Goal: Communication & Community: Connect with others

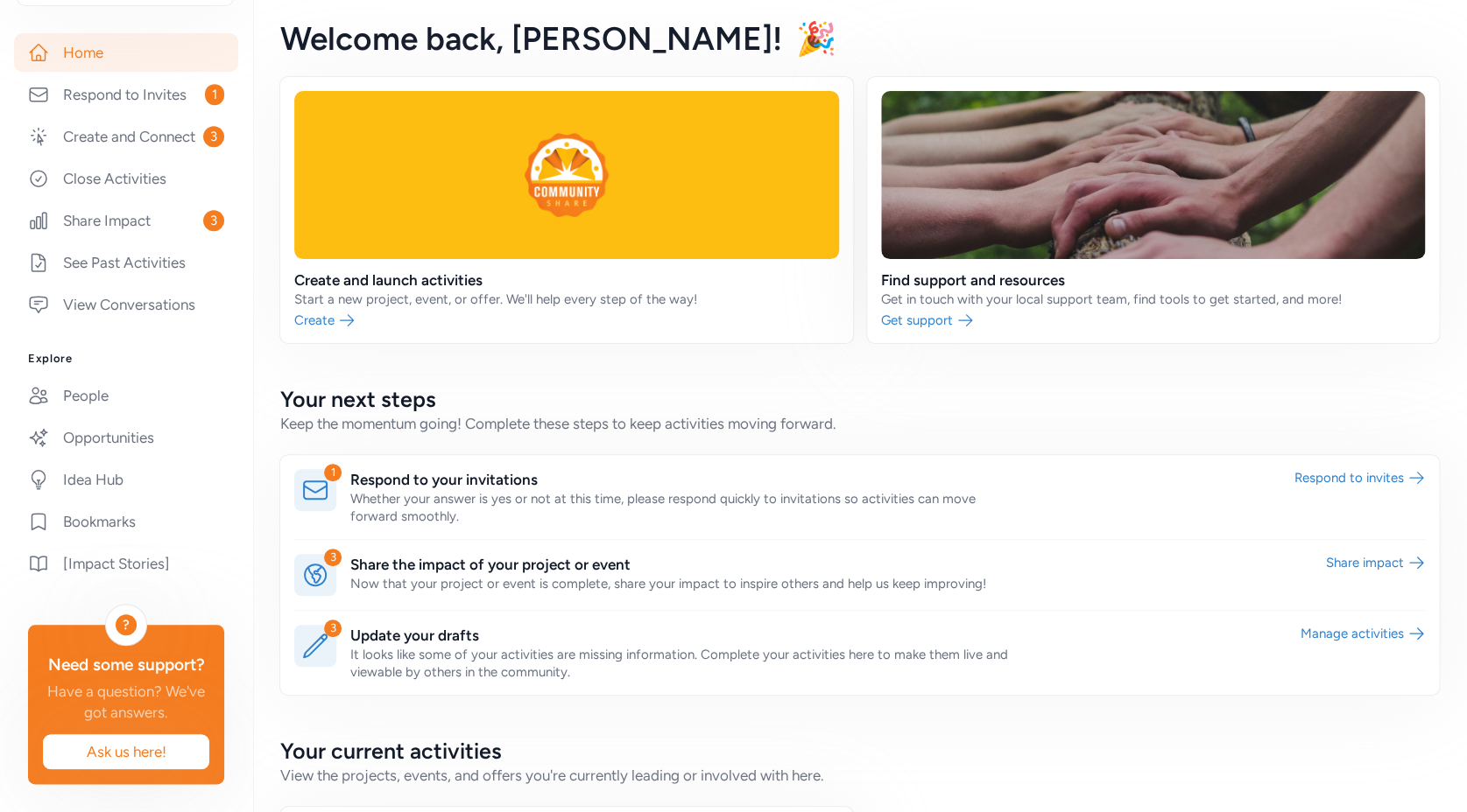
scroll to position [373, 0]
click at [97, 376] on link "People" at bounding box center [125, 395] width 224 height 38
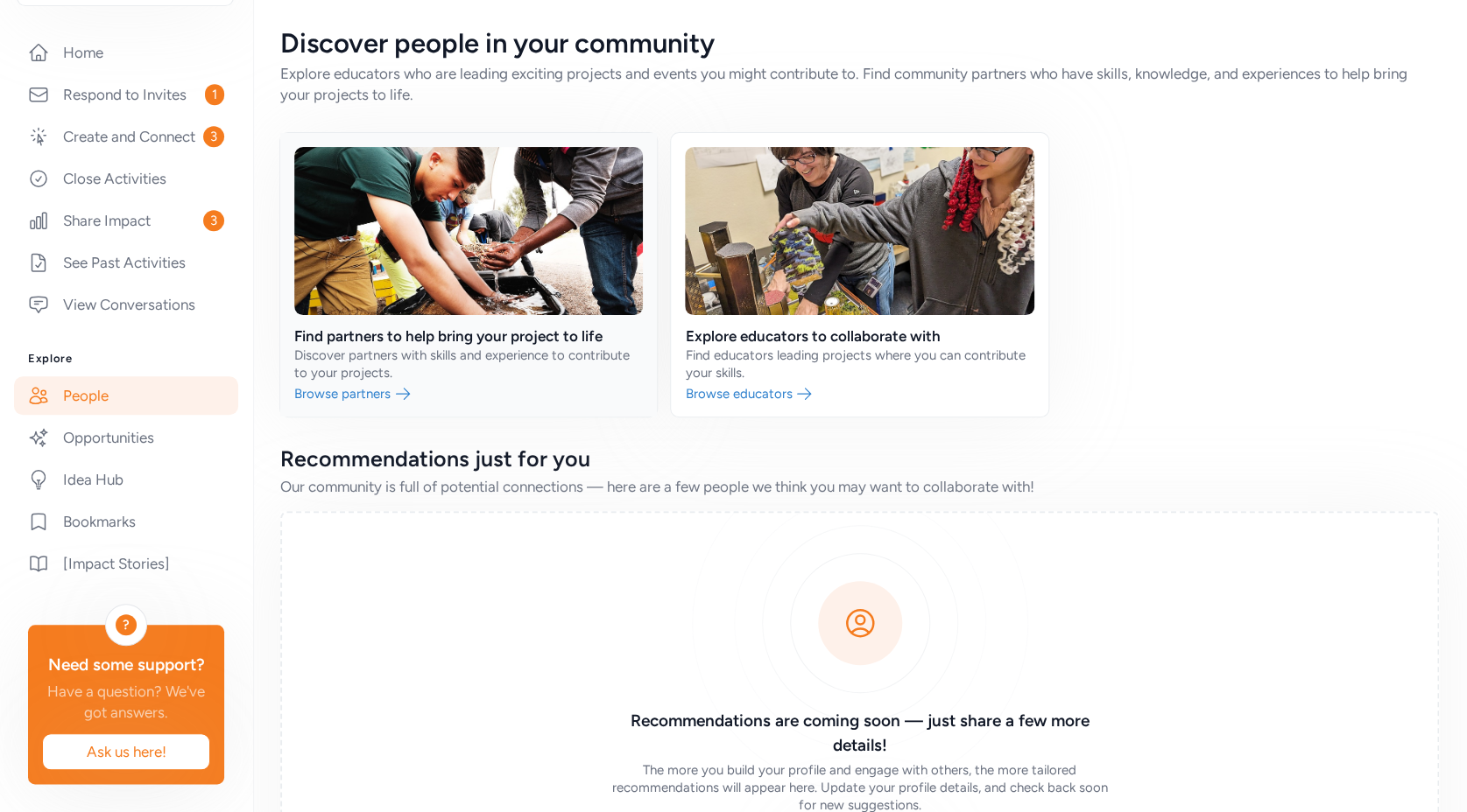
click at [382, 364] on link at bounding box center [468, 274] width 376 height 283
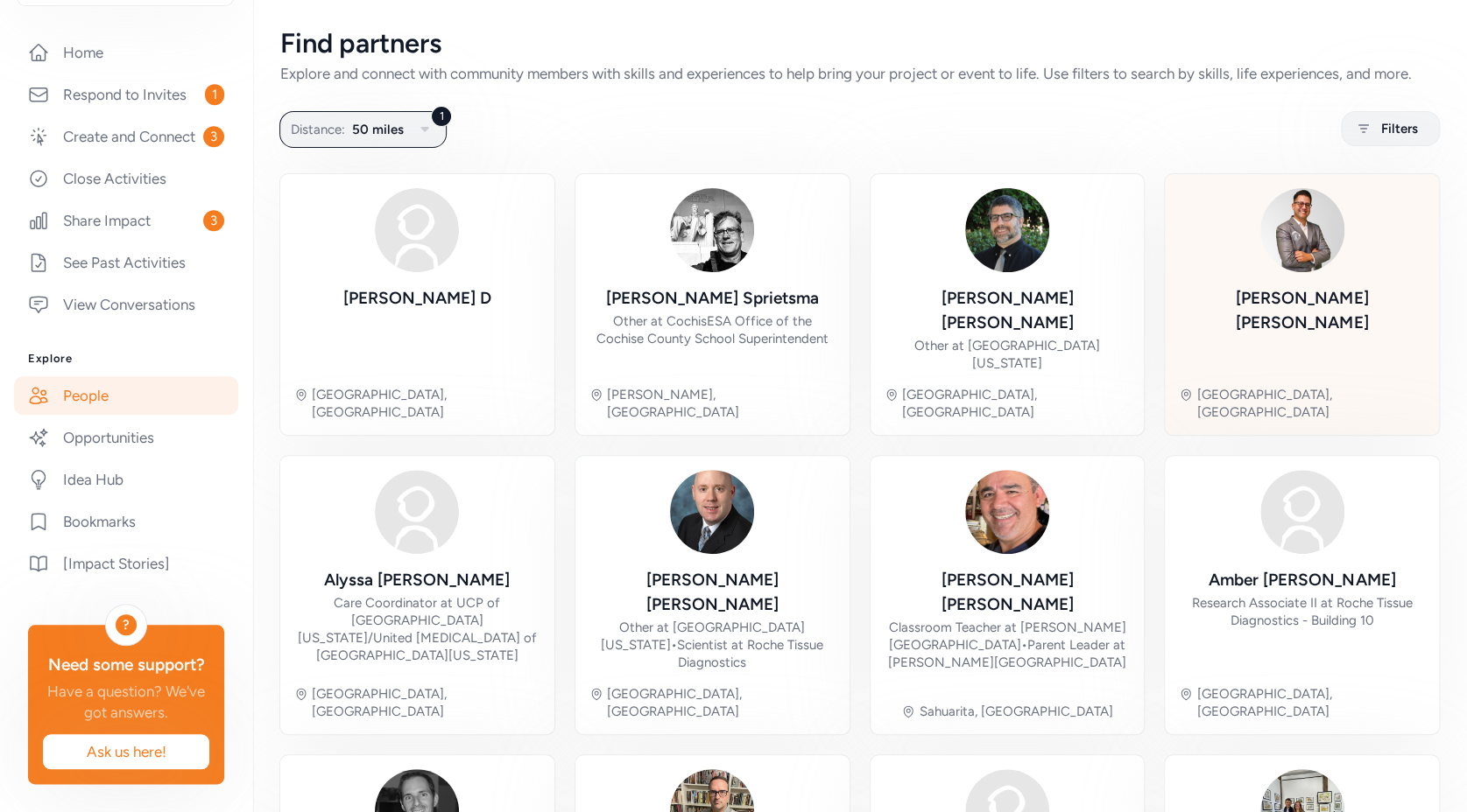
click at [1264, 329] on div "Andres Ruiz" at bounding box center [1301, 311] width 246 height 49
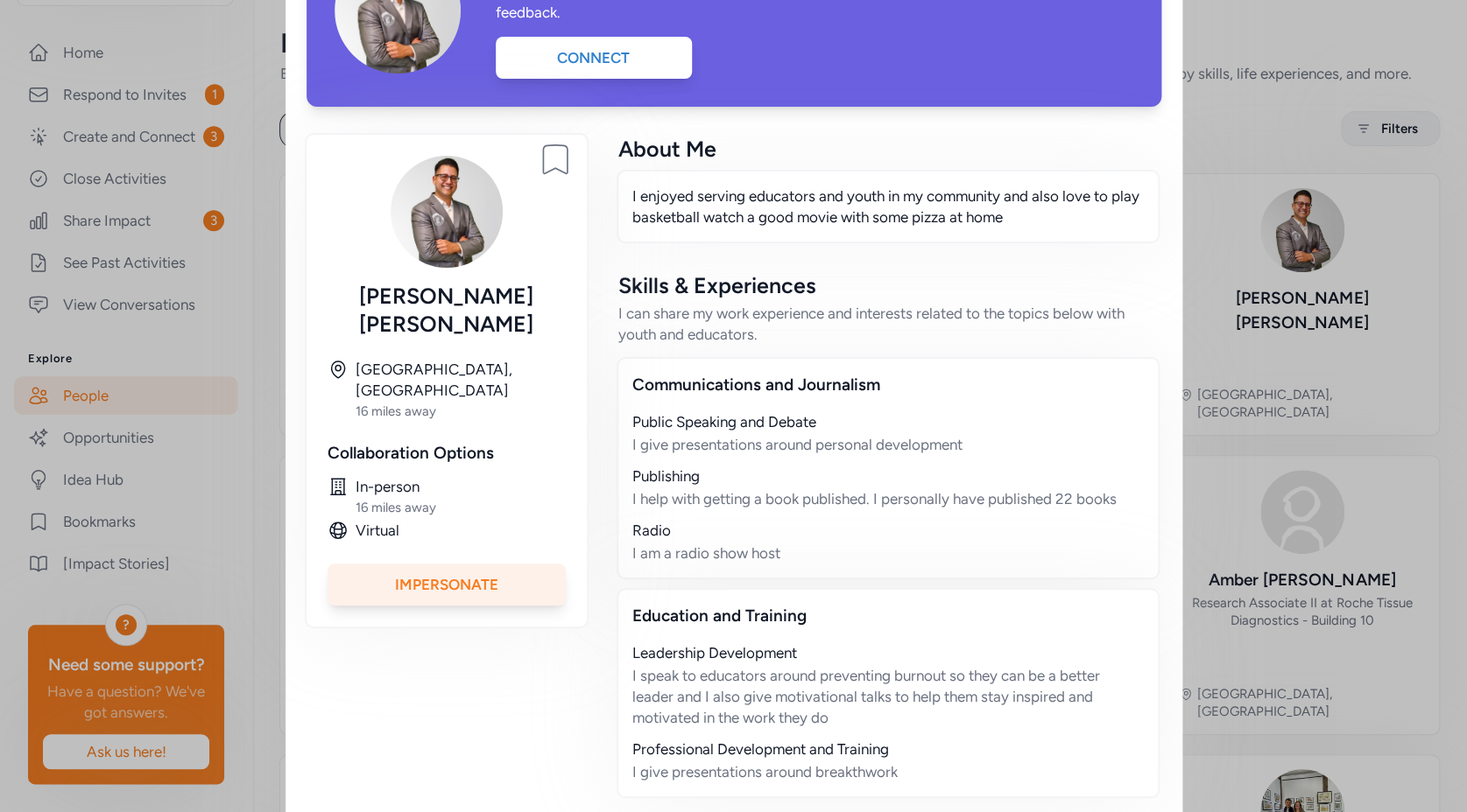
scroll to position [214, 0]
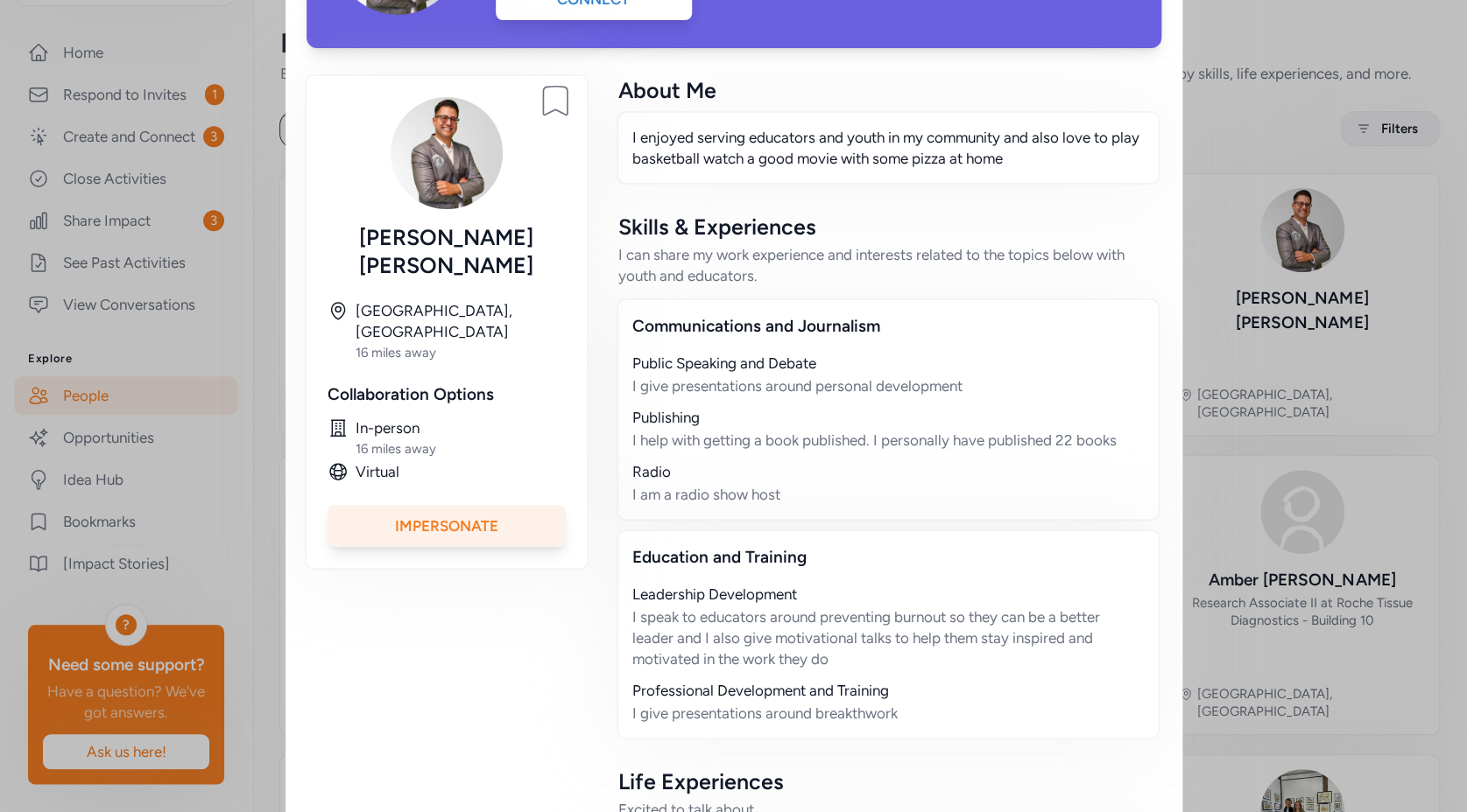
drag, startPoint x: 810, startPoint y: 491, endPoint x: 620, endPoint y: 369, distance: 225.8
click at [620, 369] on div "Communications and Journalism Public Speaking and Debate I give presentations a…" at bounding box center [888, 409] width 543 height 222
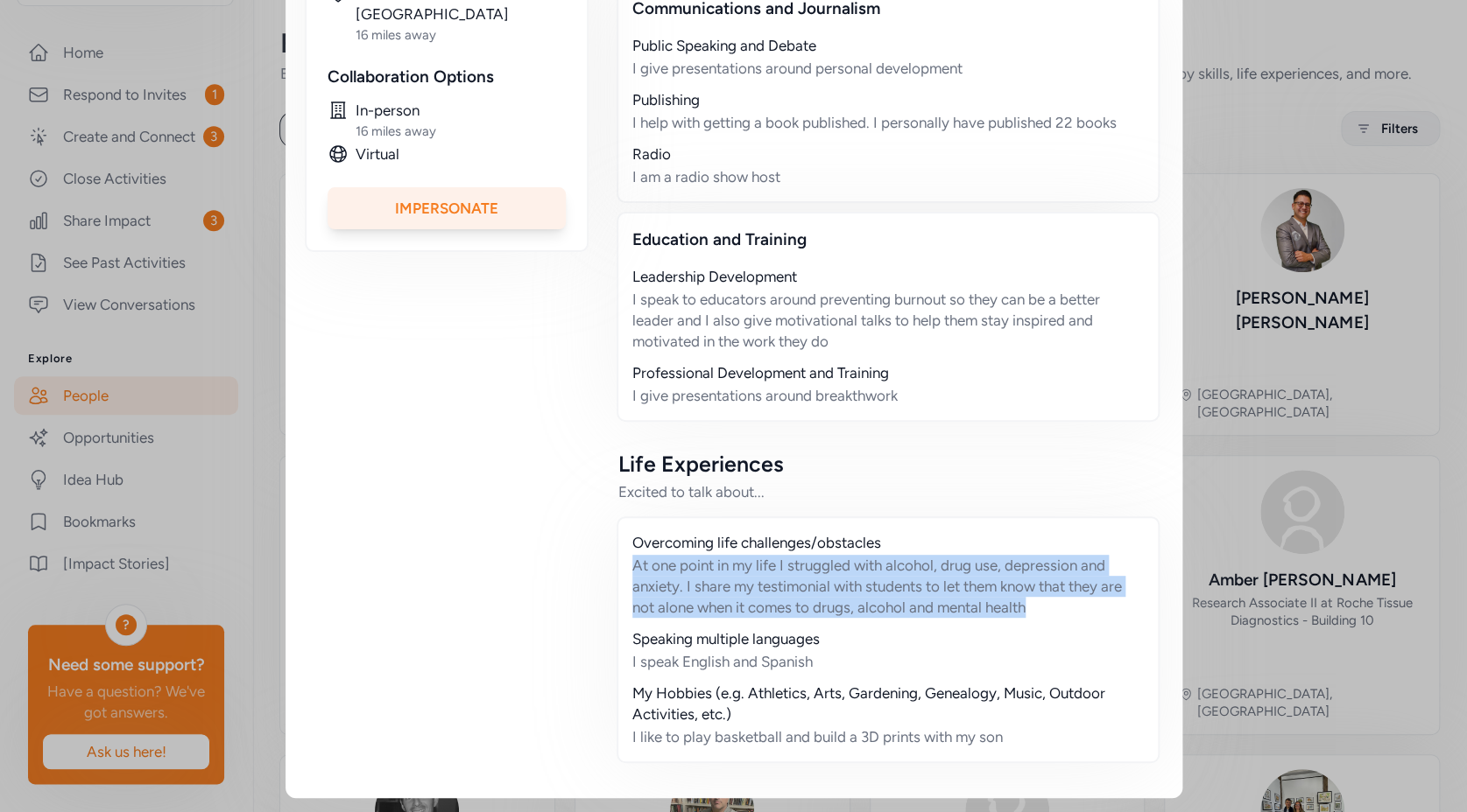
drag, startPoint x: 1067, startPoint y: 609, endPoint x: 601, endPoint y: 562, distance: 468.4
click at [601, 562] on div "Bookmark person Andres Ruiz Tucson, AZ 16 miles away Collaboration Options In-p…" at bounding box center [734, 267] width 855 height 1019
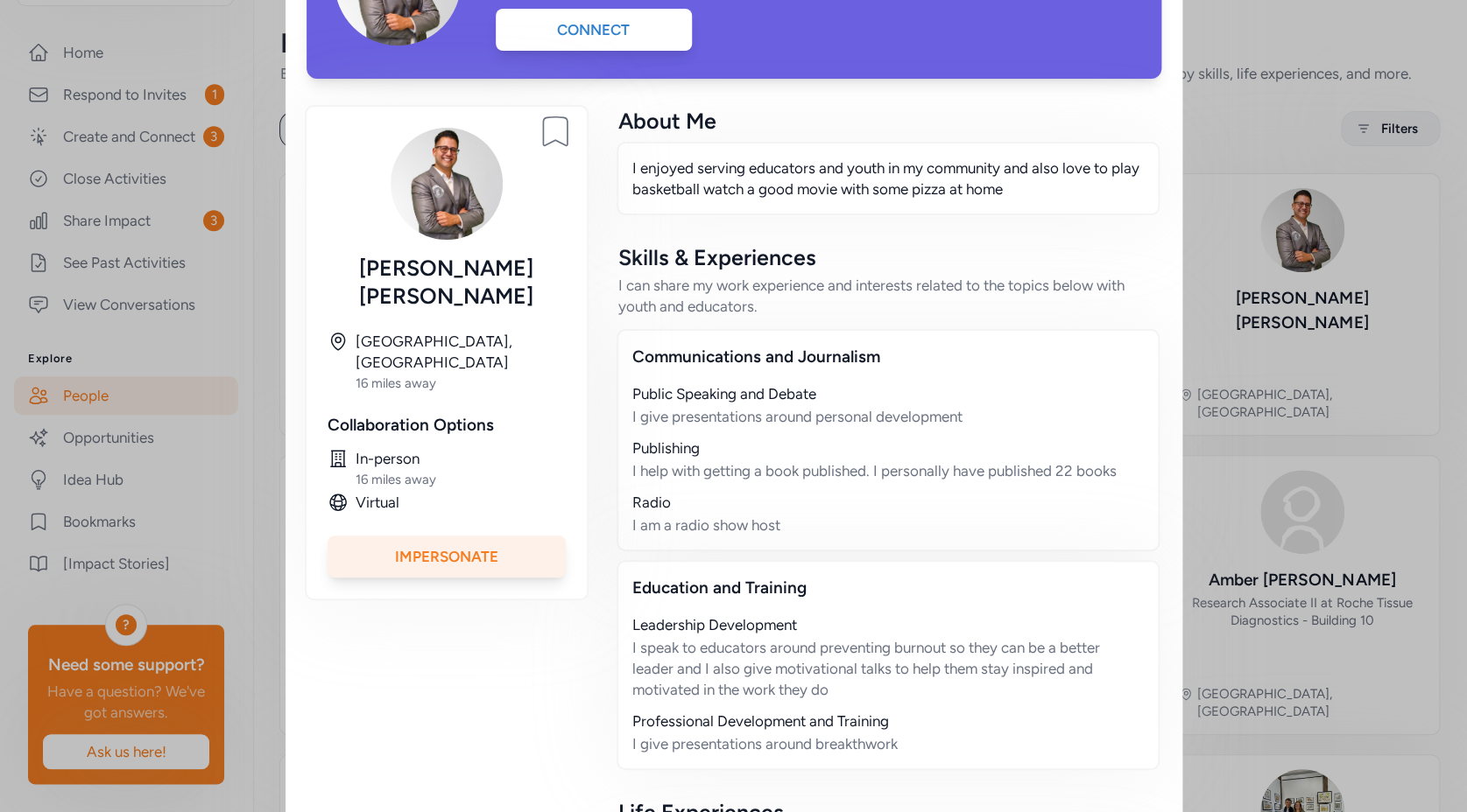
scroll to position [0, 0]
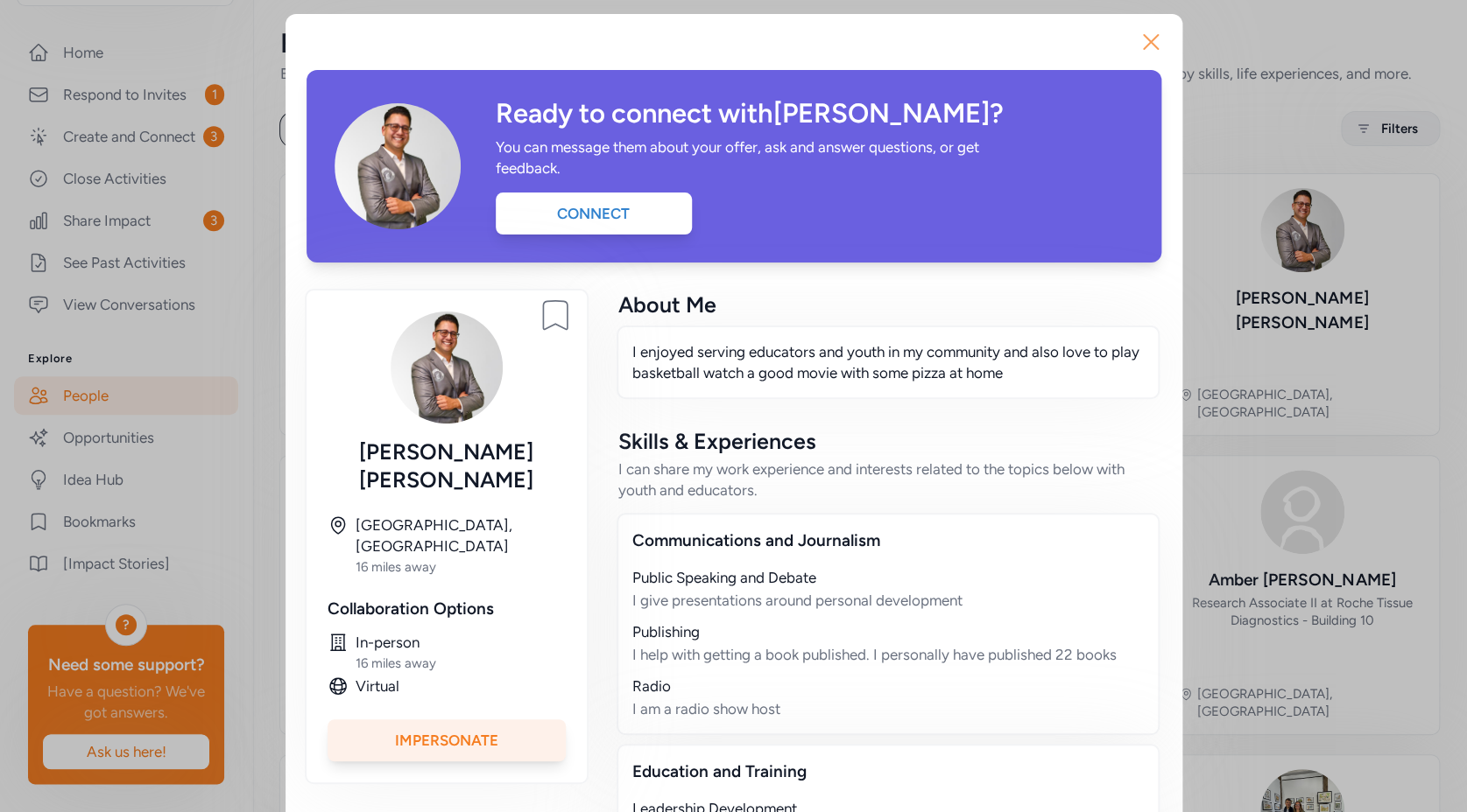
click at [1149, 34] on icon "button" at bounding box center [1151, 41] width 28 height 28
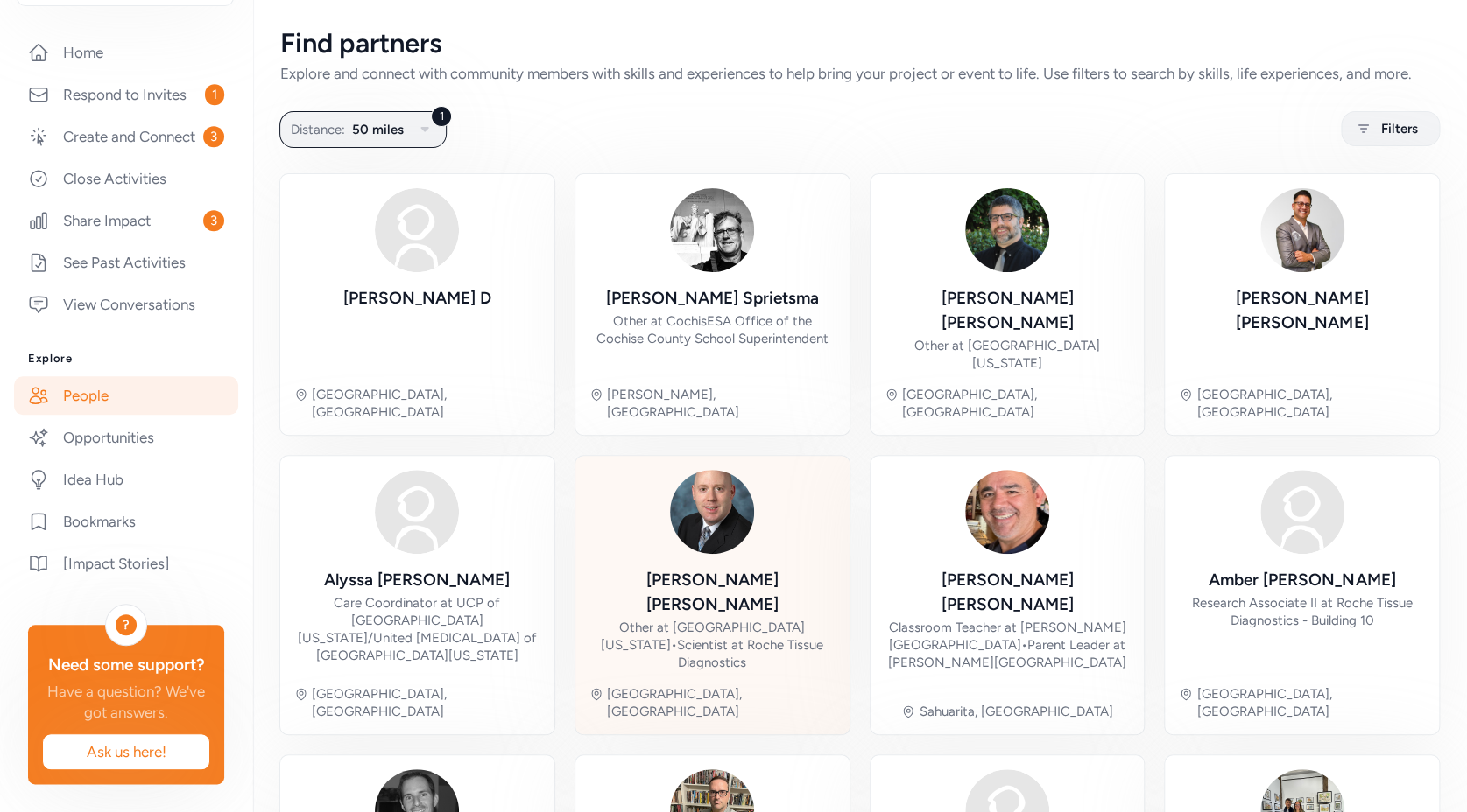
click at [684, 510] on img at bounding box center [712, 511] width 84 height 84
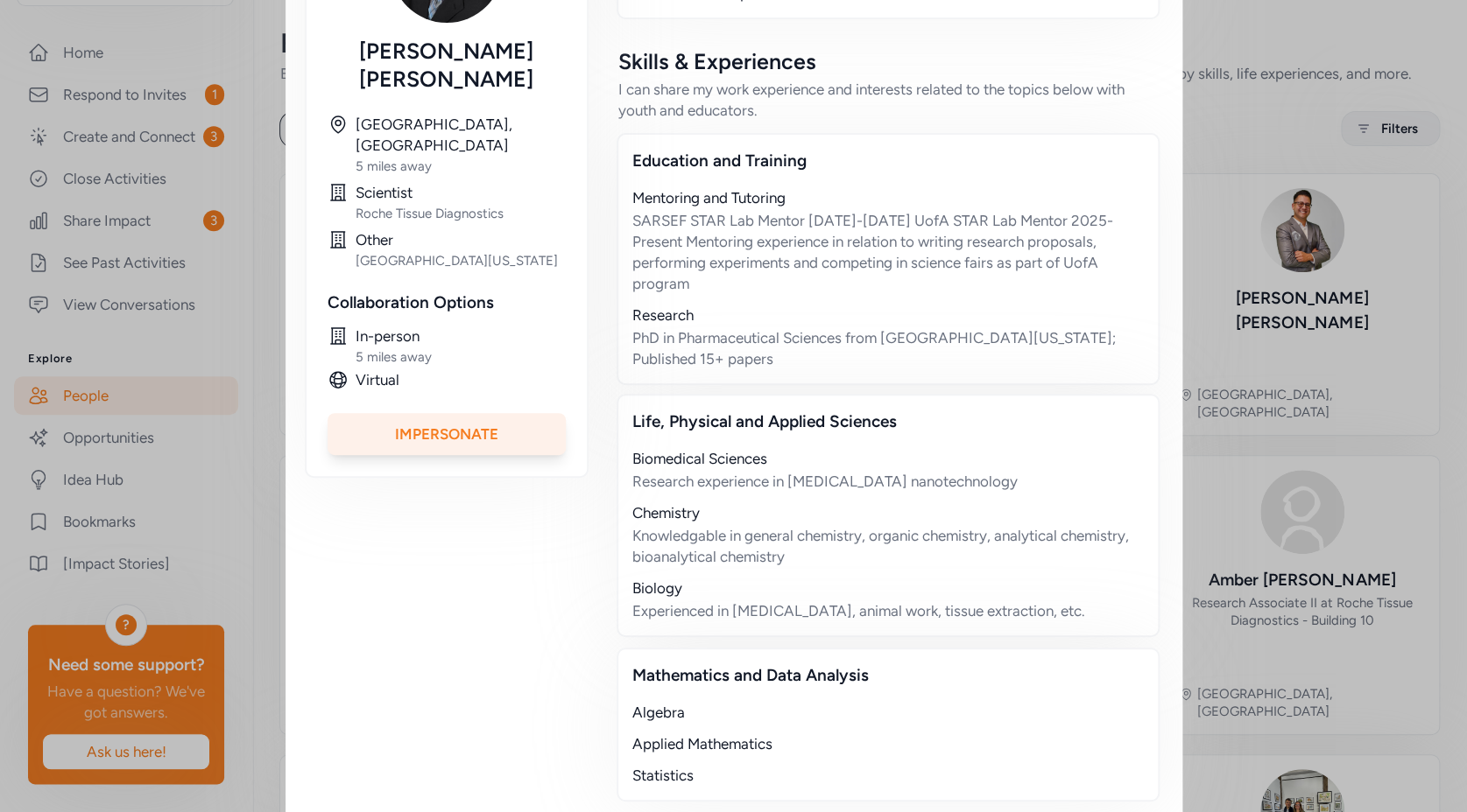
scroll to position [418, 0]
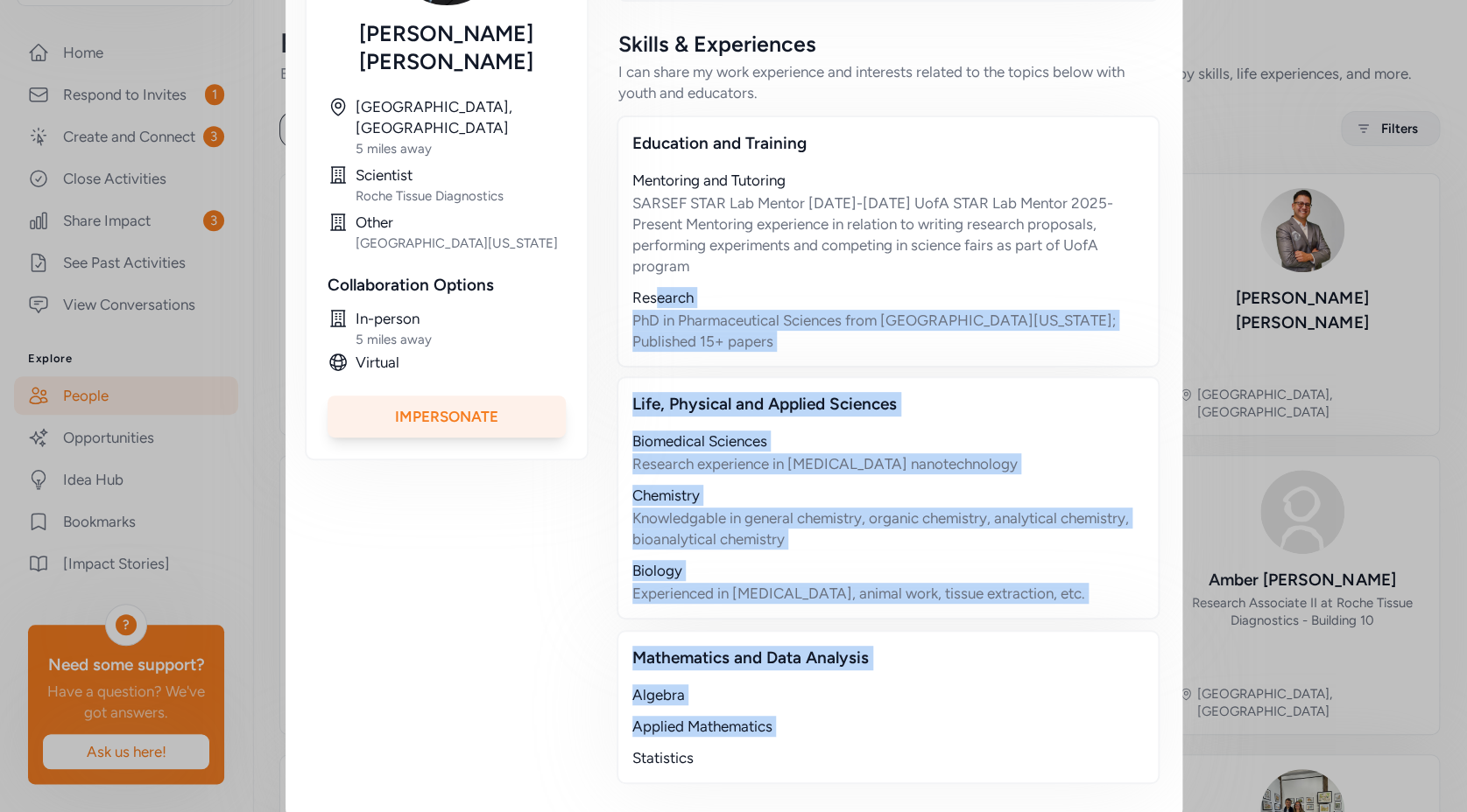
drag, startPoint x: 778, startPoint y: 718, endPoint x: 653, endPoint y: 276, distance: 459.3
click at [646, 274] on div "Education and Training Mentoring and Tutoring SARSEF STAR Lab Mentor 2021-2025 …" at bounding box center [888, 450] width 539 height 669
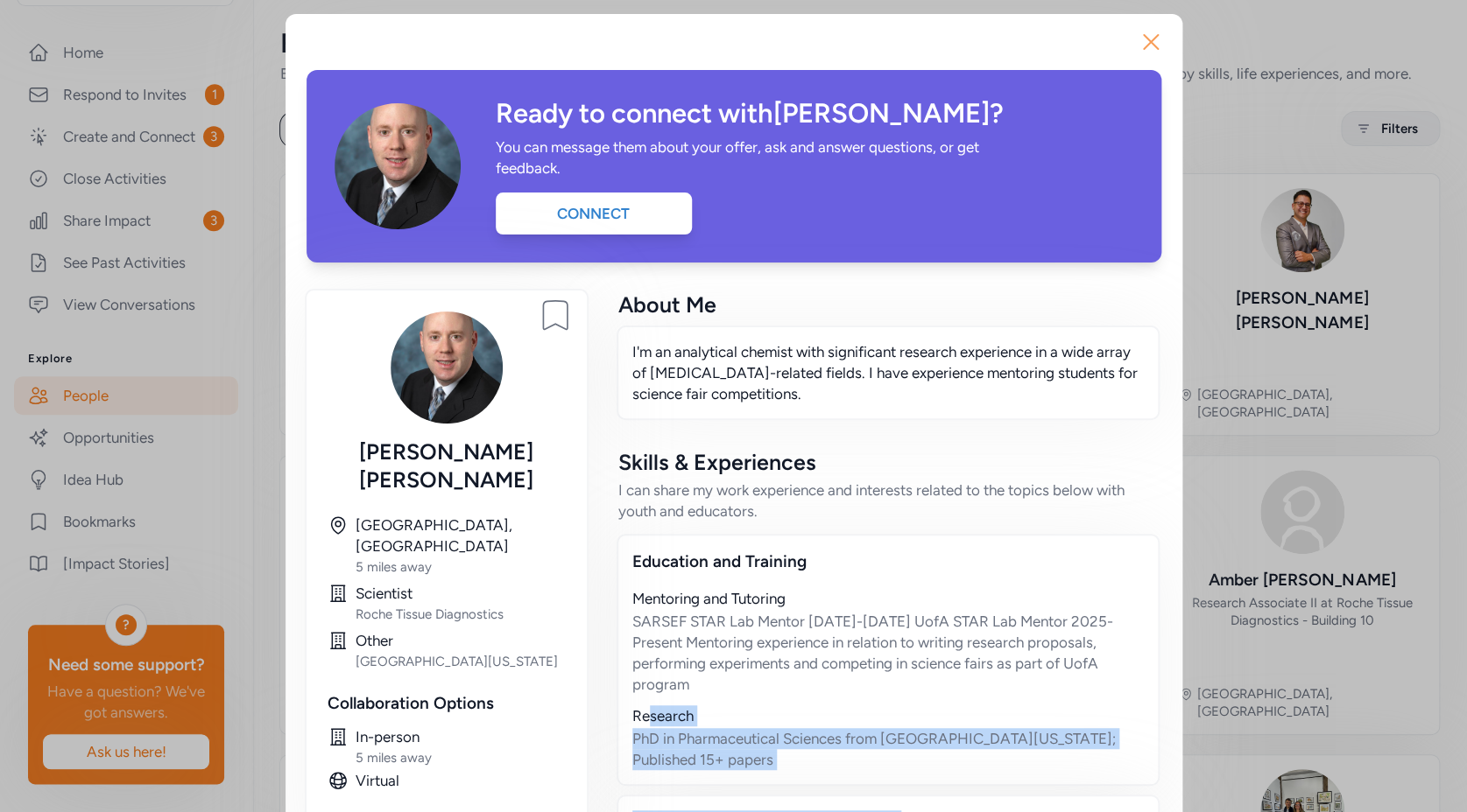
click at [1139, 36] on icon "button" at bounding box center [1151, 41] width 28 height 28
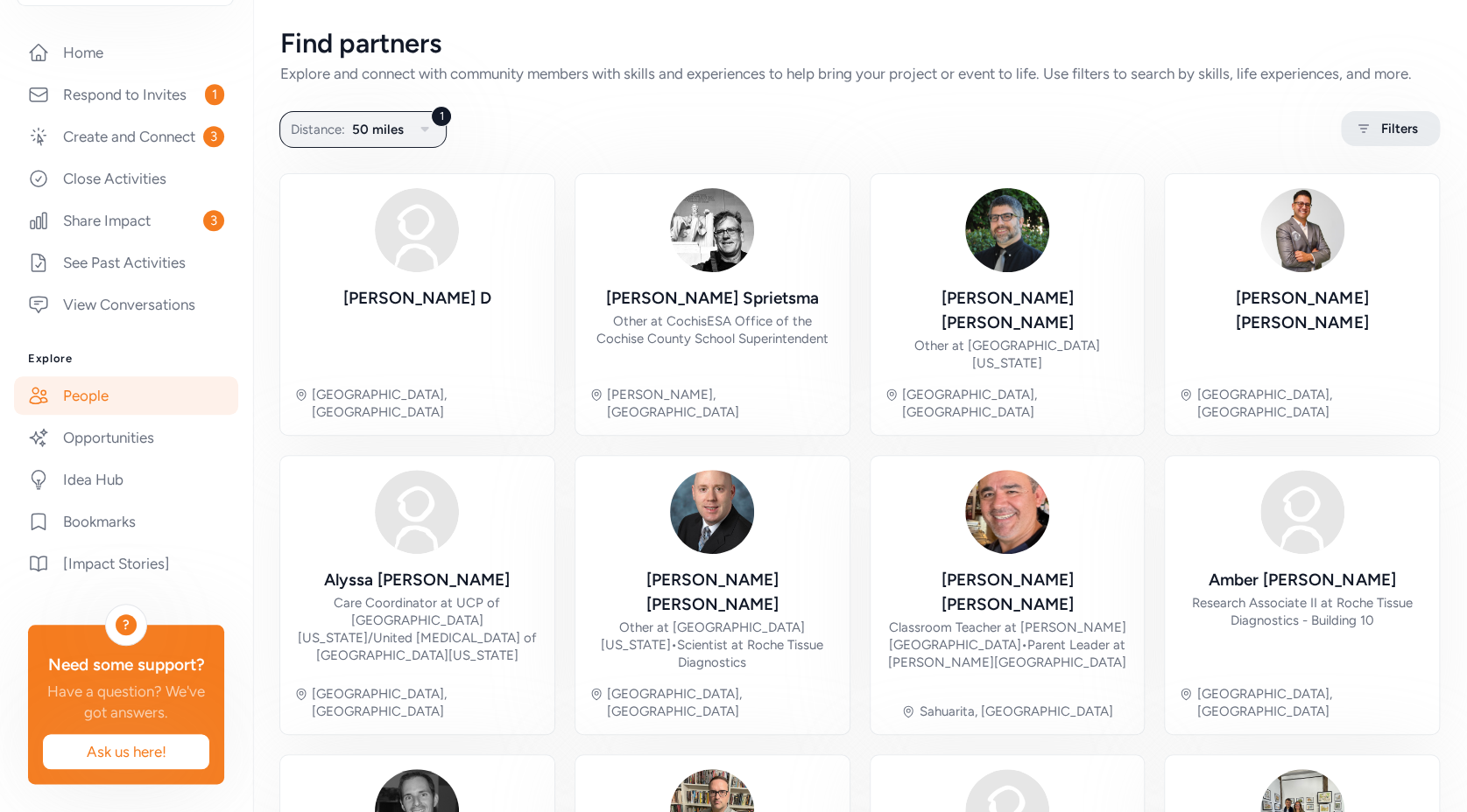
click at [1381, 139] on span "Filters" at bounding box center [1399, 128] width 37 height 21
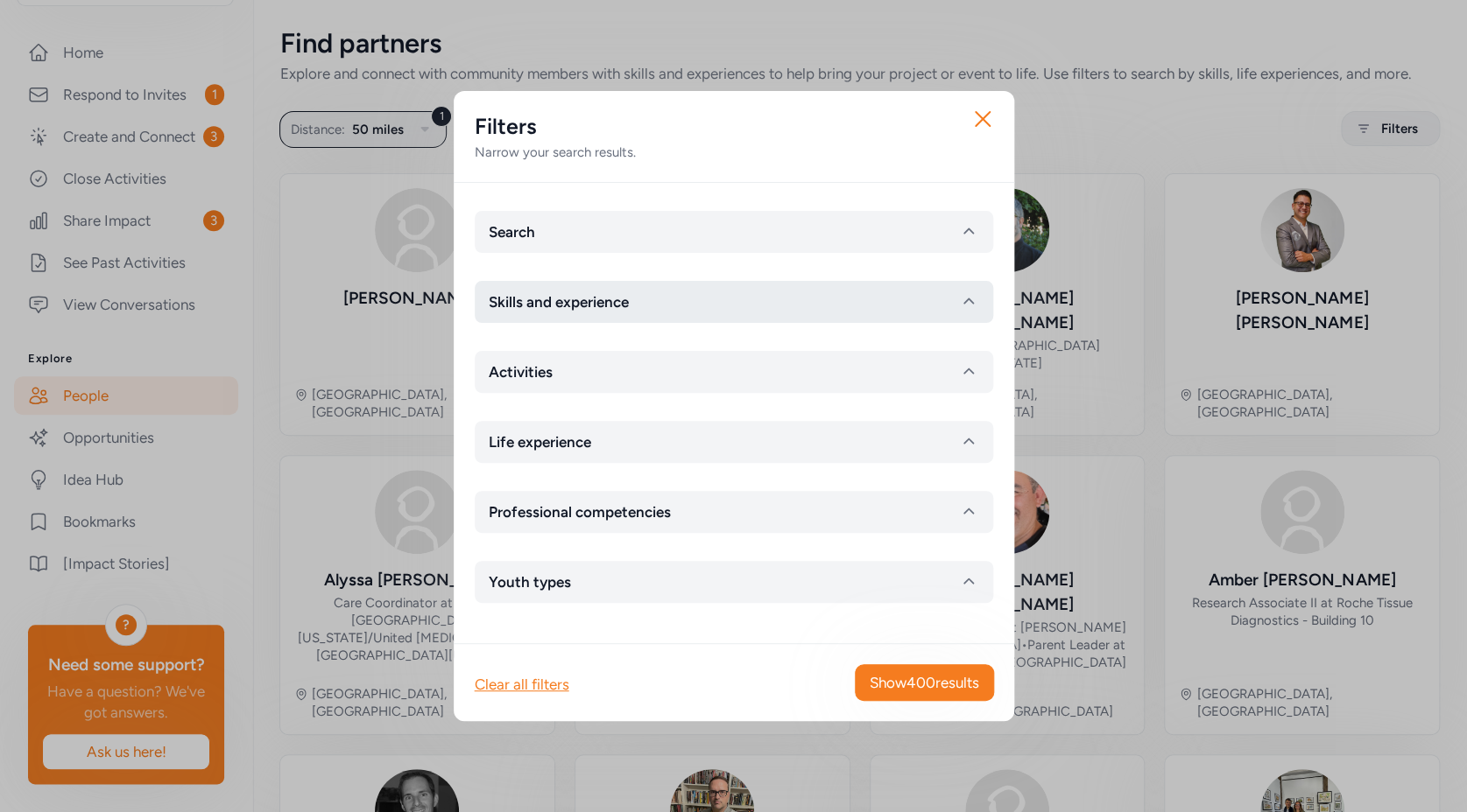
click at [727, 299] on button "Skills and experience" at bounding box center [734, 302] width 518 height 42
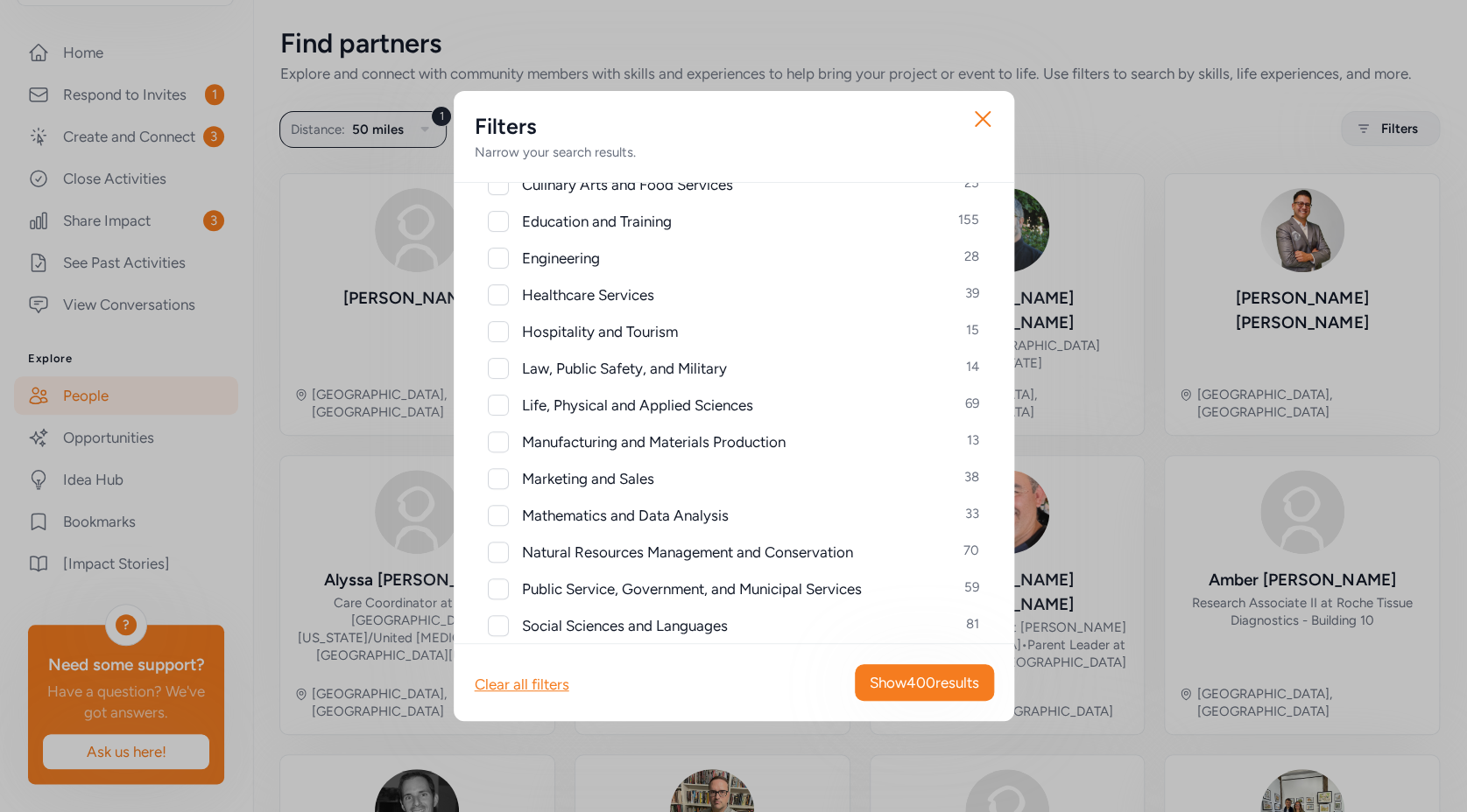
scroll to position [550, 0]
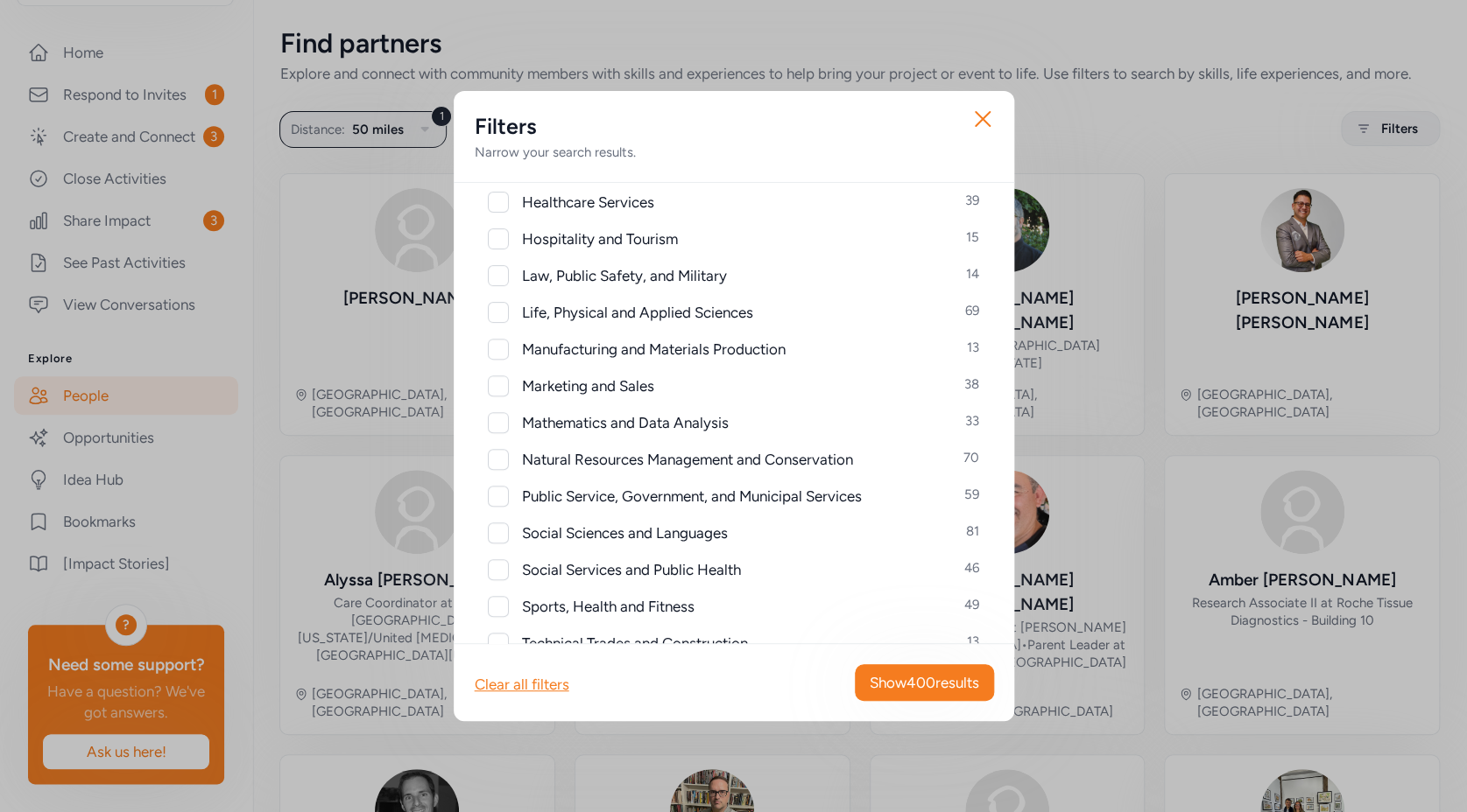
click at [494, 381] on div at bounding box center [498, 386] width 21 height 21
click at [499, 384] on icon at bounding box center [499, 386] width 12 height 11
checkbox input "false"
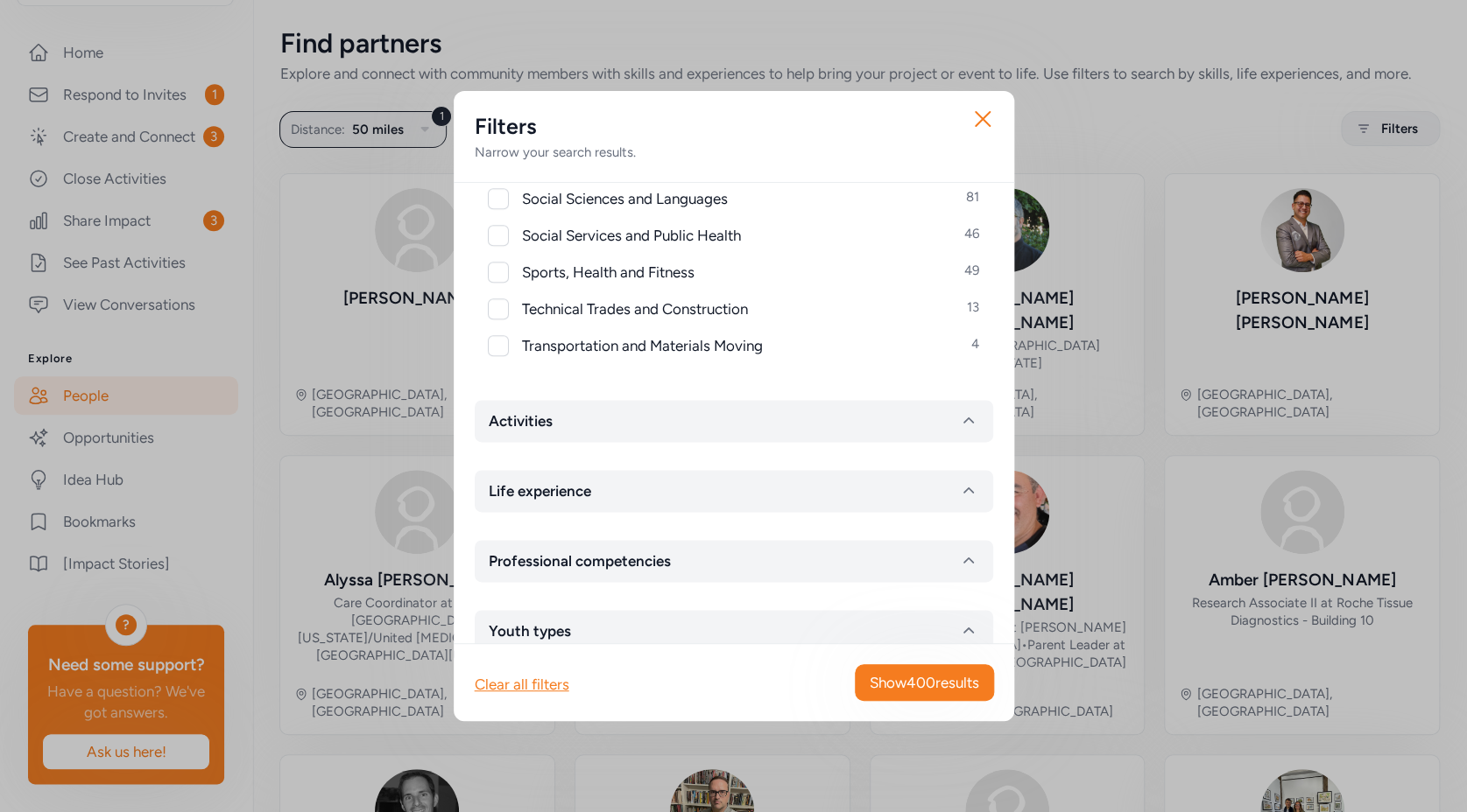
scroll to position [921, 0]
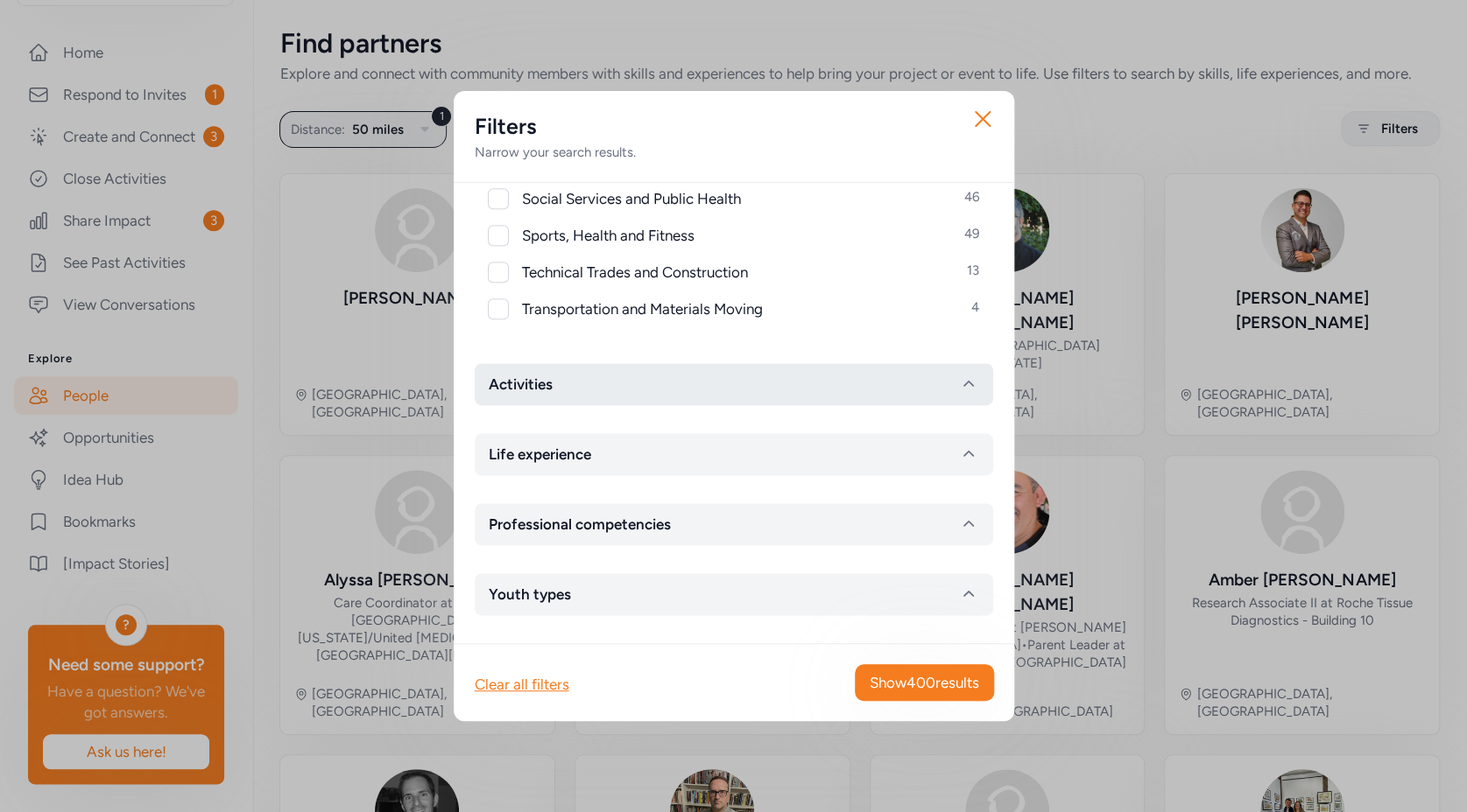
click at [638, 378] on button "Activities" at bounding box center [734, 384] width 518 height 42
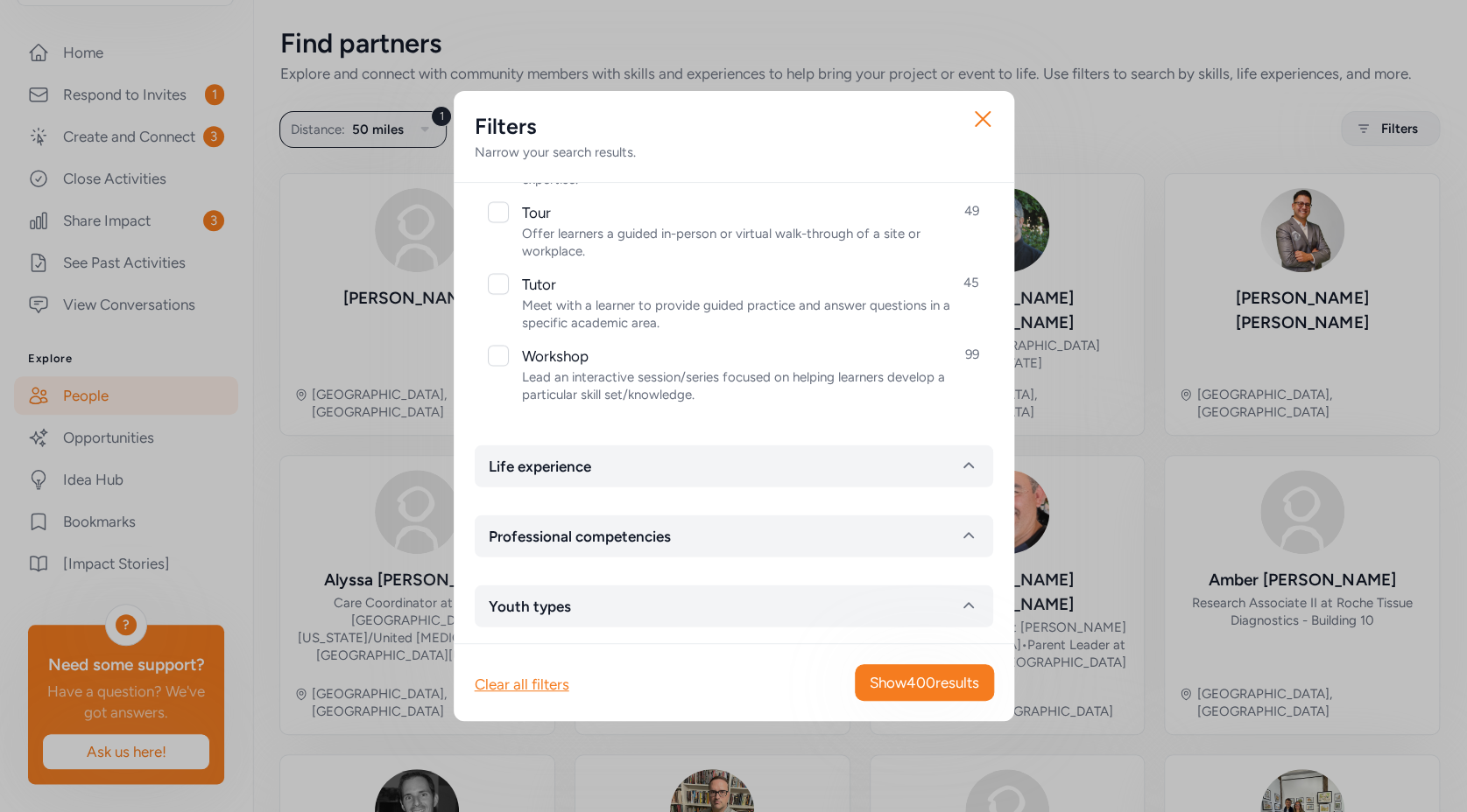
scroll to position [1957, 0]
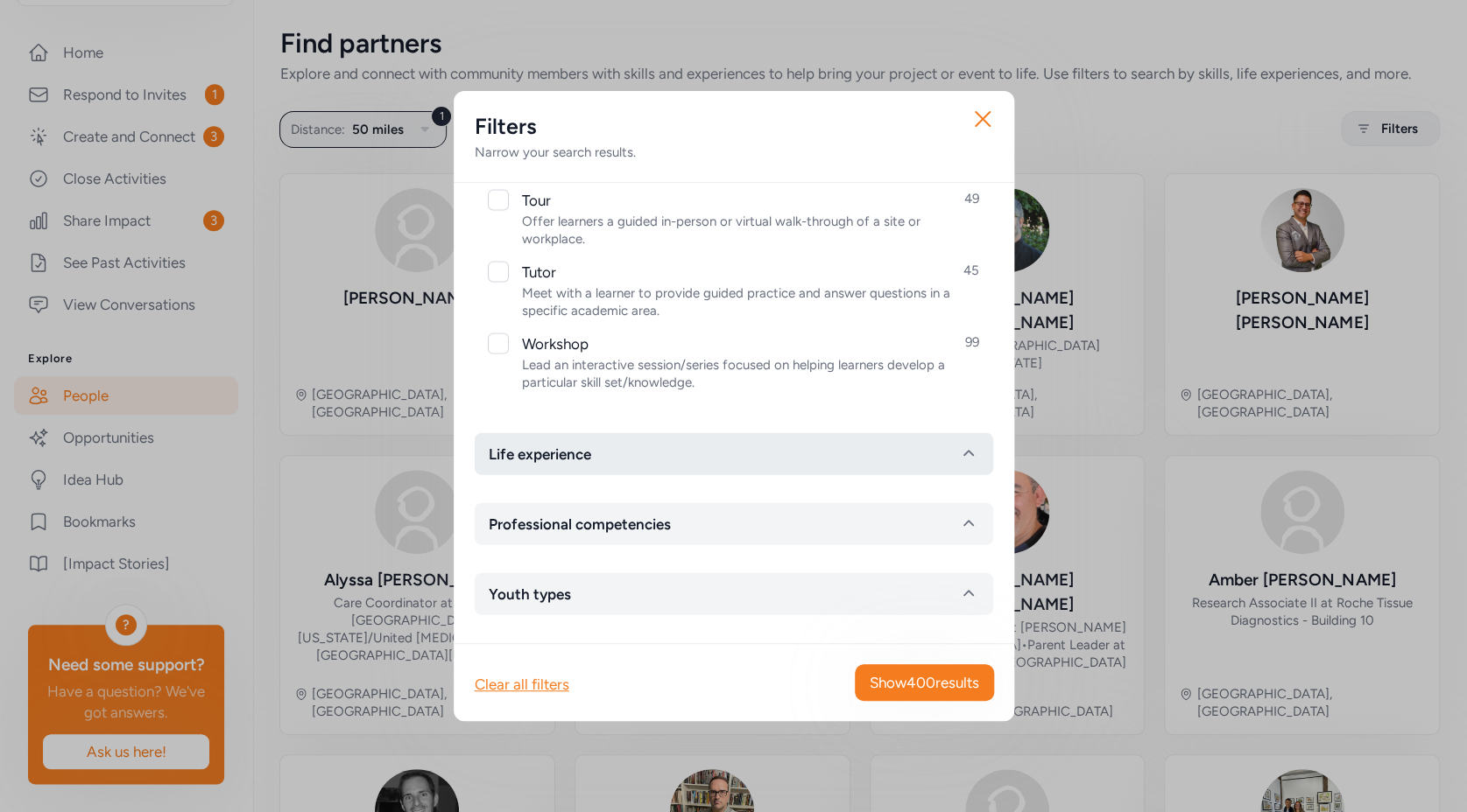
click at [707, 455] on button "Life experience" at bounding box center [734, 454] width 518 height 42
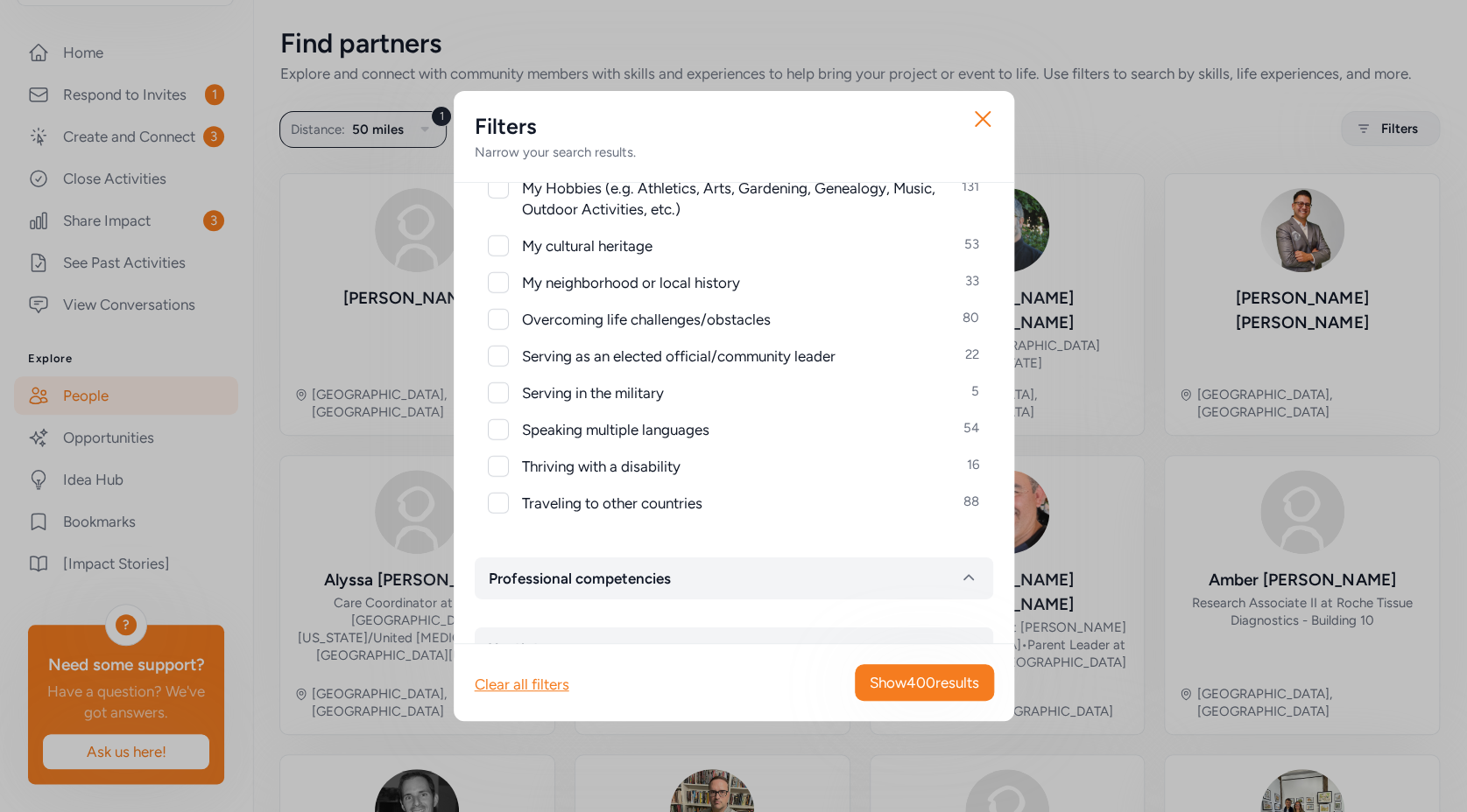
scroll to position [2360, 0]
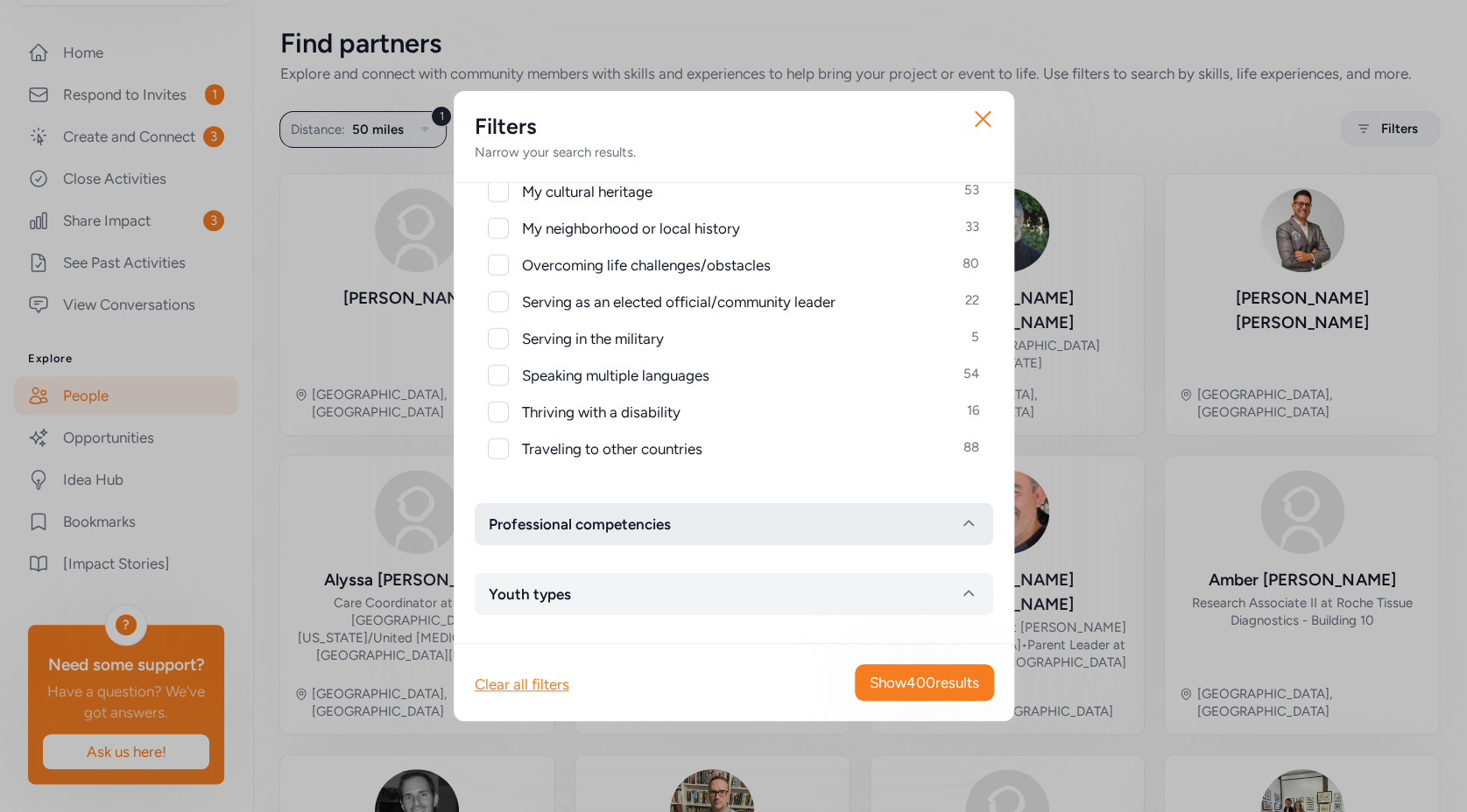
click at [736, 519] on button "Professional competencies" at bounding box center [734, 524] width 518 height 42
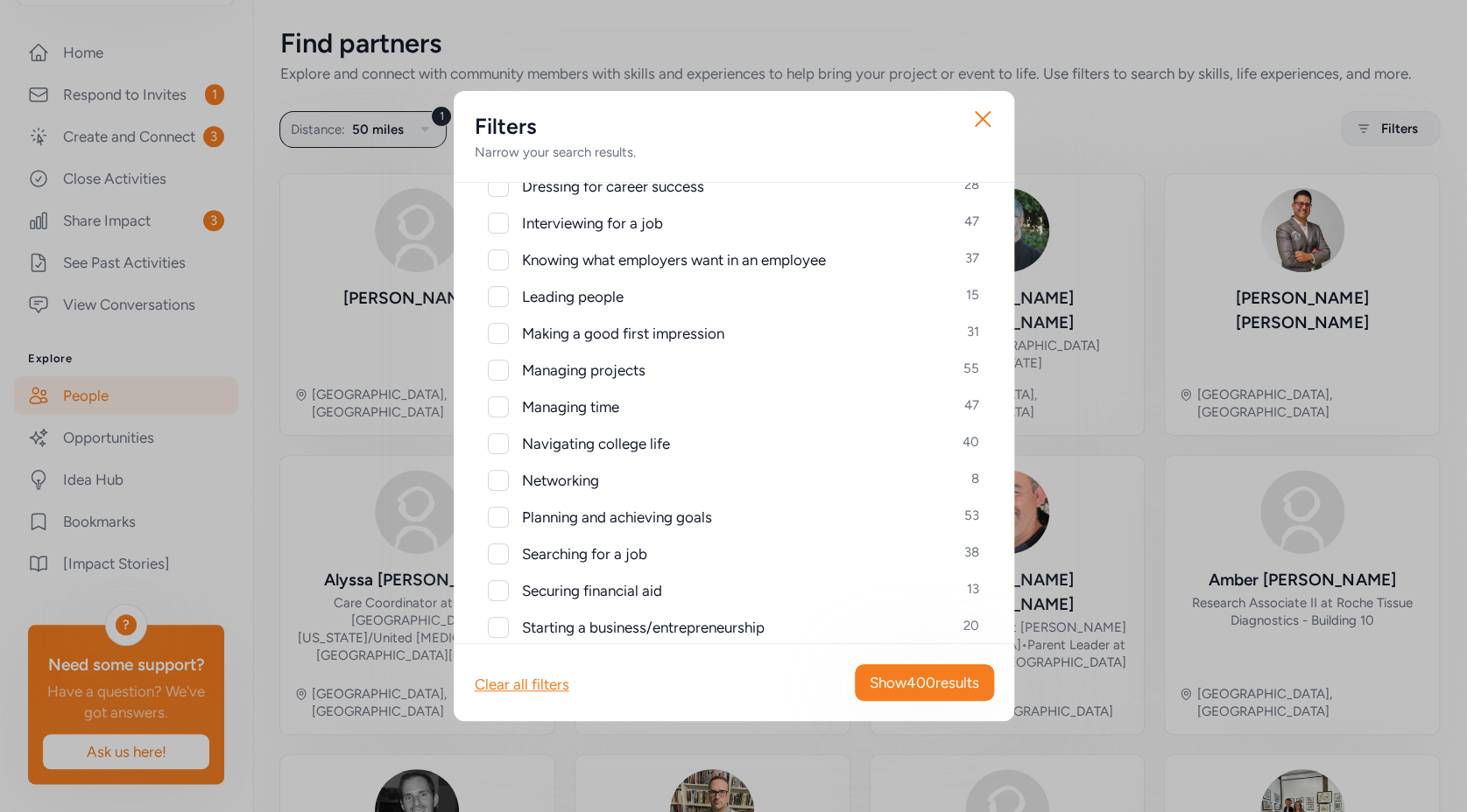
scroll to position [3145, 0]
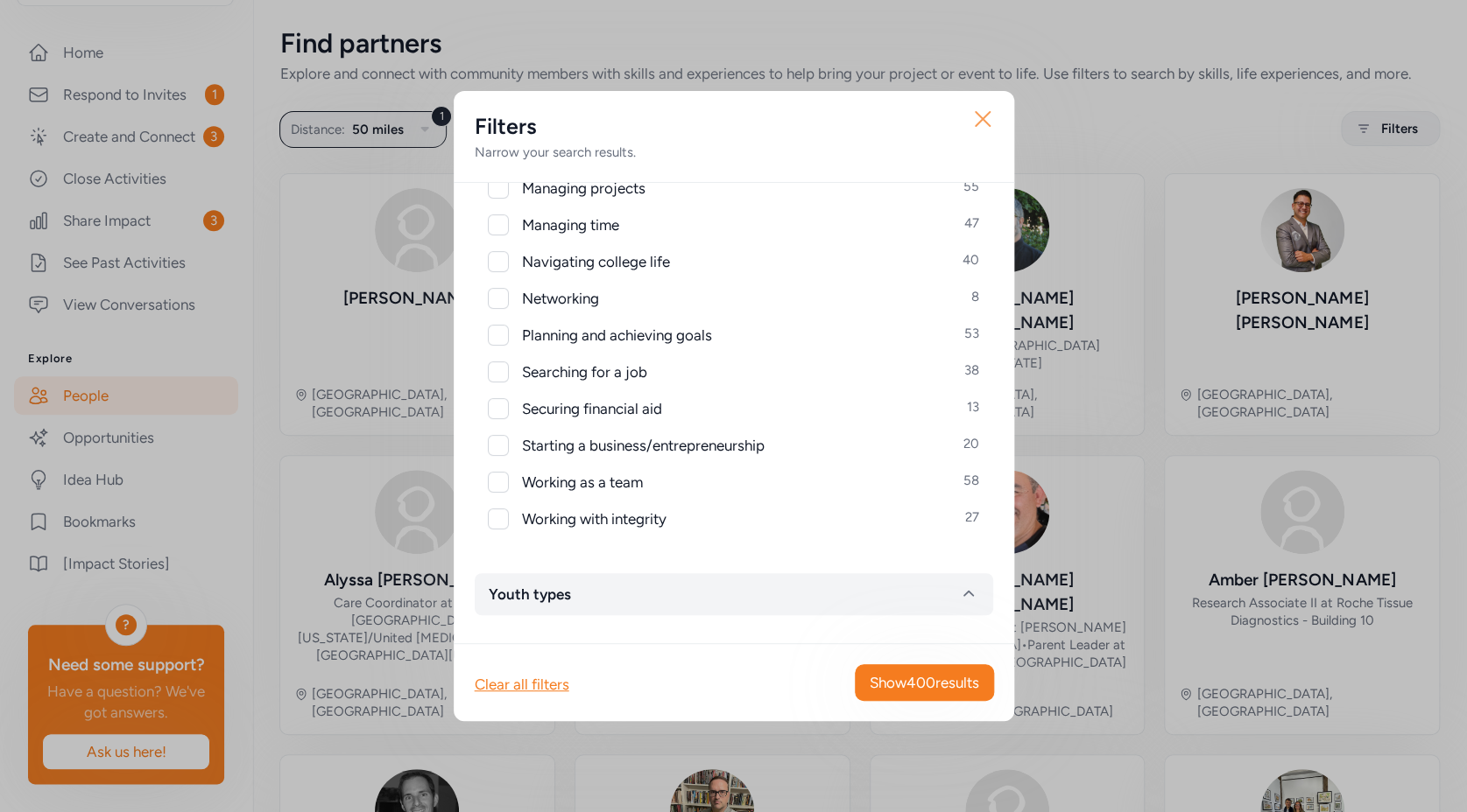
click at [985, 112] on icon "button" at bounding box center [982, 118] width 28 height 28
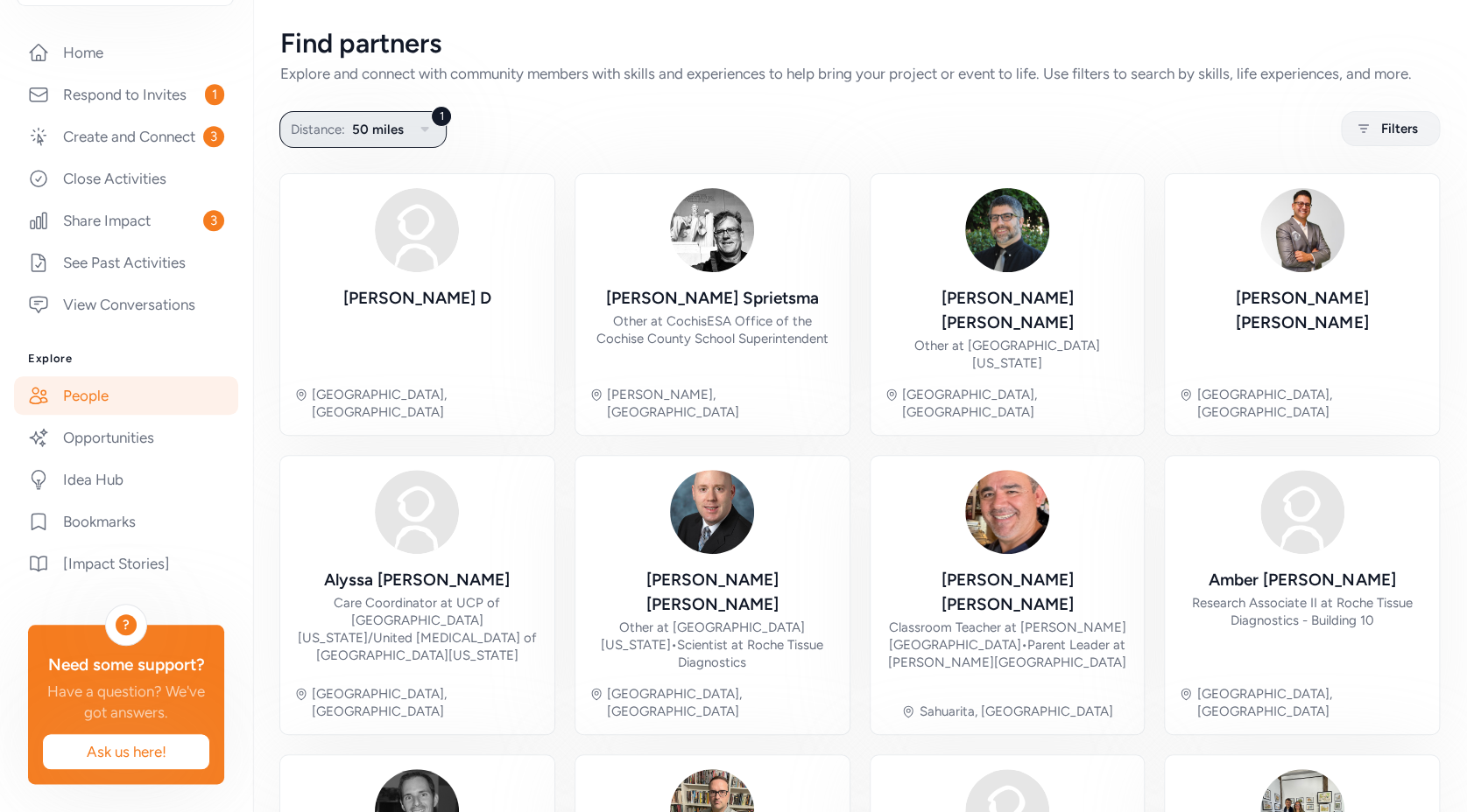
click at [352, 143] on button "1 Distance: 50 miles" at bounding box center [362, 129] width 167 height 37
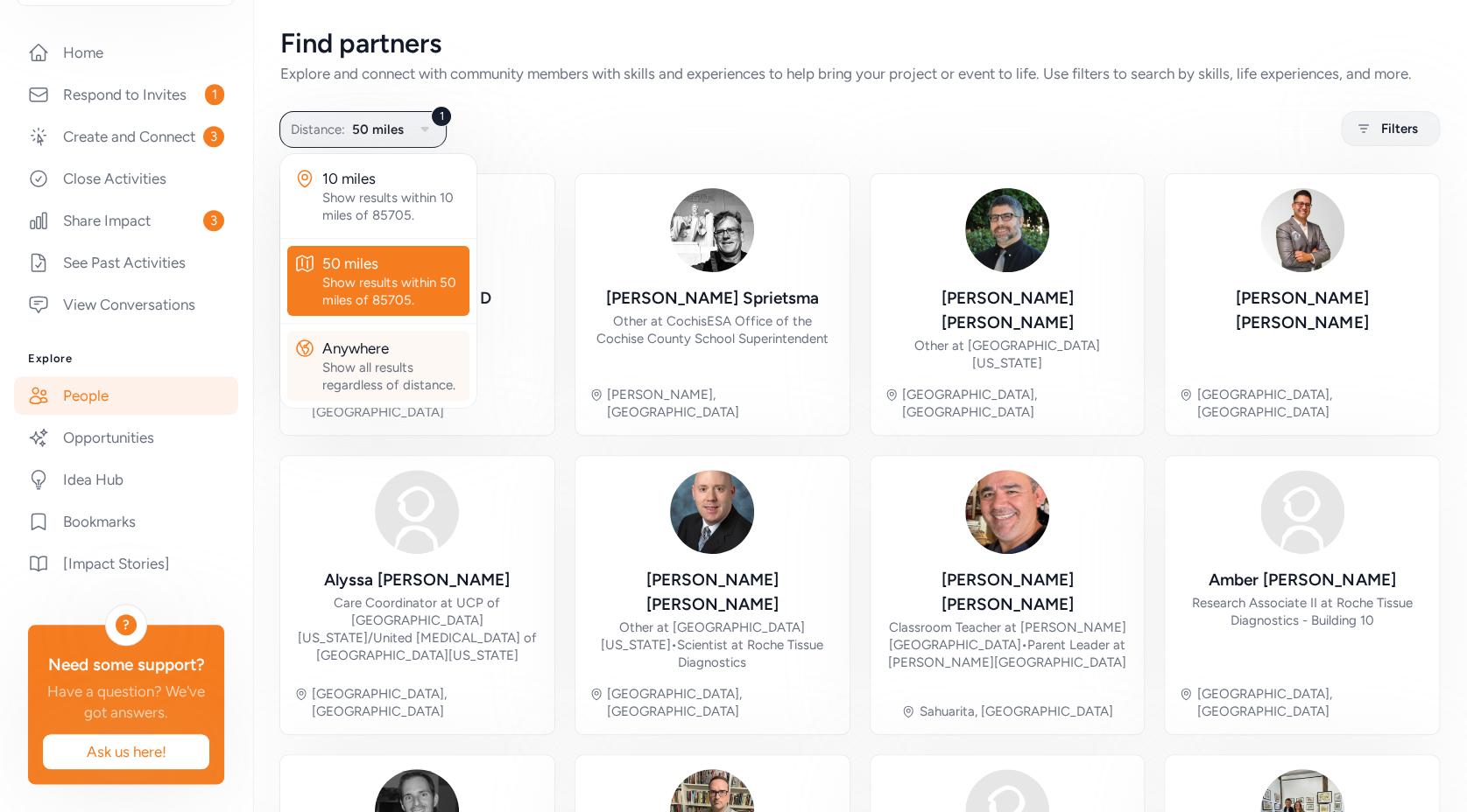
click at [395, 359] on div "Anywhere" at bounding box center [392, 347] width 140 height 21
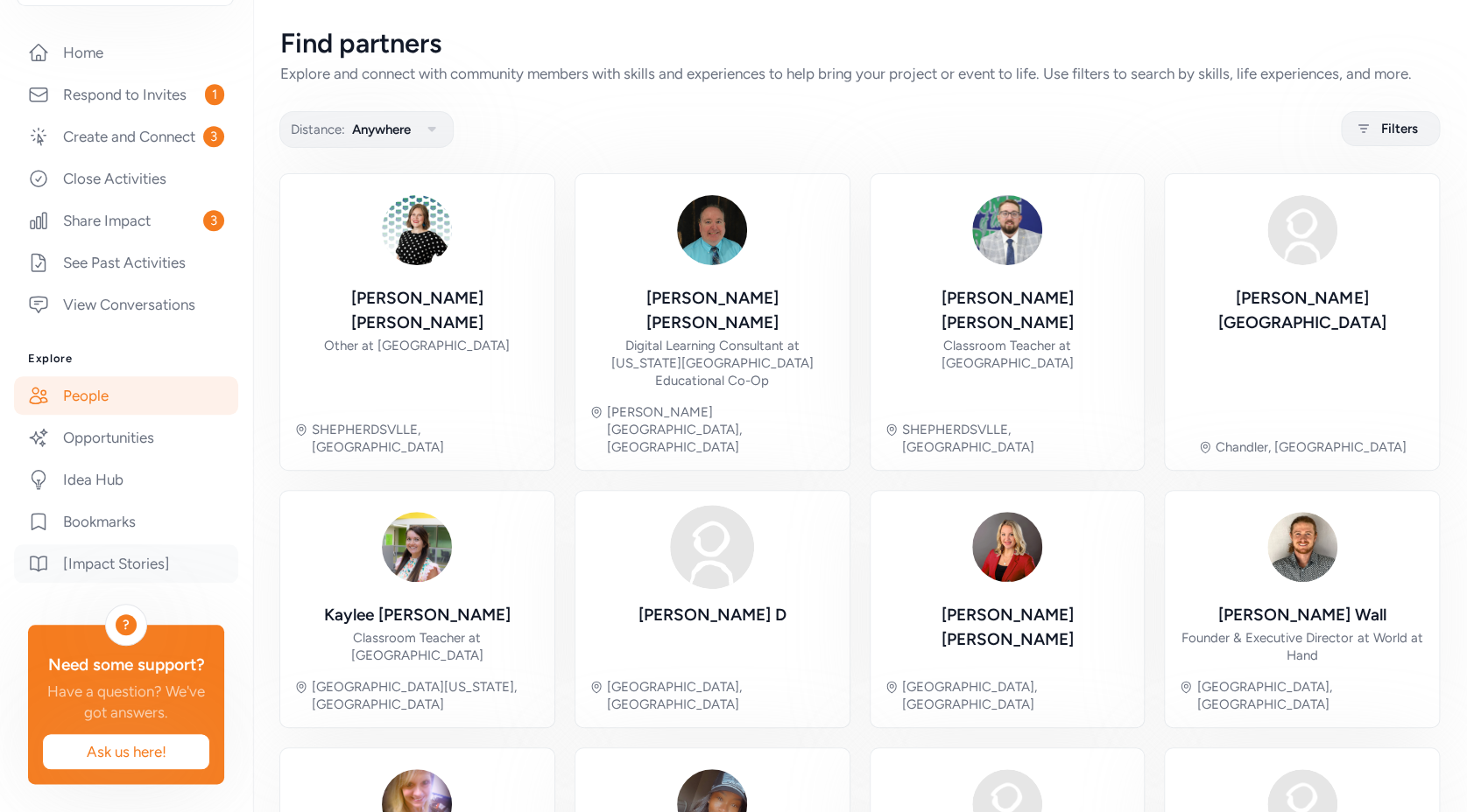
click at [152, 545] on link "[Impact Stories]" at bounding box center [125, 563] width 224 height 38
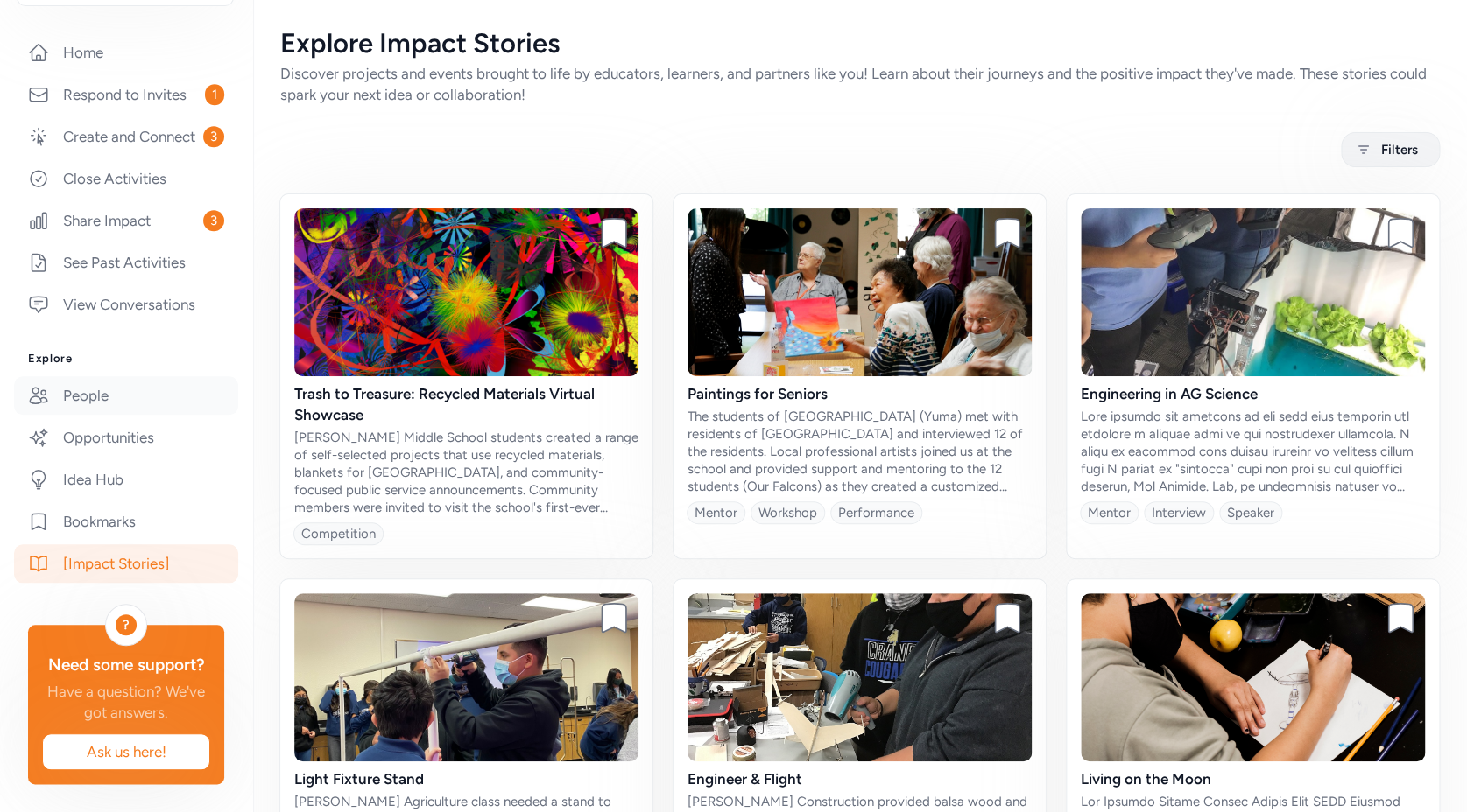
click at [104, 376] on link "People" at bounding box center [125, 395] width 224 height 38
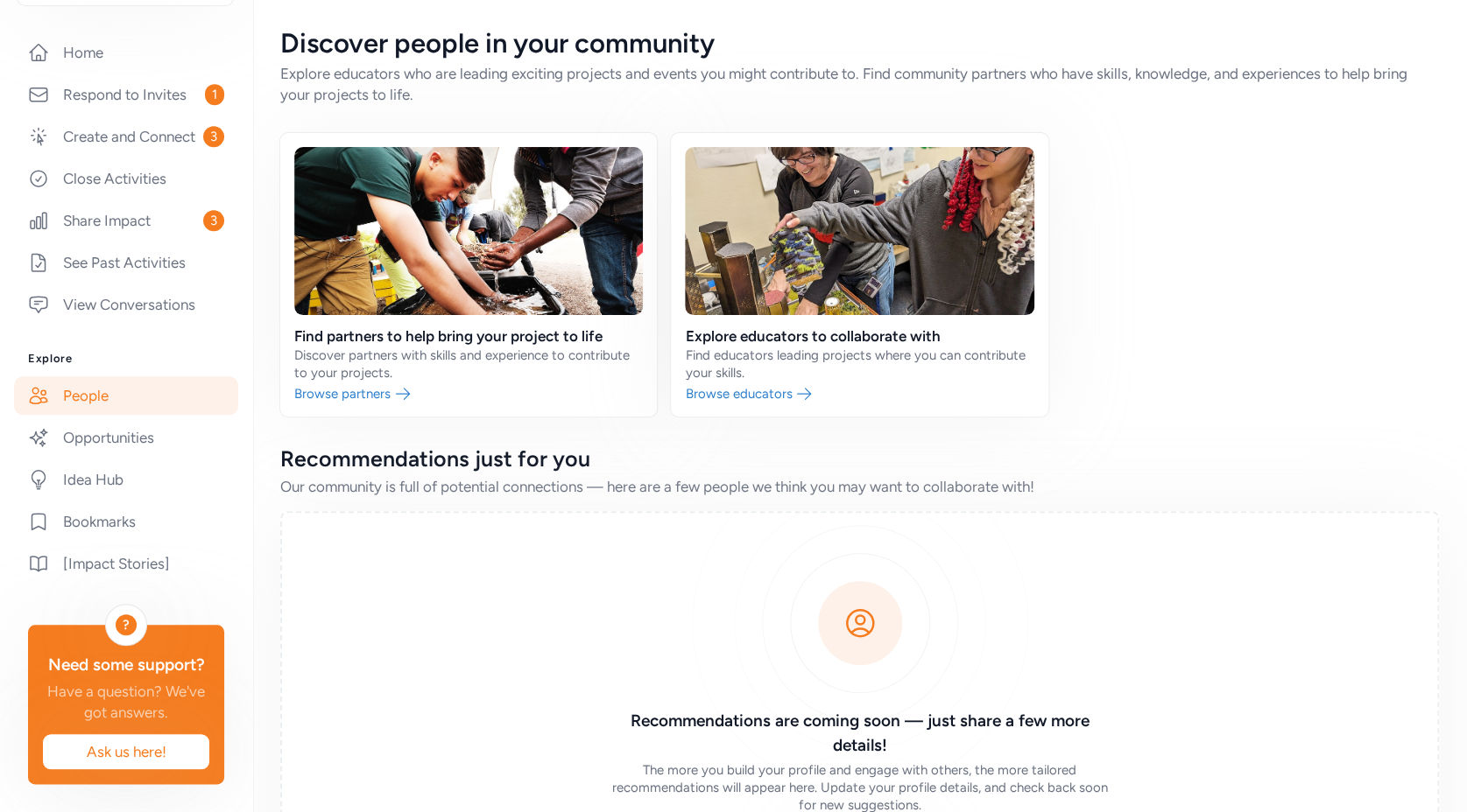
click at [814, 335] on link at bounding box center [859, 274] width 376 height 283
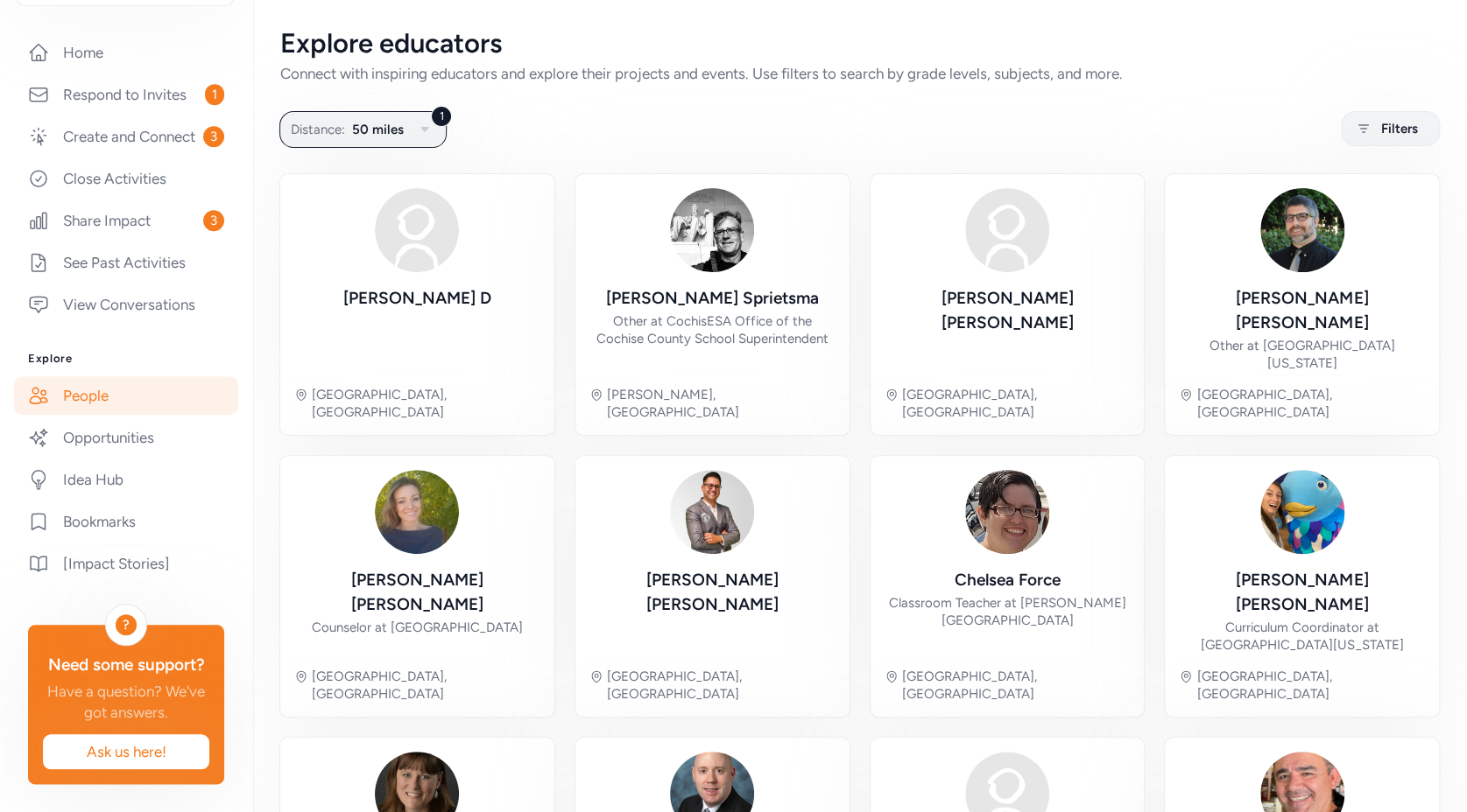
click at [108, 376] on link "People" at bounding box center [125, 395] width 224 height 38
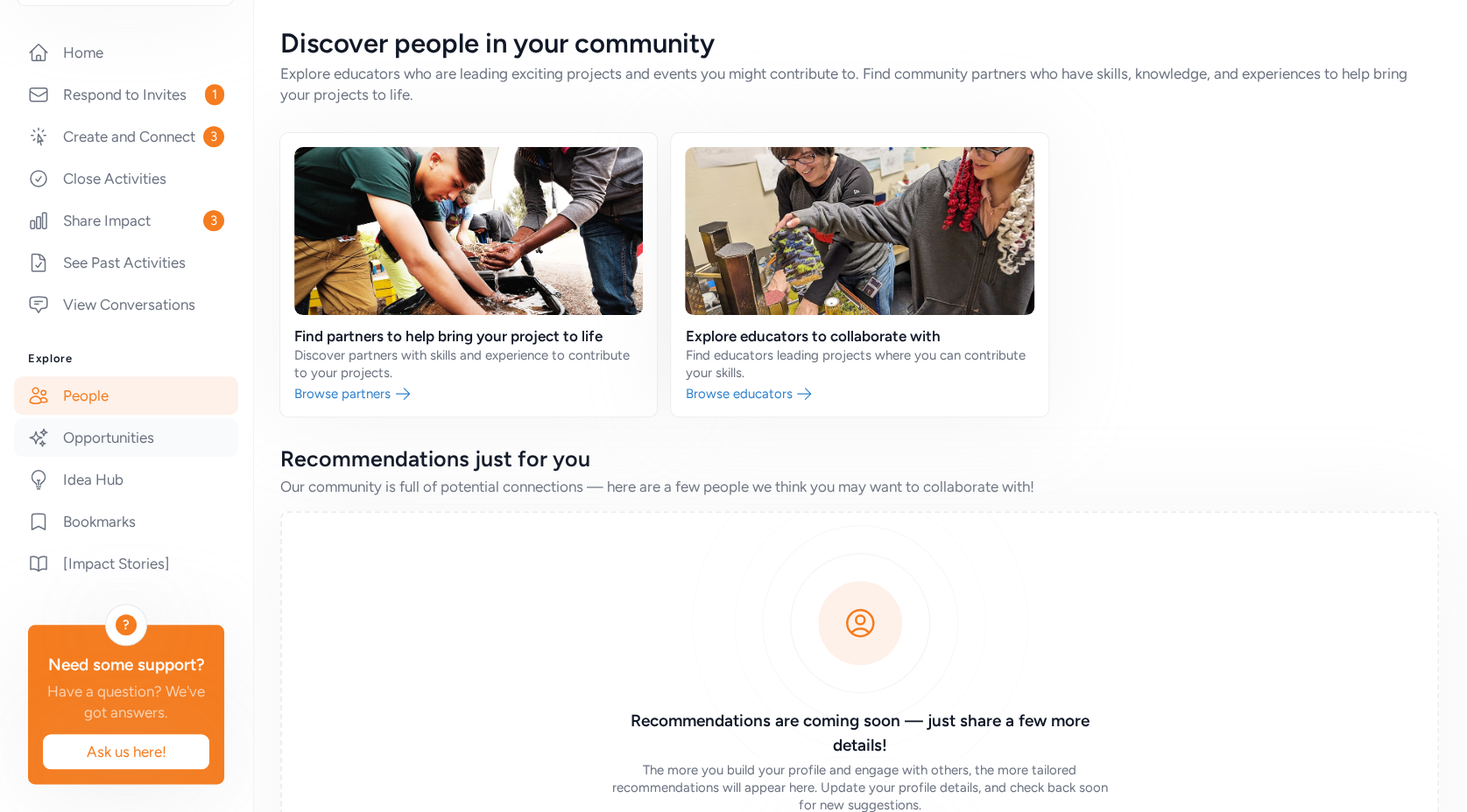
click at [103, 418] on link "Opportunities" at bounding box center [125, 437] width 224 height 38
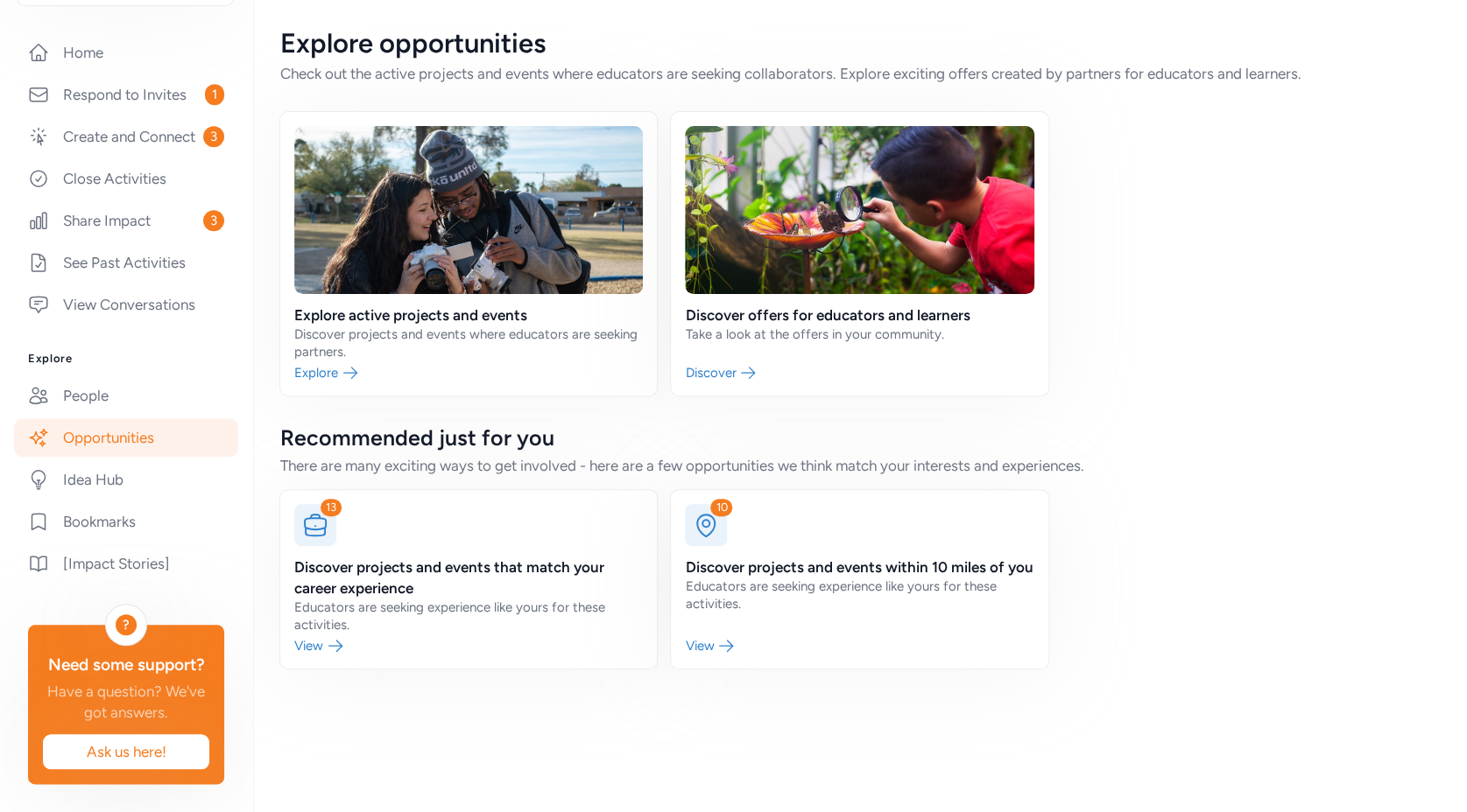
click at [392, 329] on link at bounding box center [468, 254] width 376 height 283
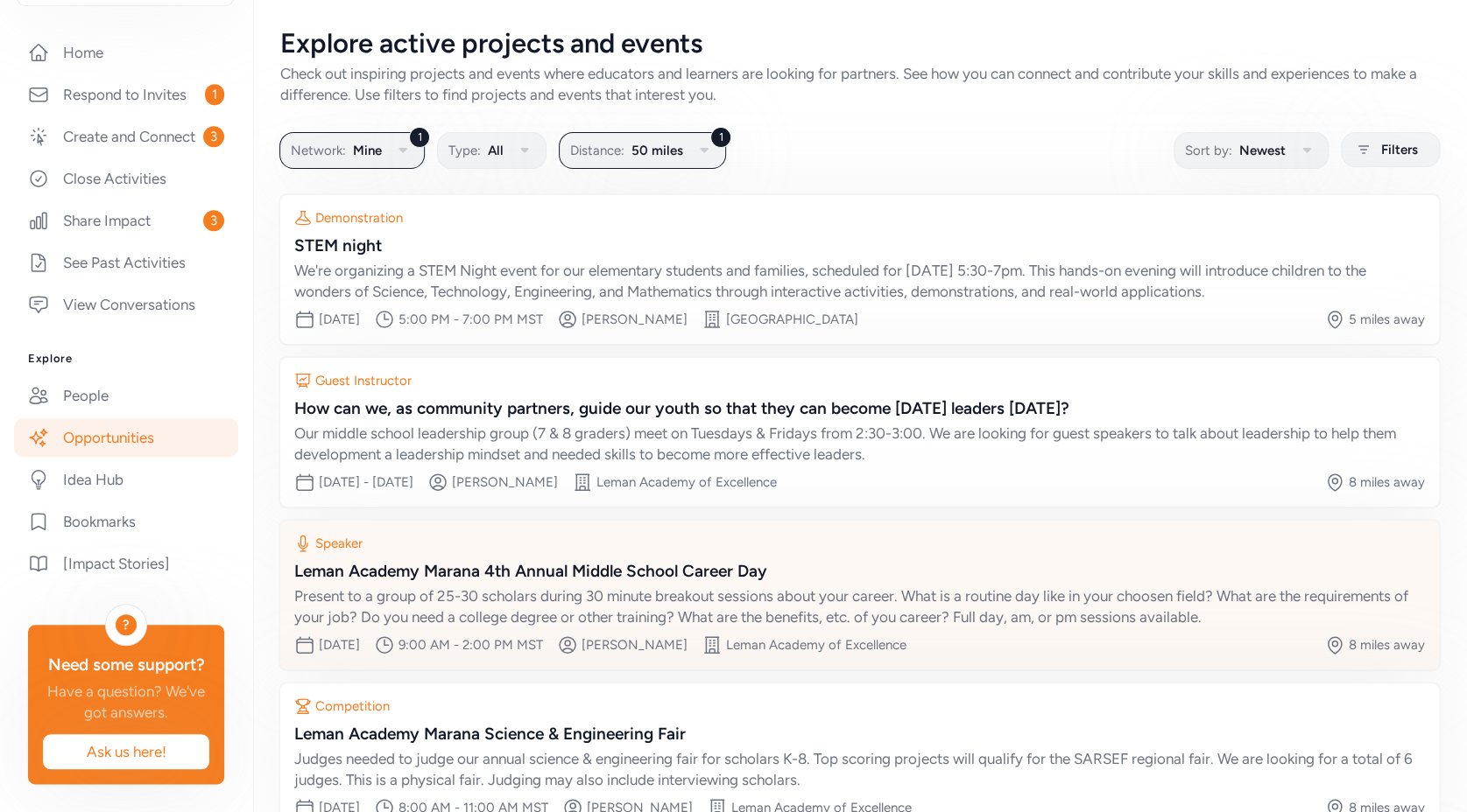
scroll to position [110, 0]
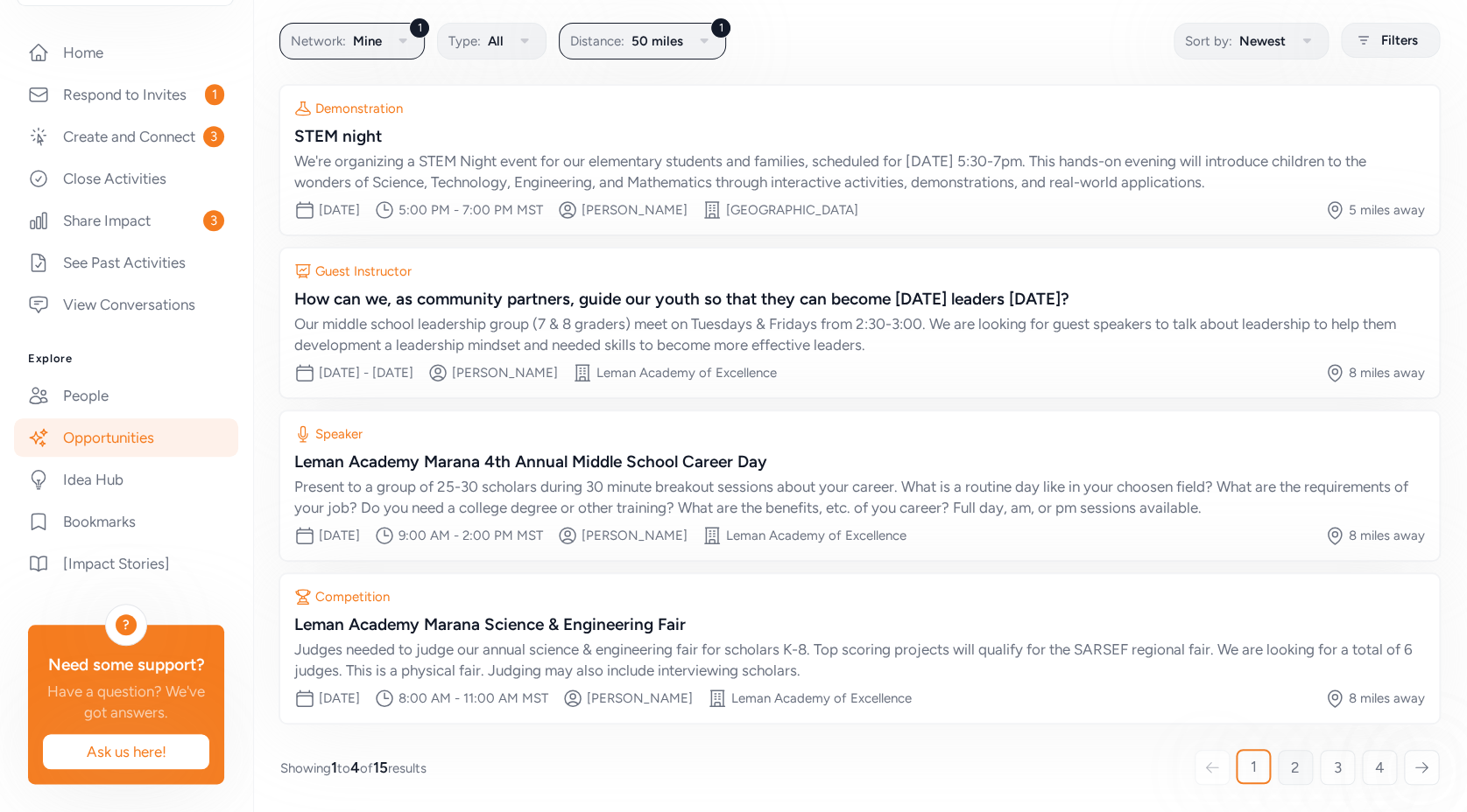
click at [1291, 764] on span "2" at bounding box center [1295, 767] width 9 height 21
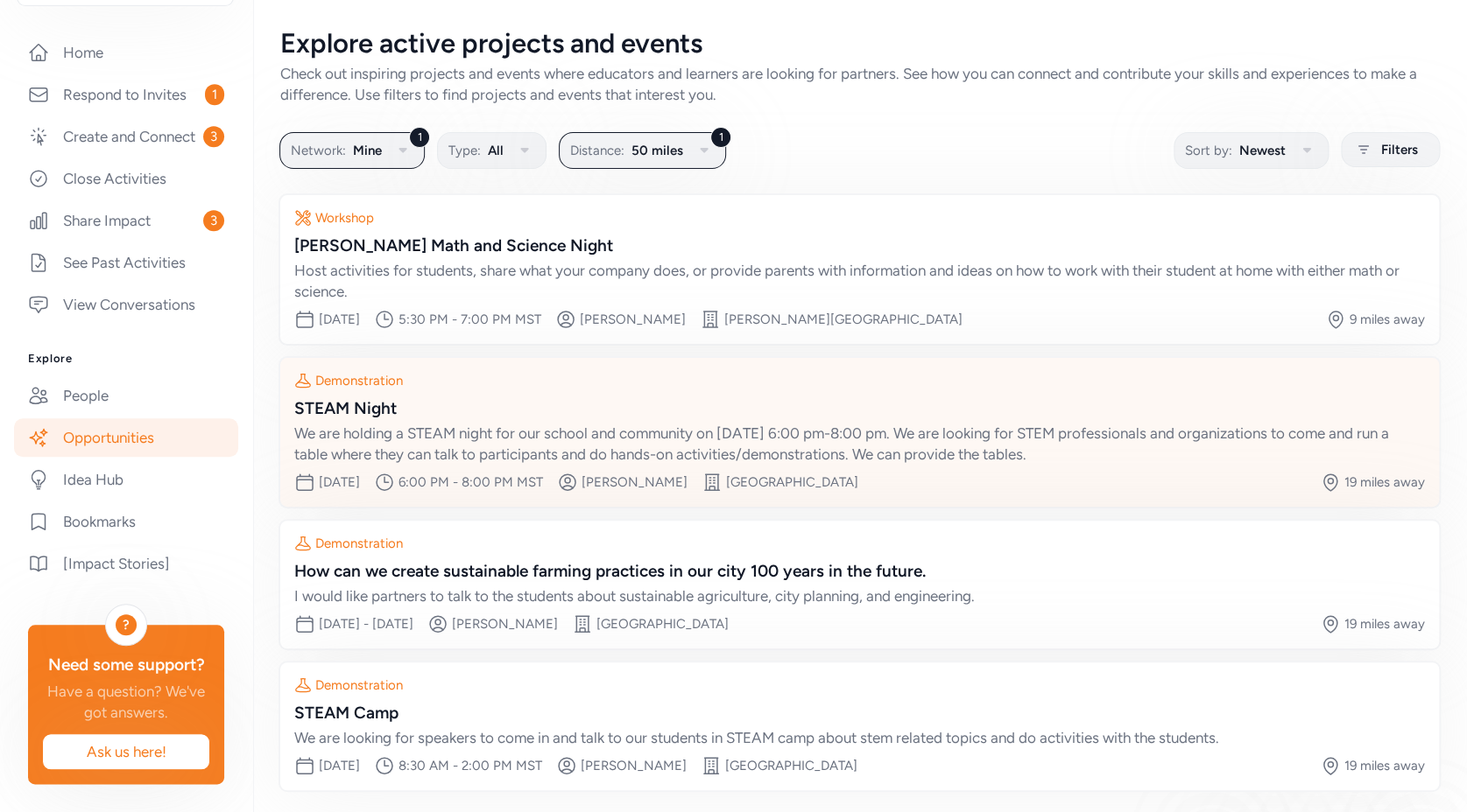
scroll to position [57, 0]
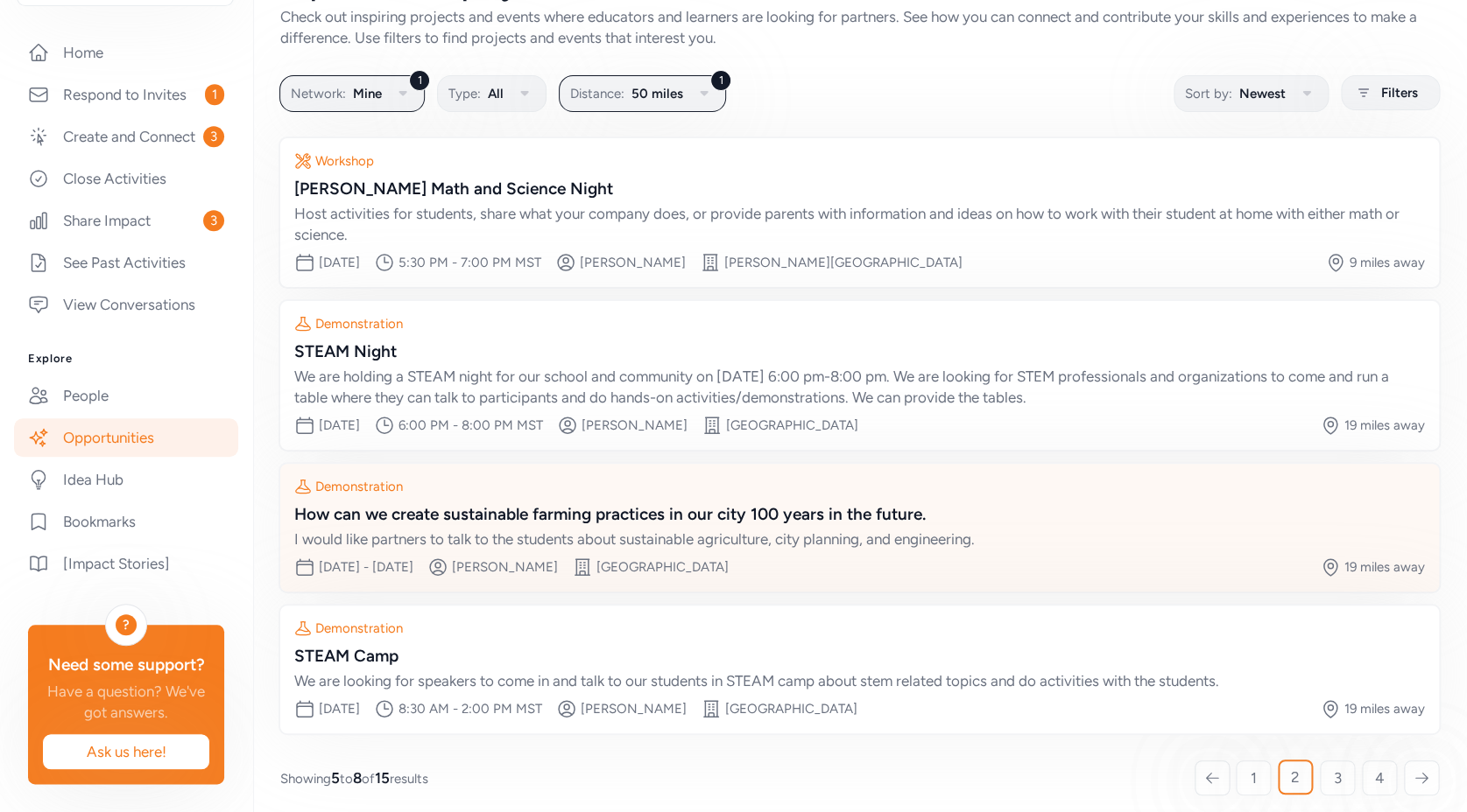
click at [736, 515] on div "How can we create sustainable farming practices in our city 100 years in the fu…" at bounding box center [859, 514] width 1130 height 25
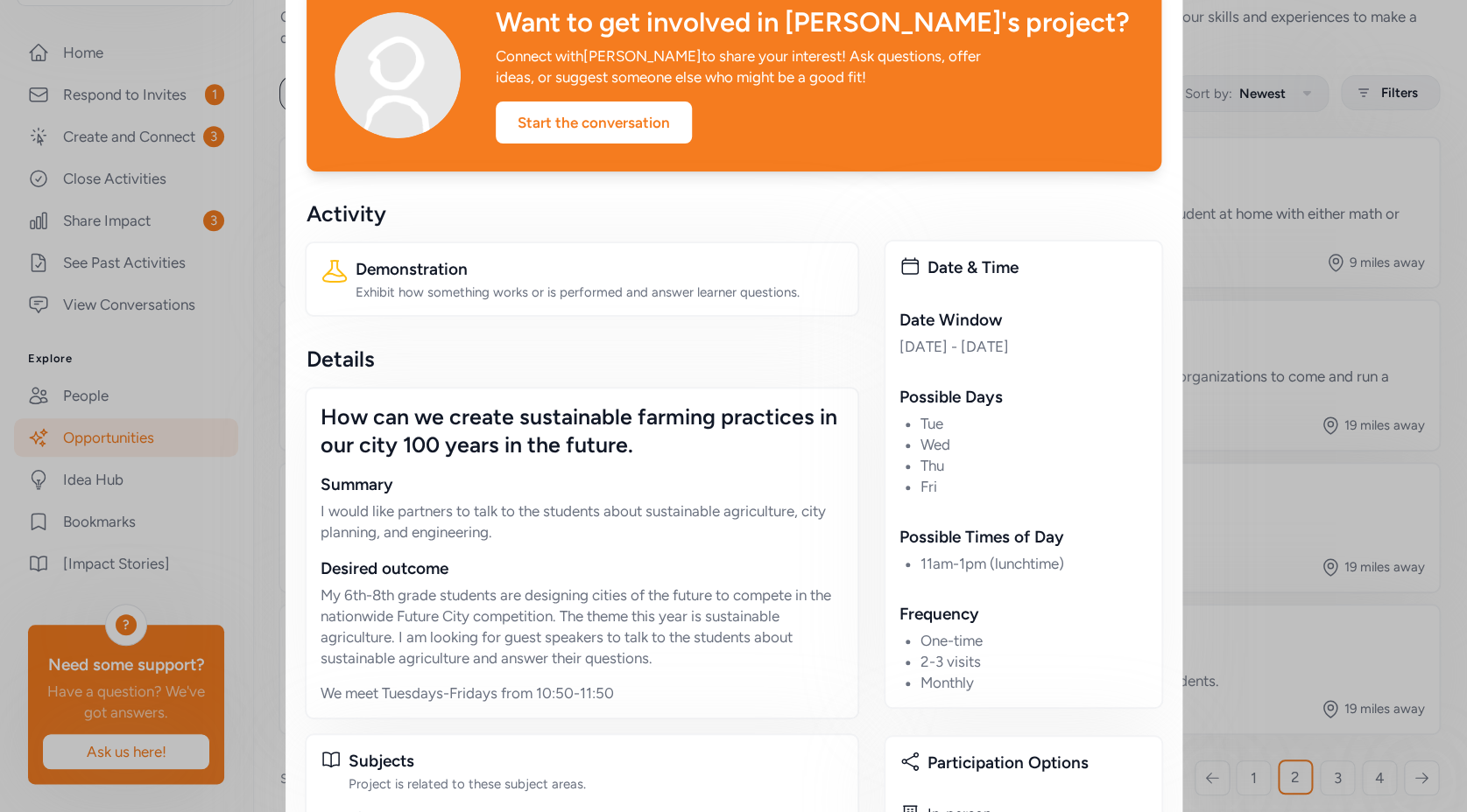
scroll to position [182, 0]
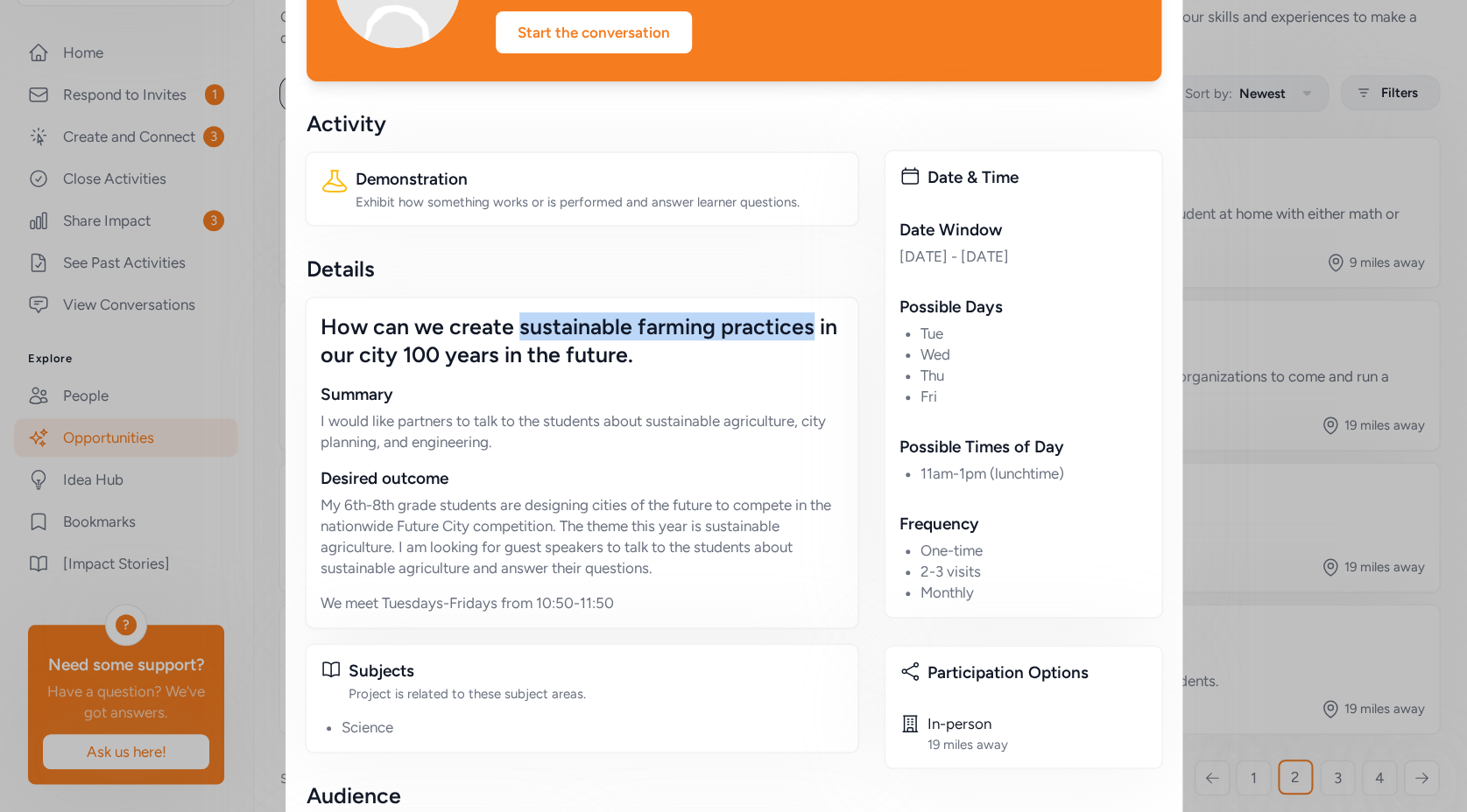
drag, startPoint x: 706, startPoint y: 325, endPoint x: 512, endPoint y: 322, distance: 194.0
click at [512, 322] on div "How can we create sustainable farming practices in our city 100 years in the fu…" at bounding box center [582, 340] width 523 height 56
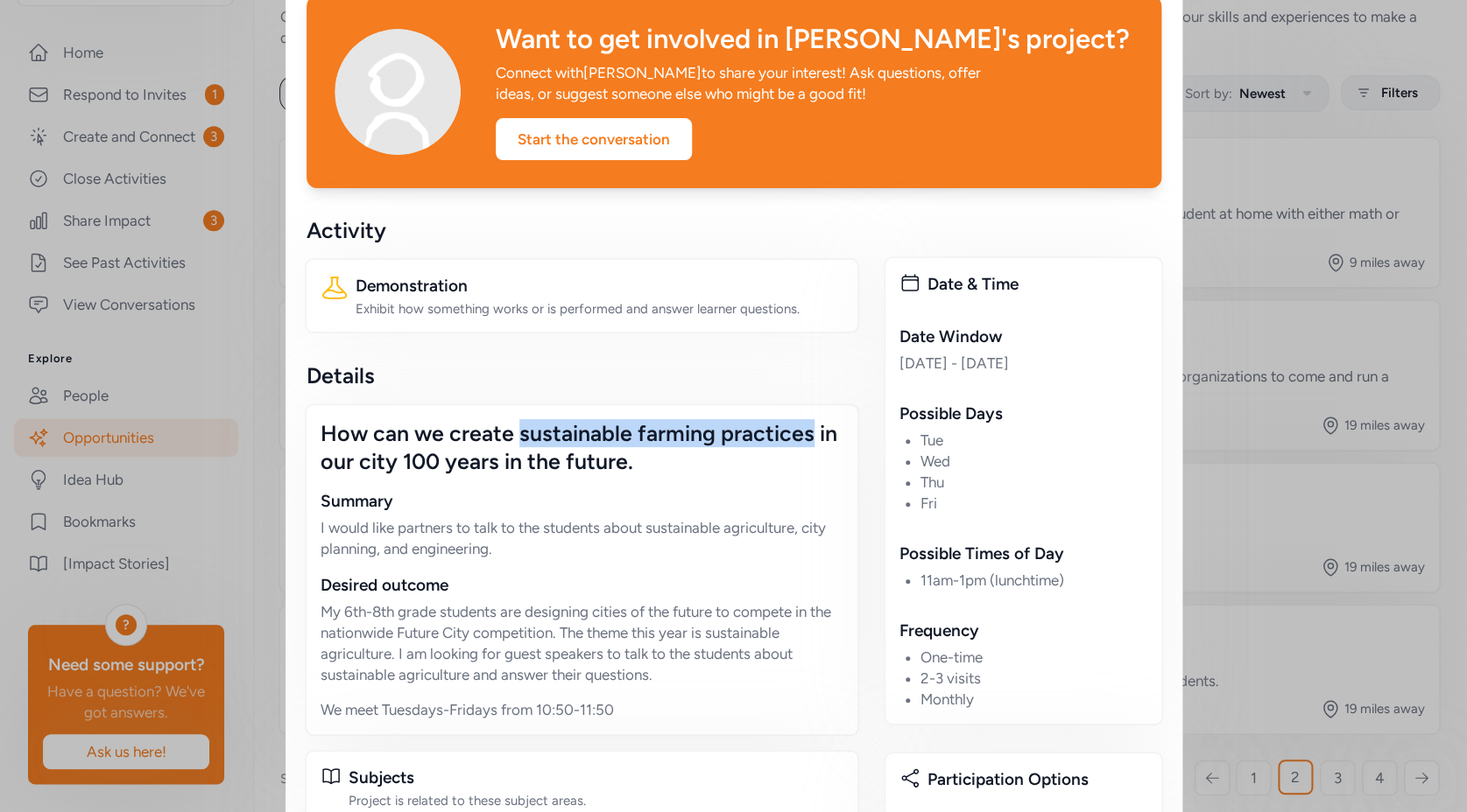
scroll to position [0, 0]
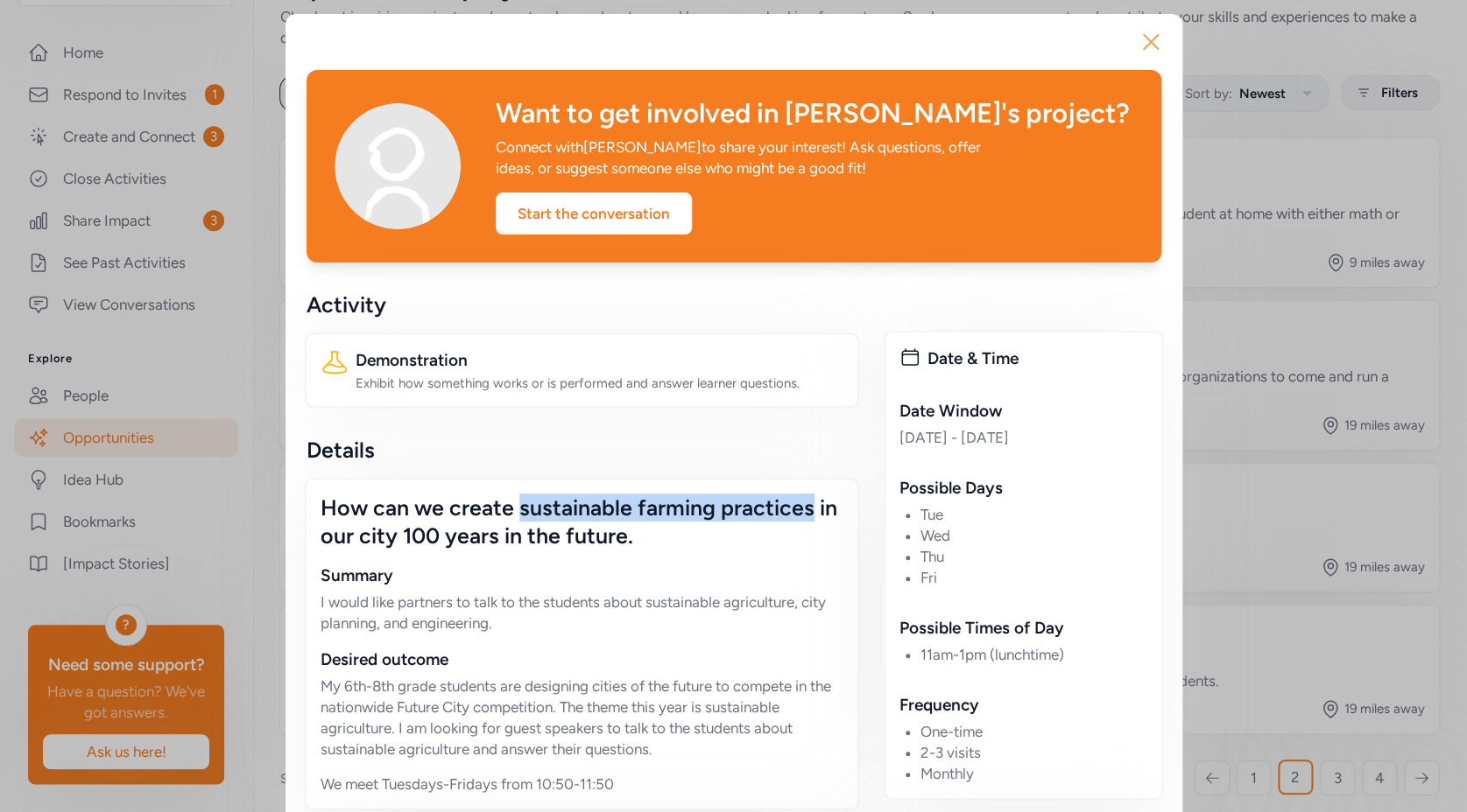
click at [1144, 42] on icon "button" at bounding box center [1151, 41] width 14 height 14
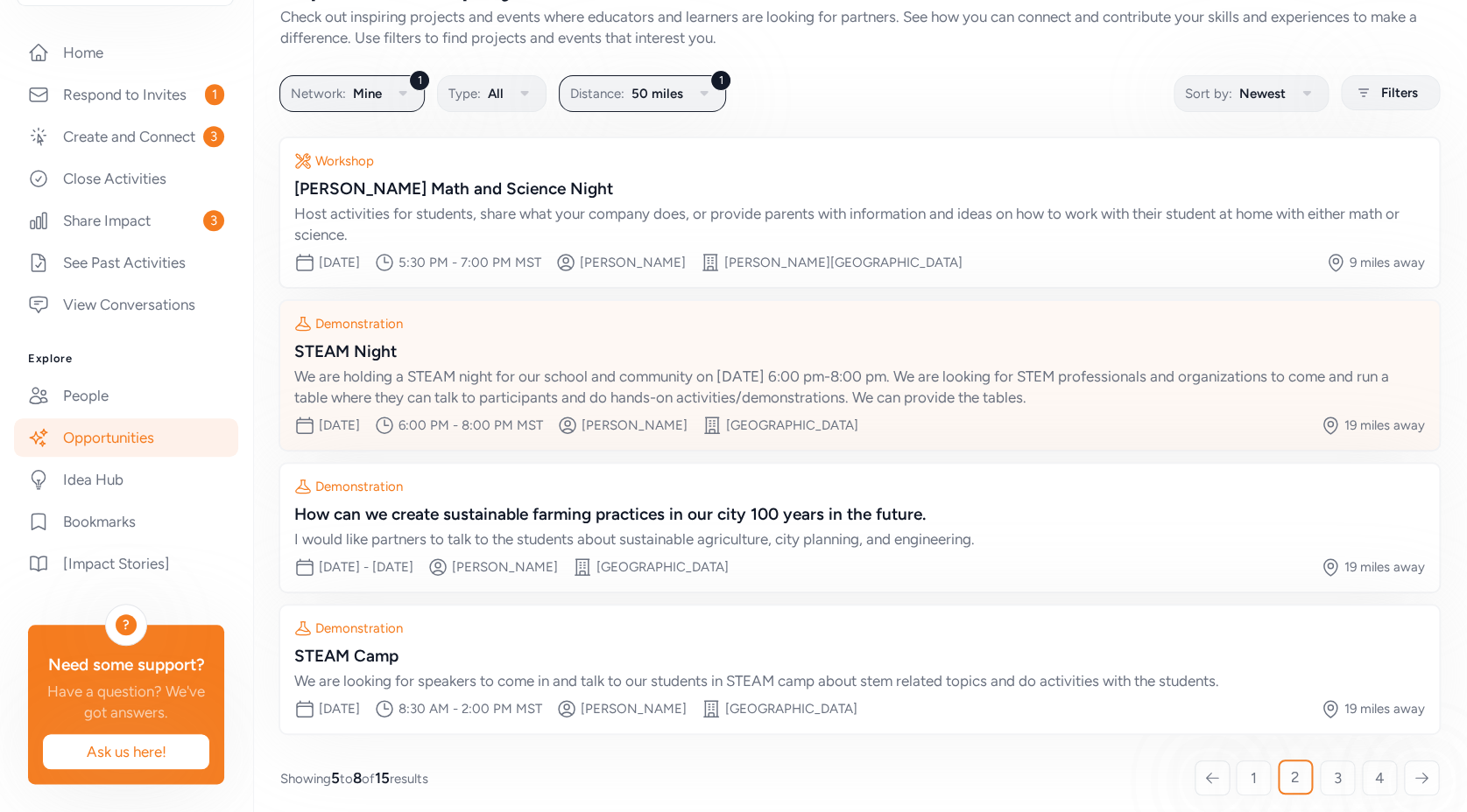
scroll to position [67, 0]
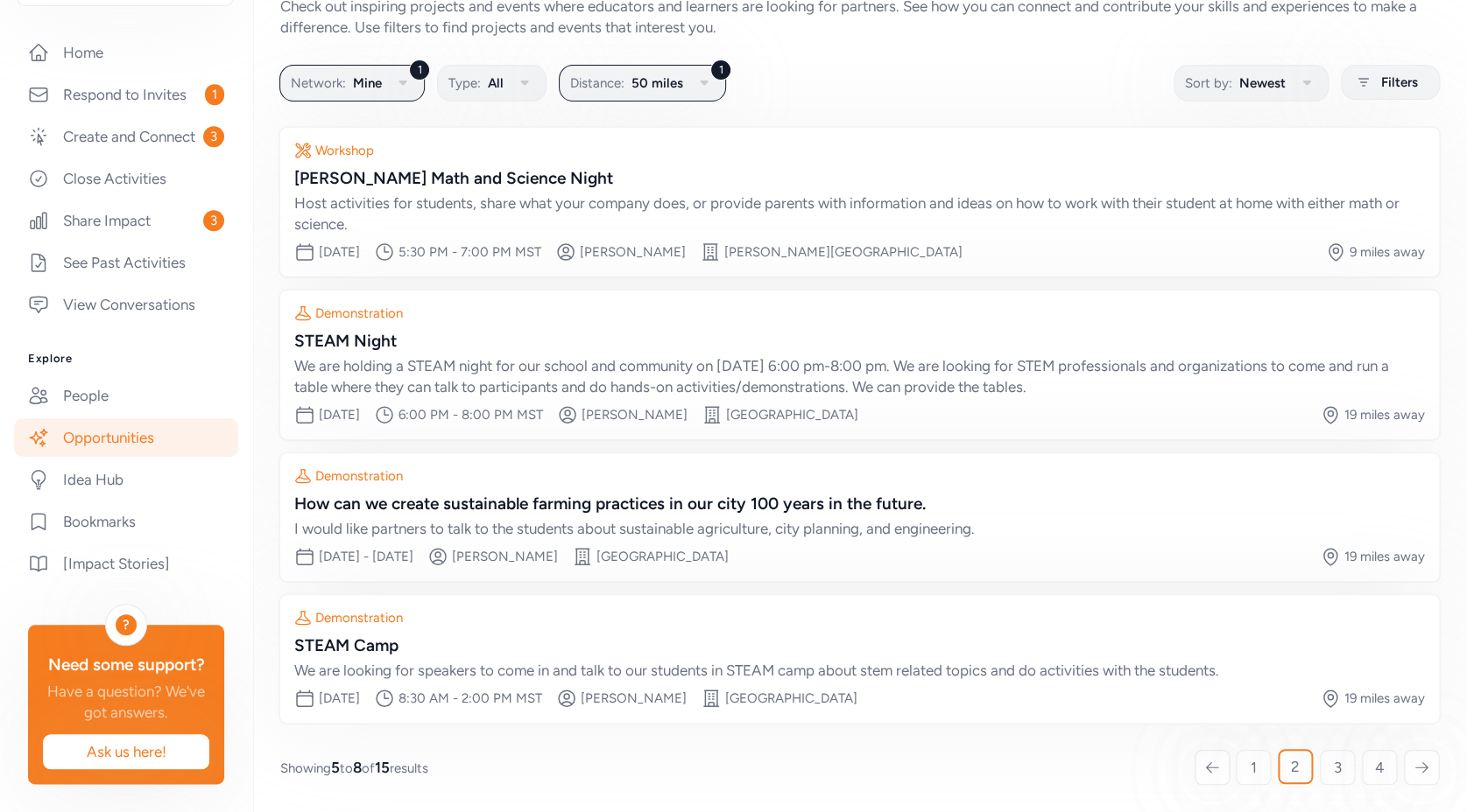
click at [127, 418] on link "Opportunities" at bounding box center [125, 437] width 224 height 38
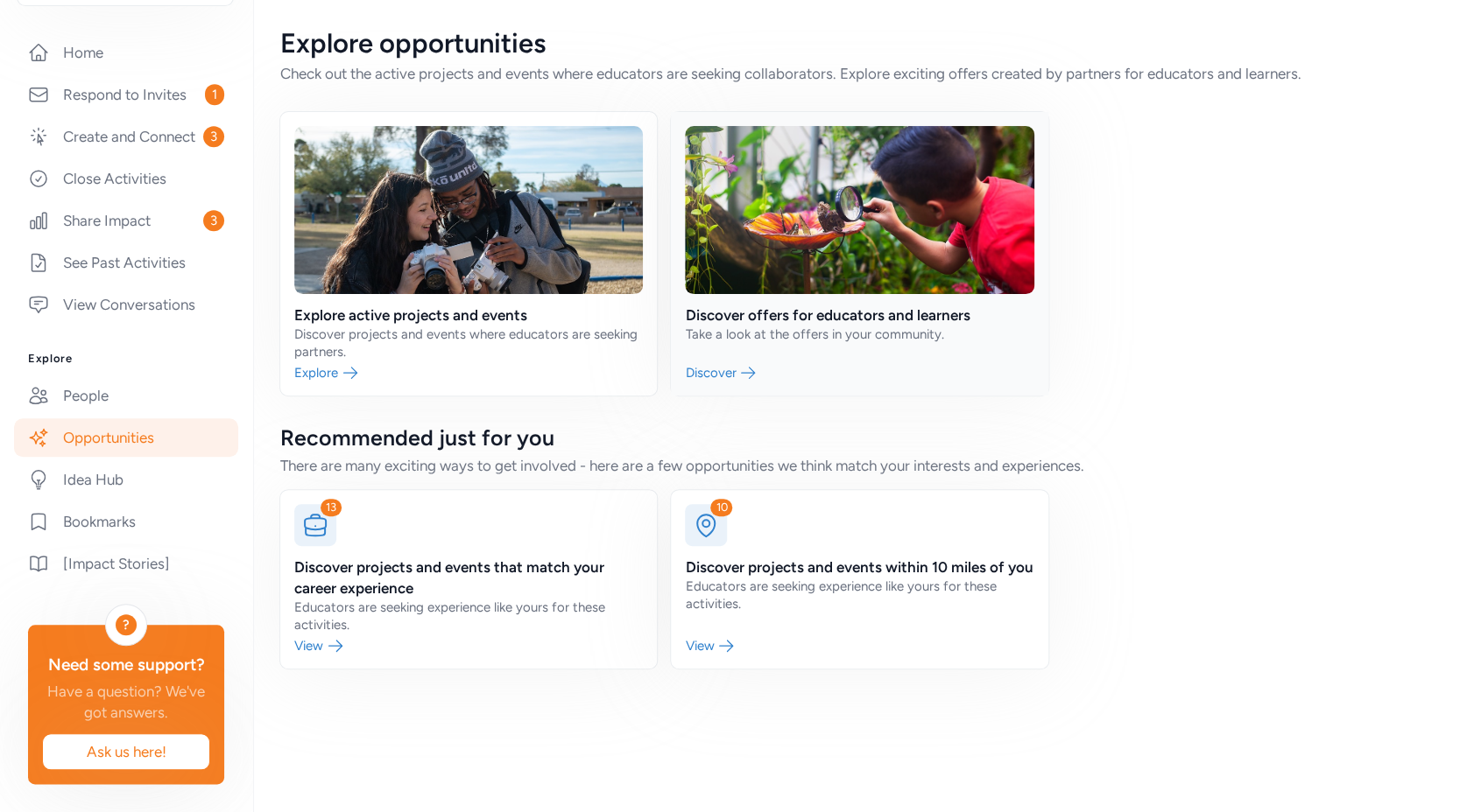
click at [856, 319] on link at bounding box center [859, 254] width 376 height 283
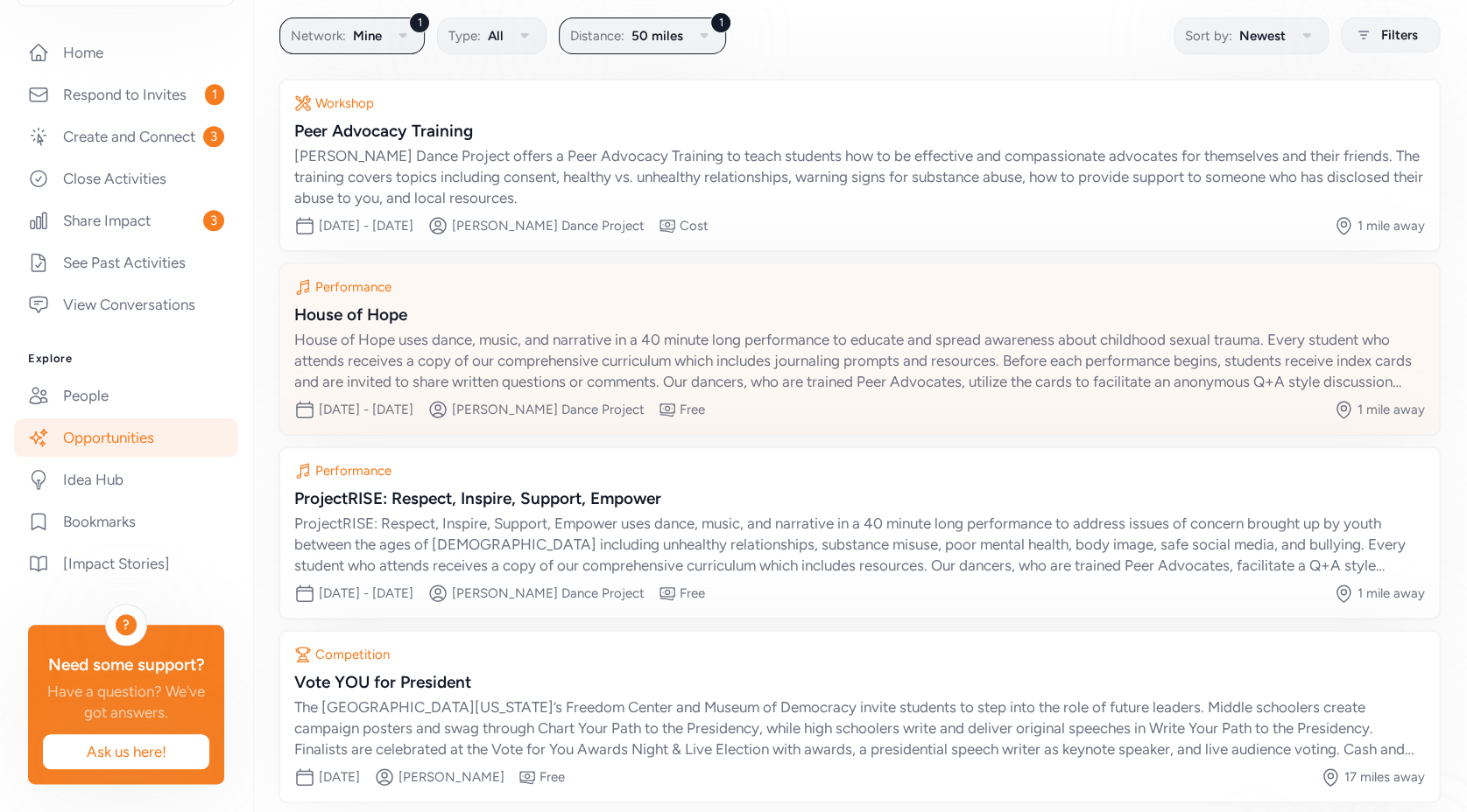
scroll to position [173, 0]
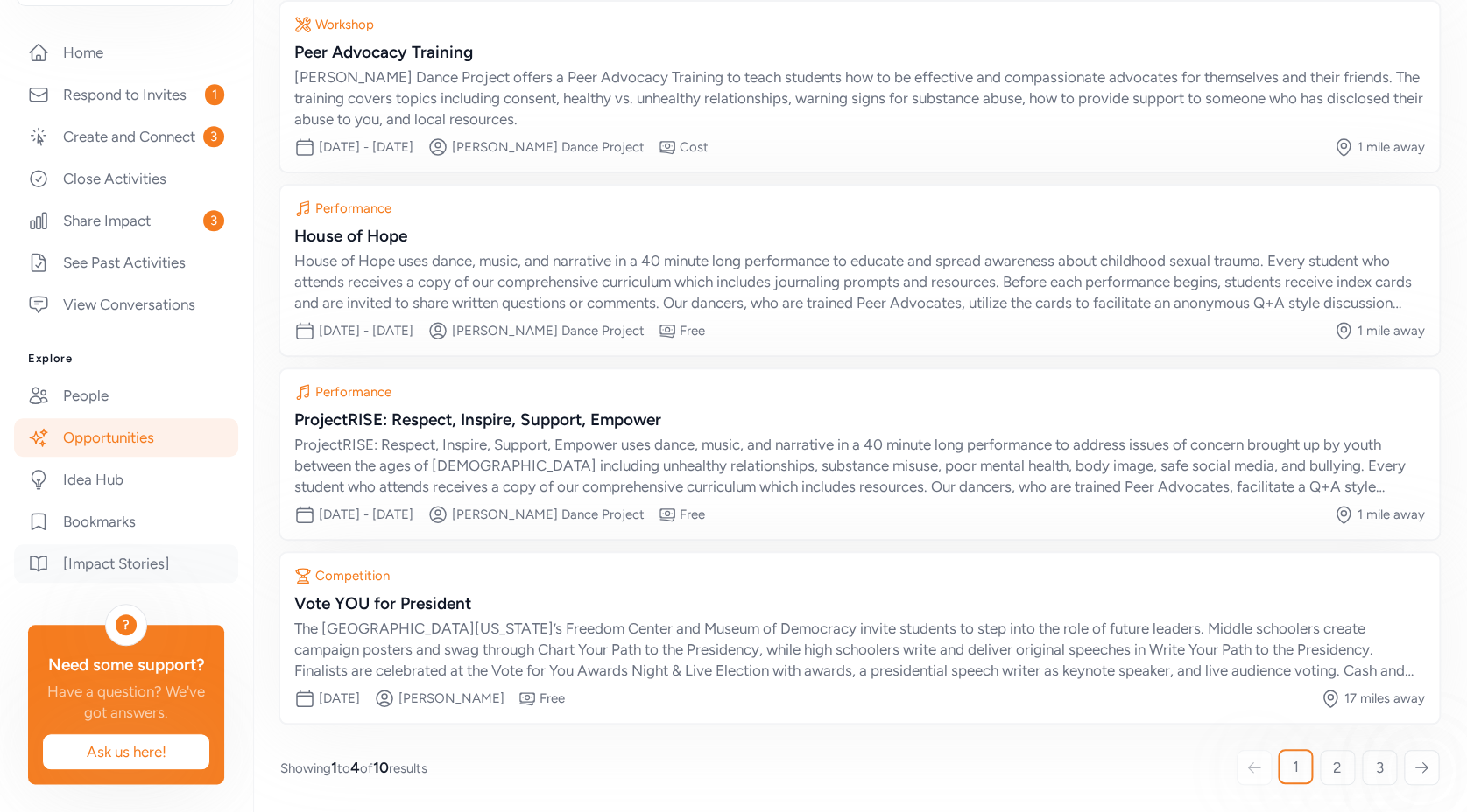
click at [140, 545] on link "[Impact Stories]" at bounding box center [125, 563] width 224 height 38
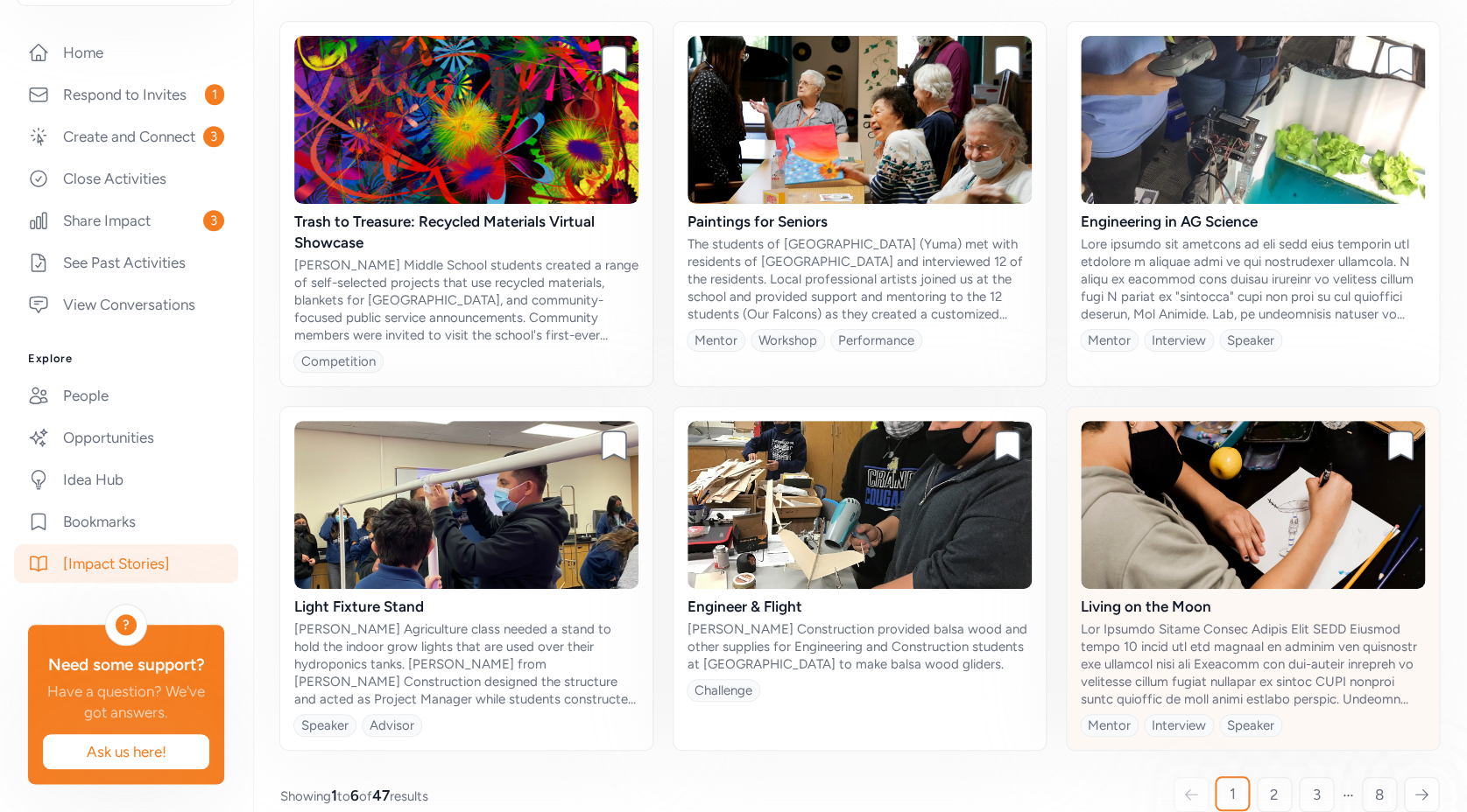
click at [1350, 504] on img at bounding box center [1253, 505] width 345 height 168
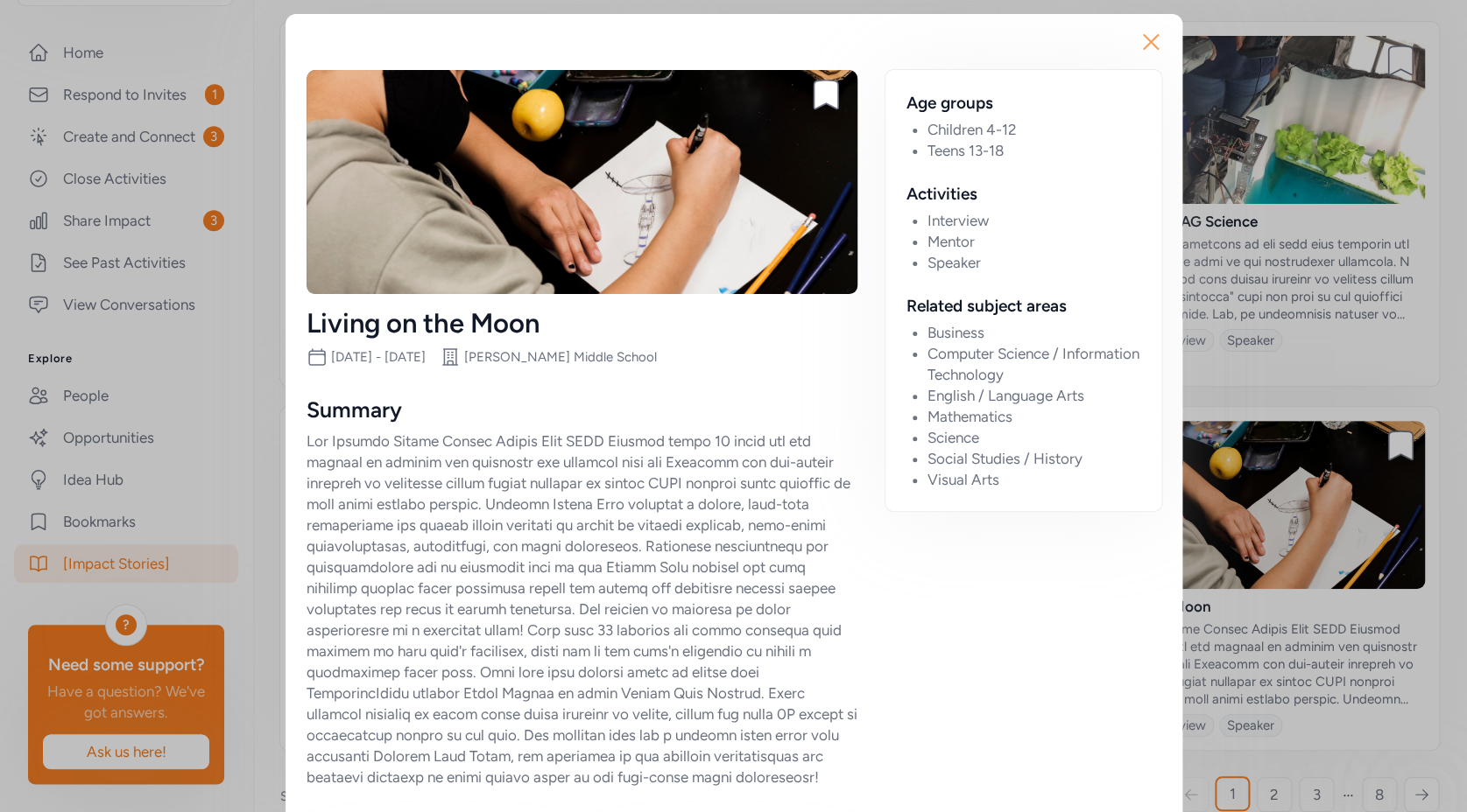
click at [1148, 37] on icon "button" at bounding box center [1151, 41] width 14 height 14
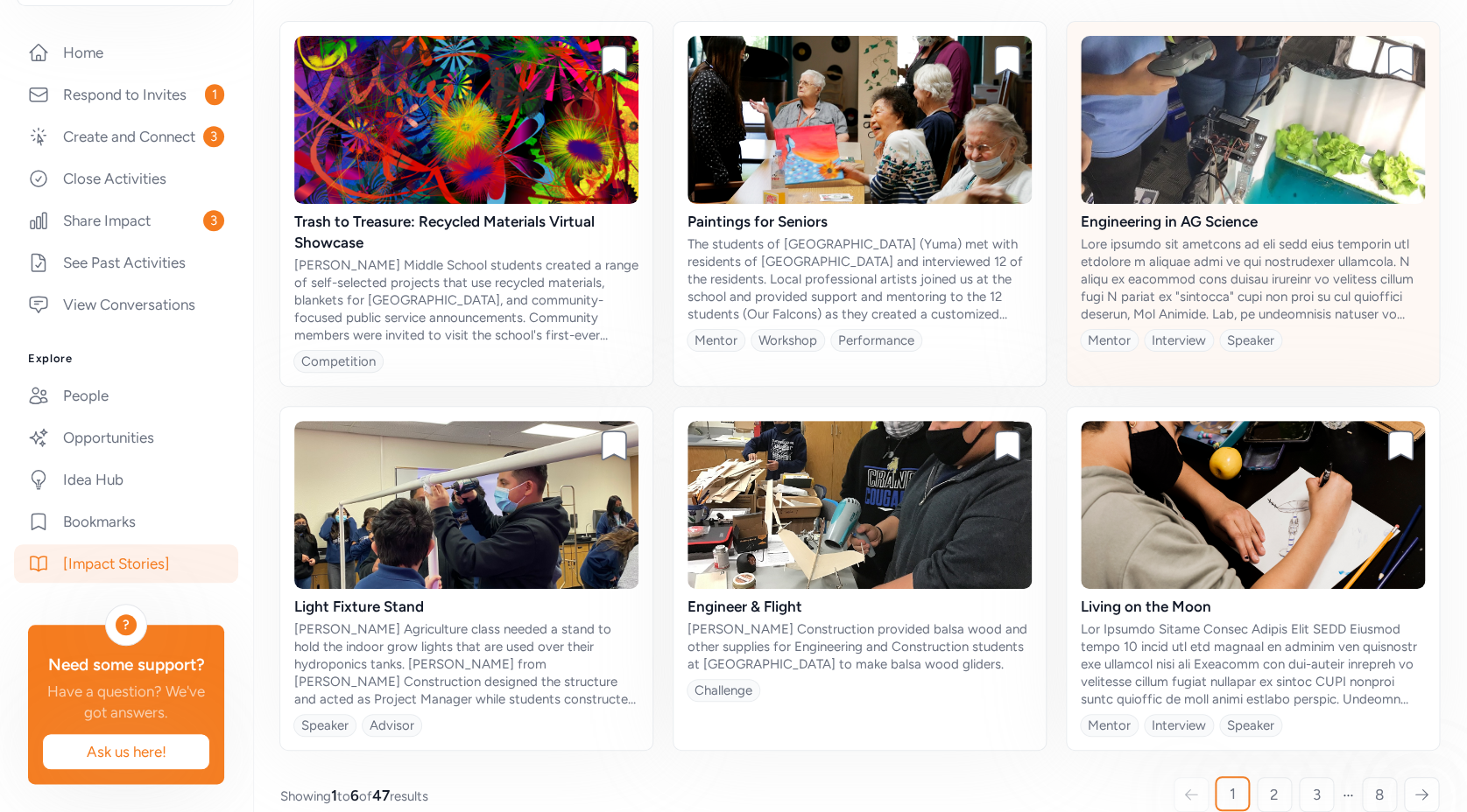
click at [1229, 89] on img at bounding box center [1253, 119] width 345 height 168
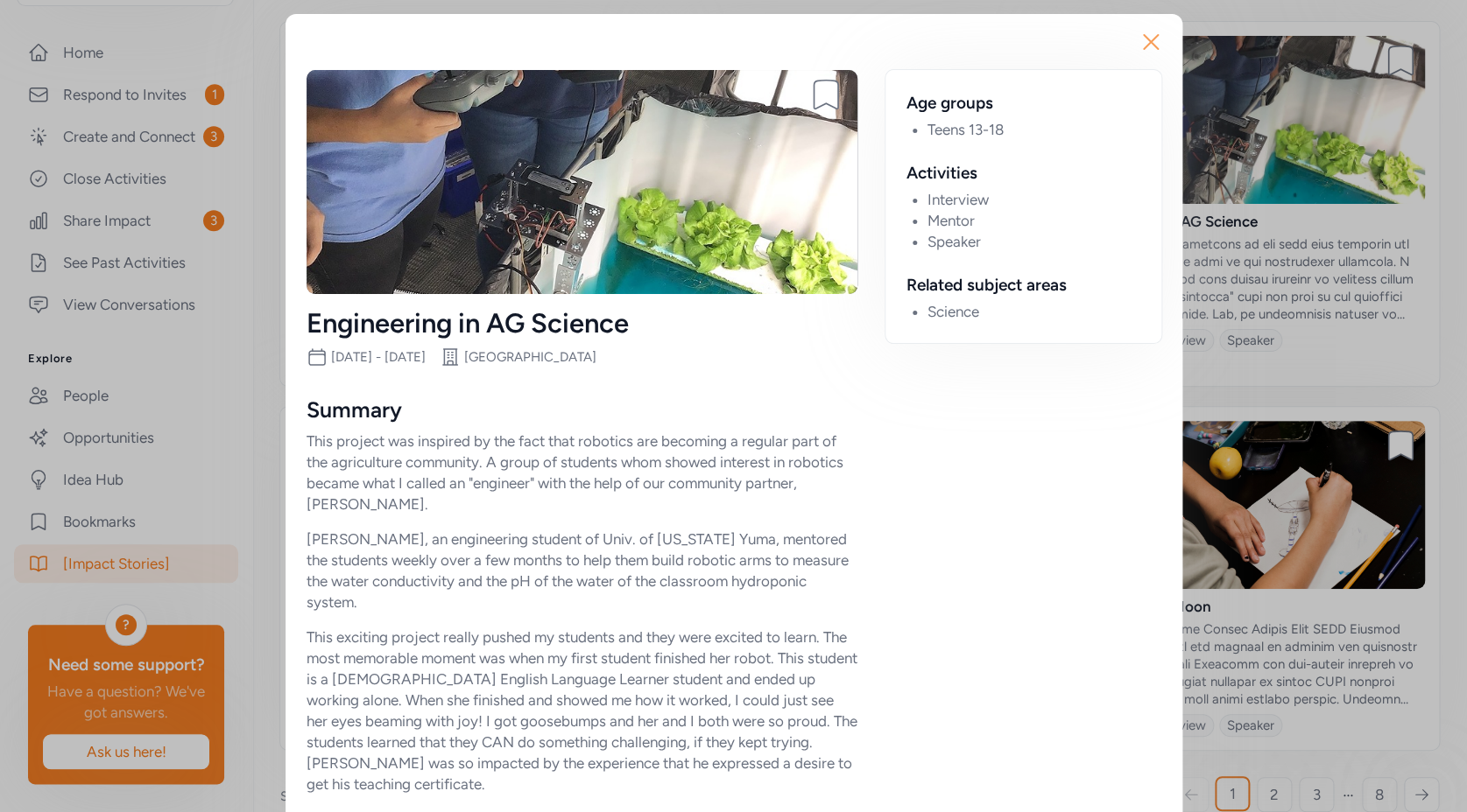
click at [1147, 40] on icon "button" at bounding box center [1151, 41] width 28 height 28
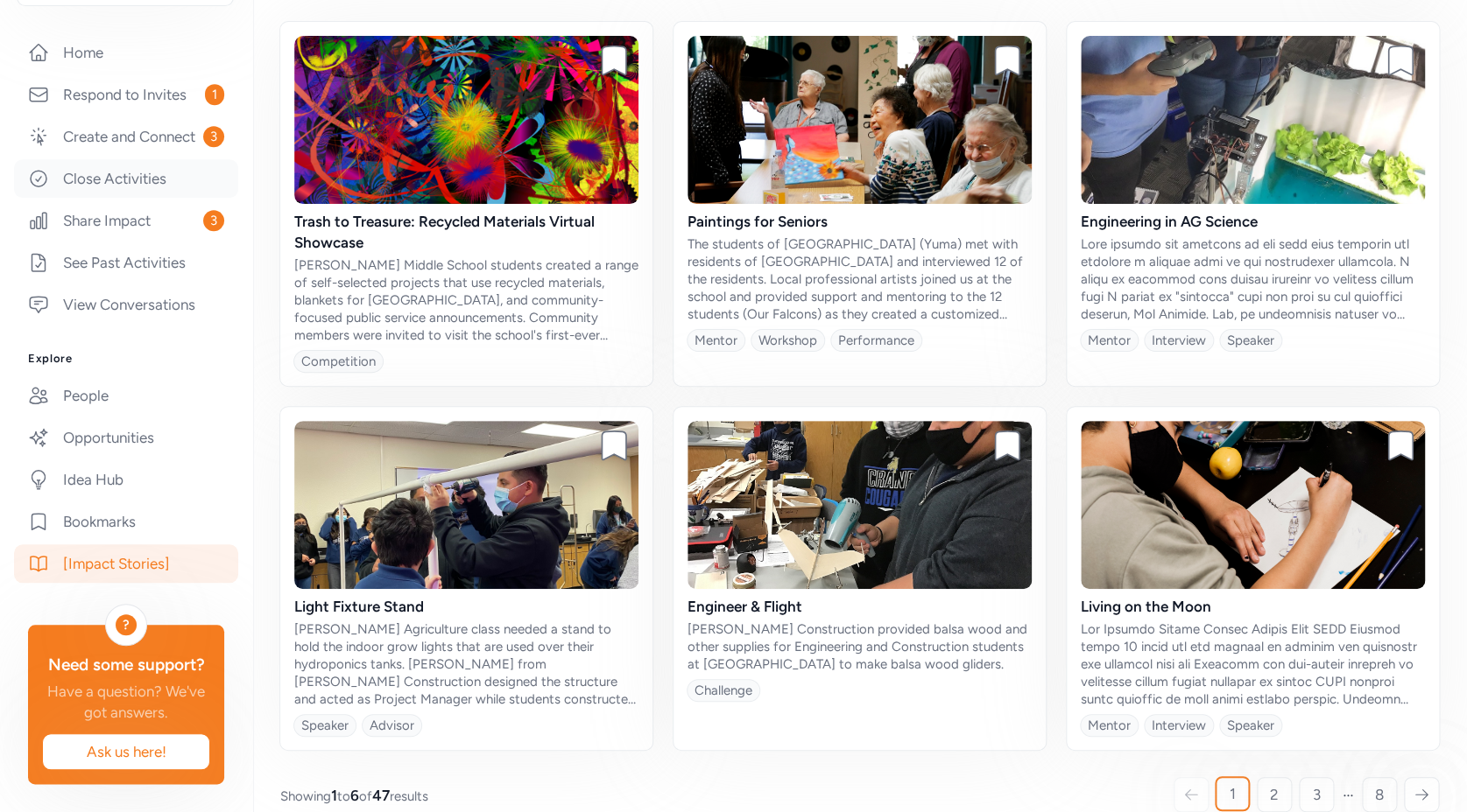
scroll to position [67, 0]
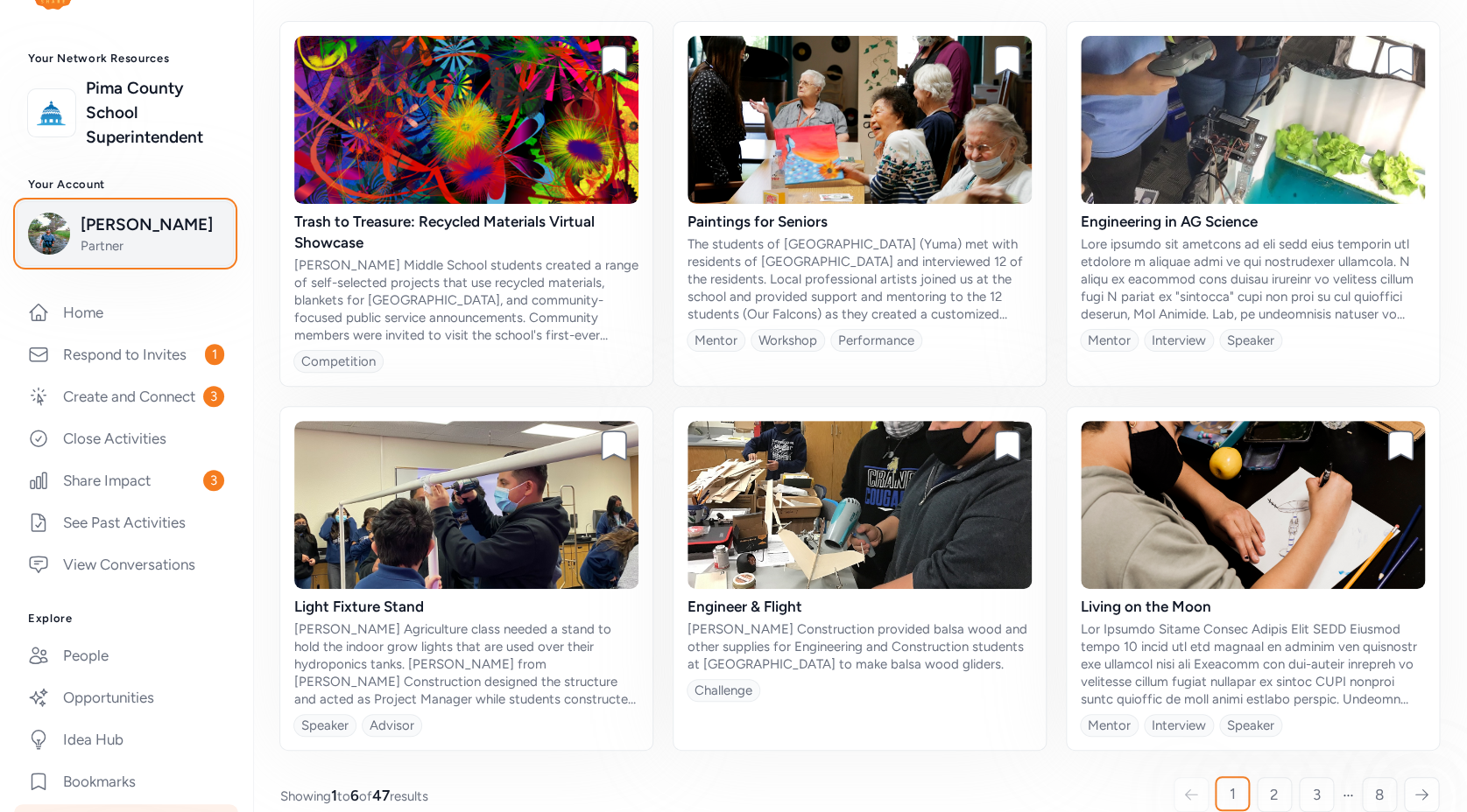
click at [157, 227] on span "Josh Schachter" at bounding box center [152, 225] width 142 height 25
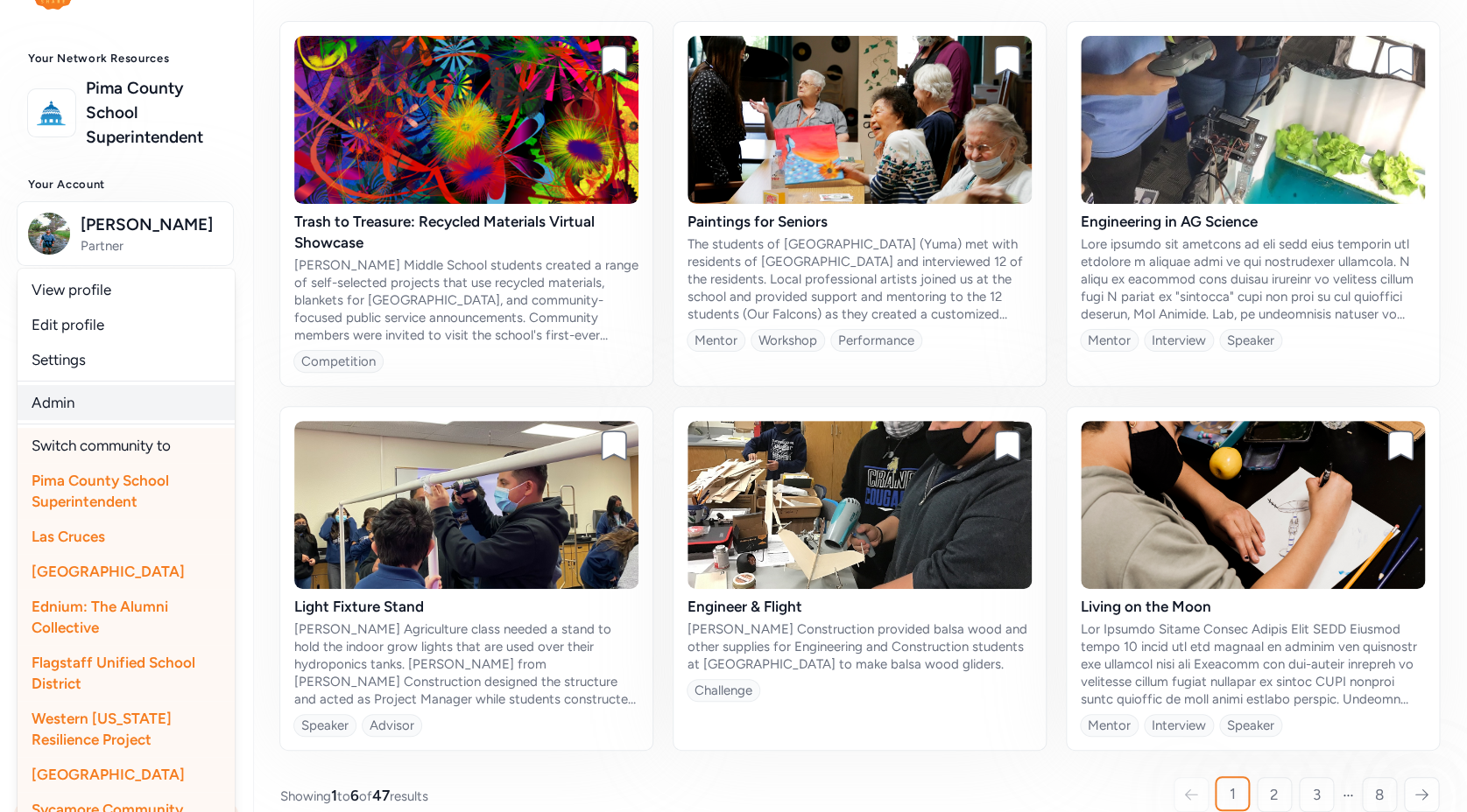
click at [74, 406] on link "Admin" at bounding box center [126, 402] width 217 height 35
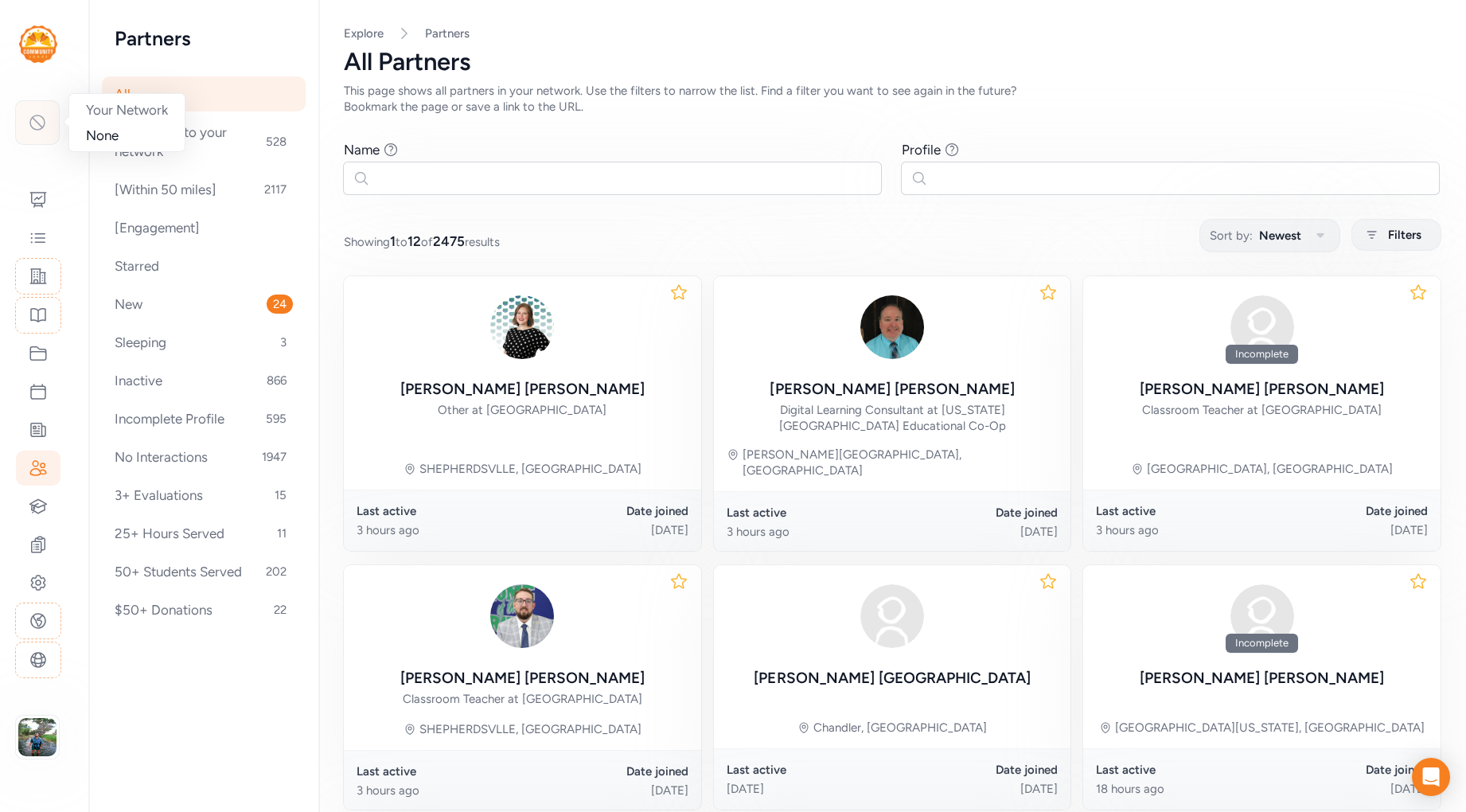
click at [45, 119] on icon at bounding box center [38, 123] width 14 height 14
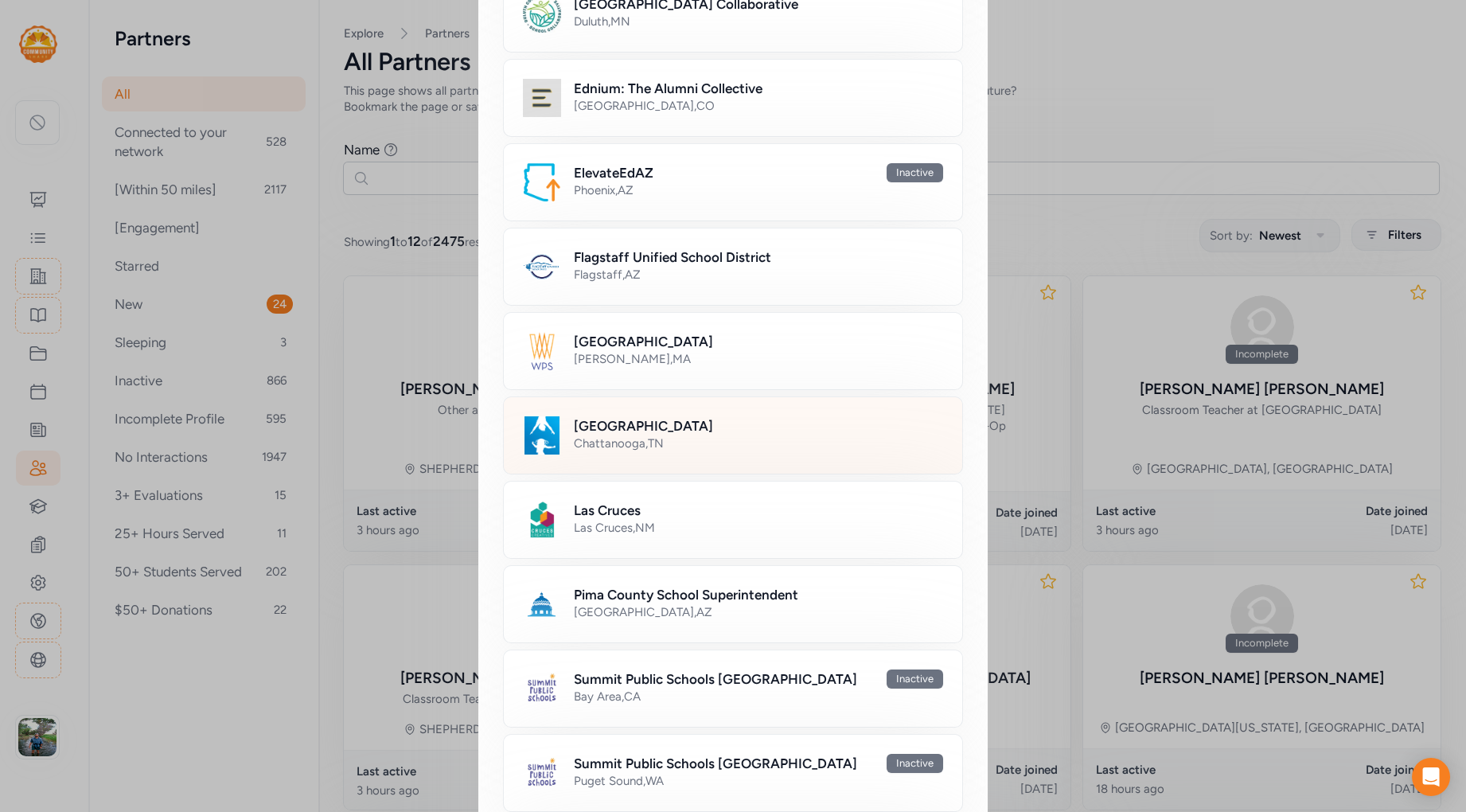
scroll to position [519, 0]
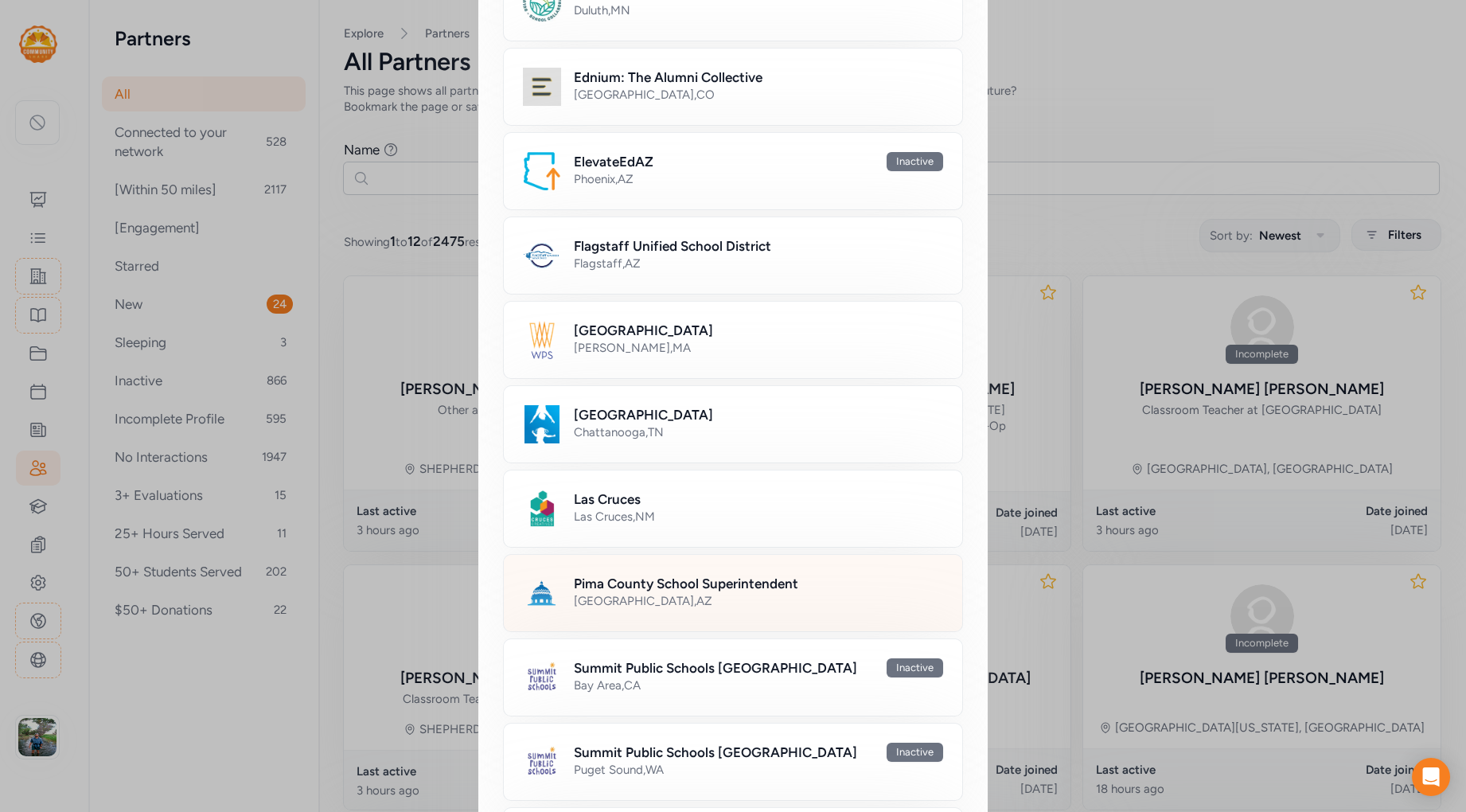
click at [652, 575] on h2 "Pima County School Superintendent" at bounding box center [686, 583] width 224 height 19
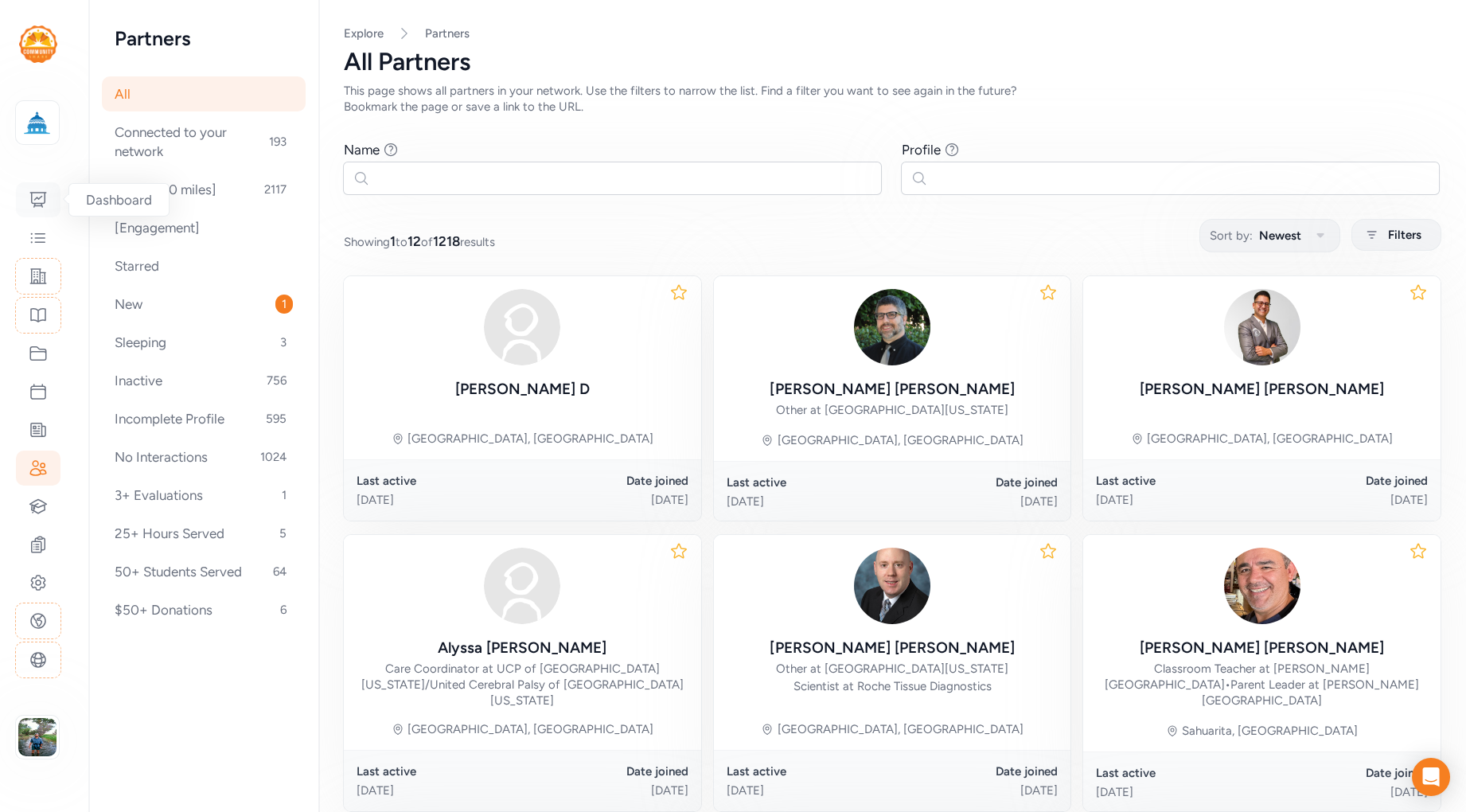
click at [39, 198] on icon at bounding box center [39, 200] width 16 height 14
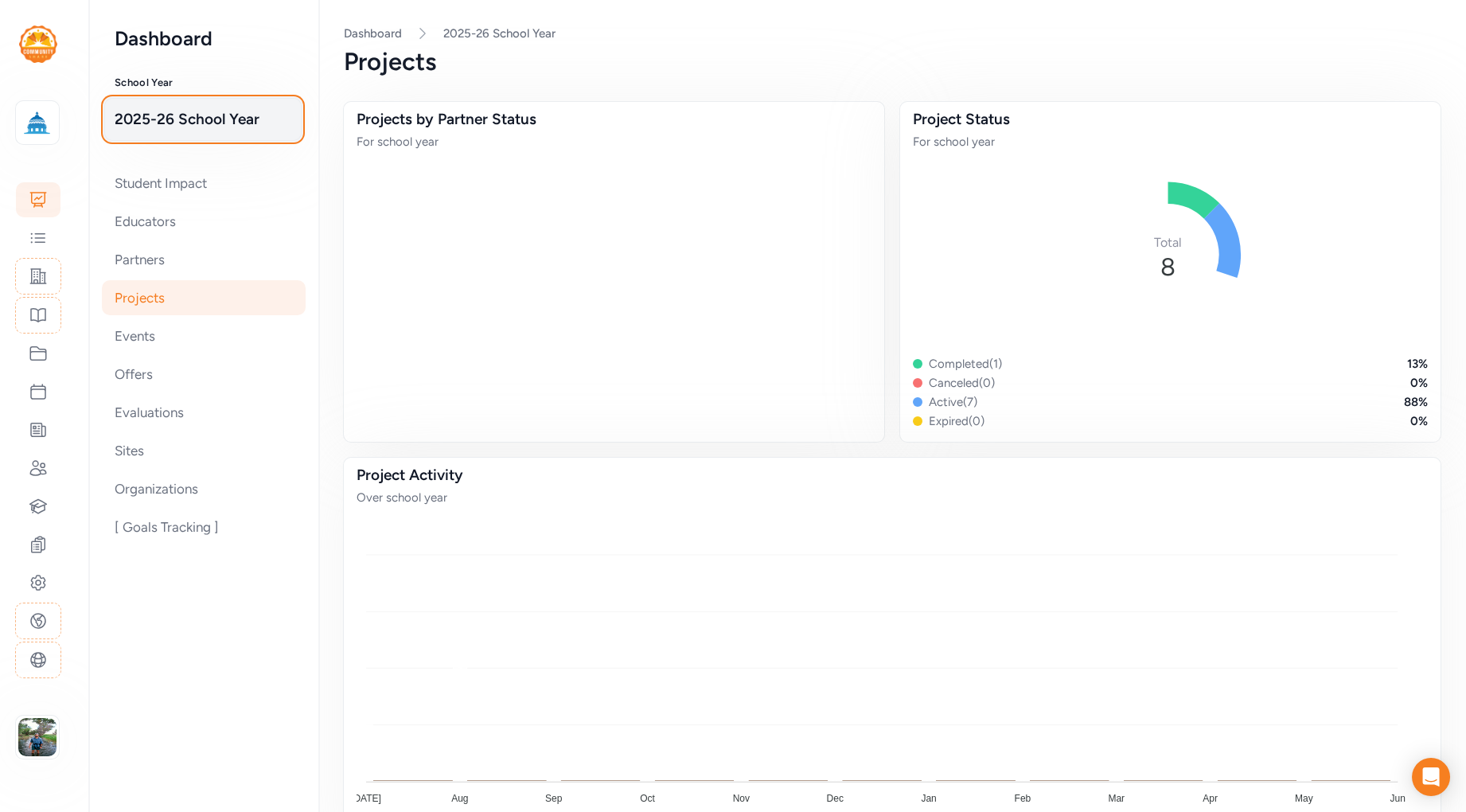
click at [205, 124] on span "2025-26 School Year" at bounding box center [203, 119] width 177 height 22
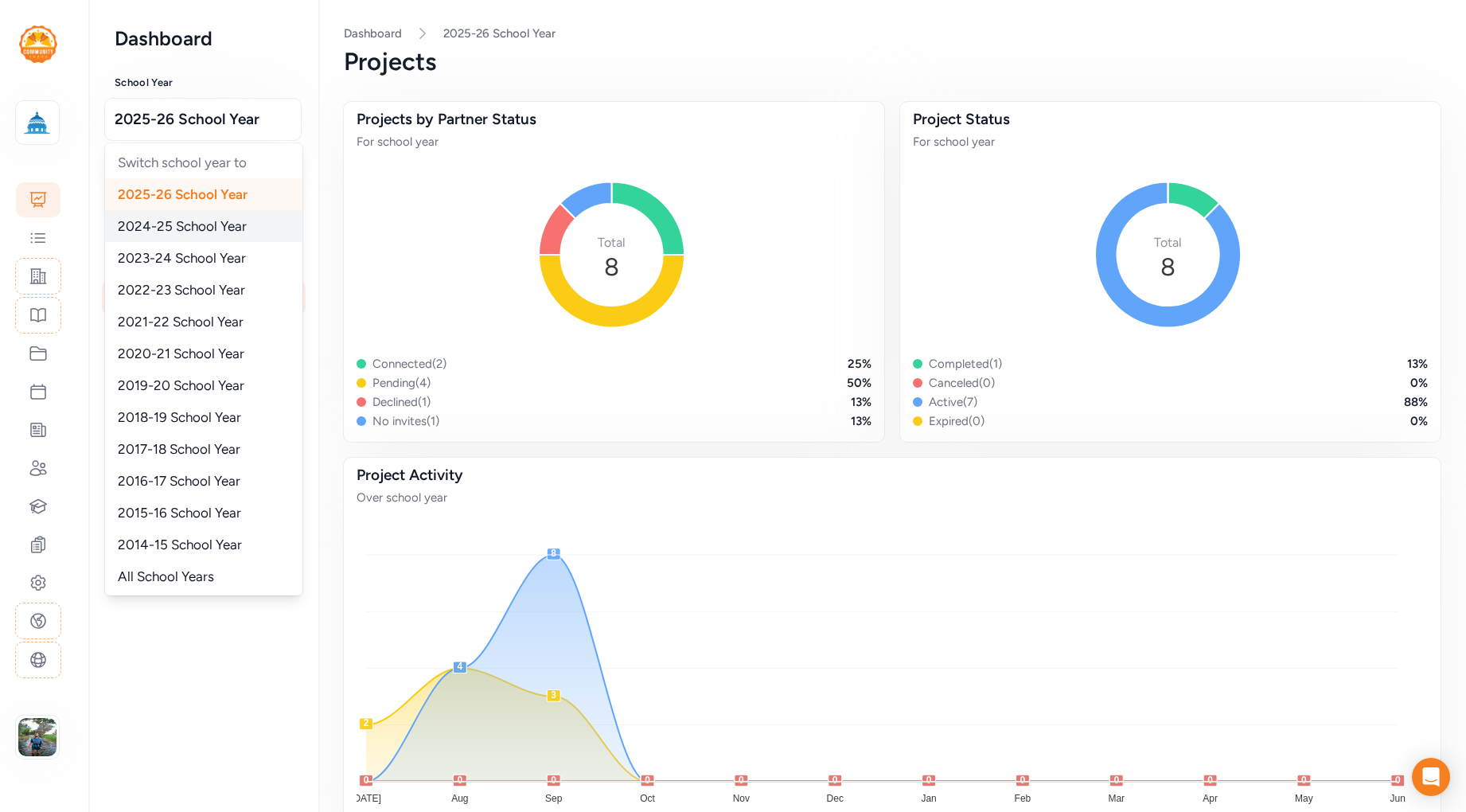
click at [205, 221] on span "2024-25 School Year" at bounding box center [182, 226] width 129 height 16
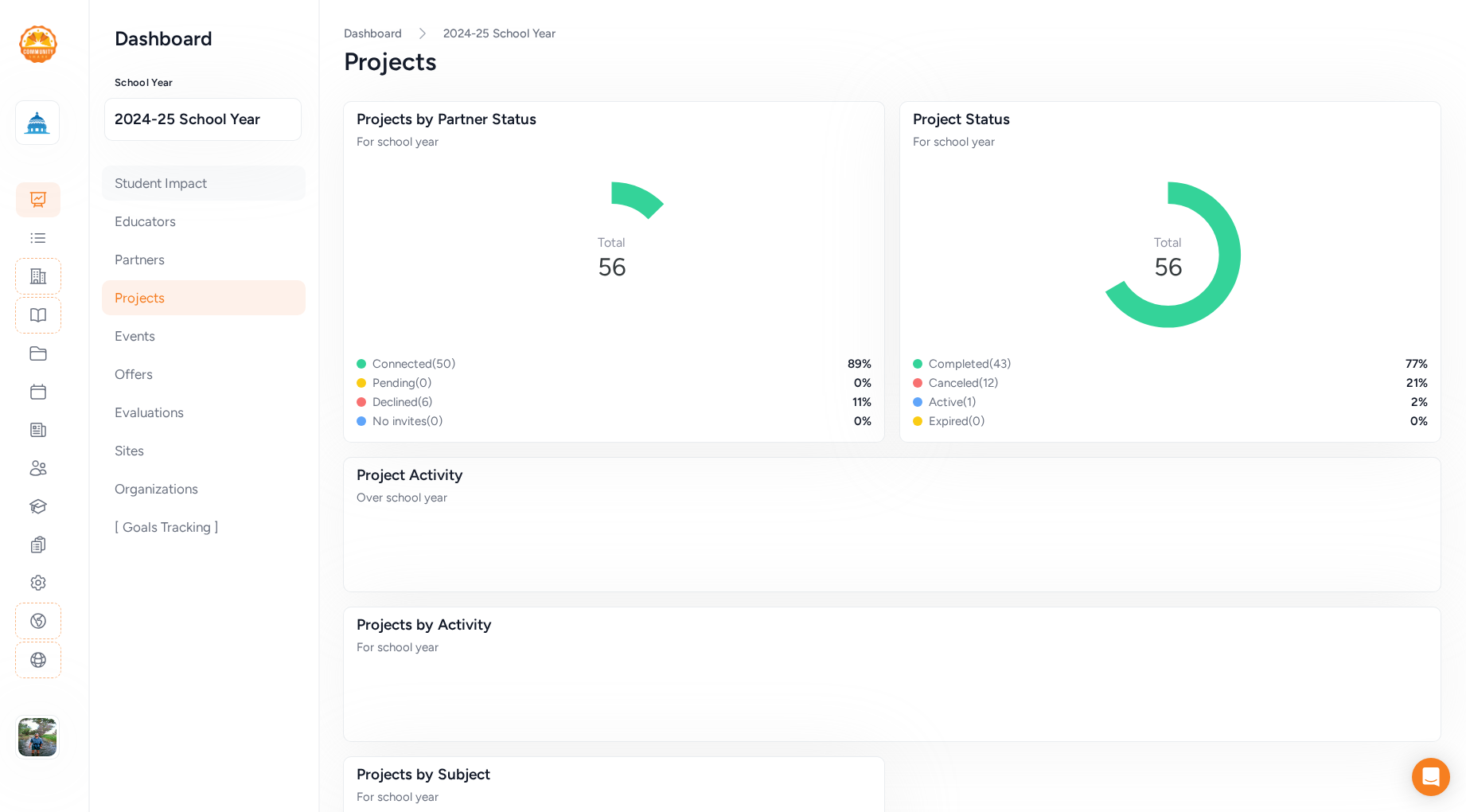
click at [179, 183] on div "Student Impact" at bounding box center [204, 183] width 204 height 35
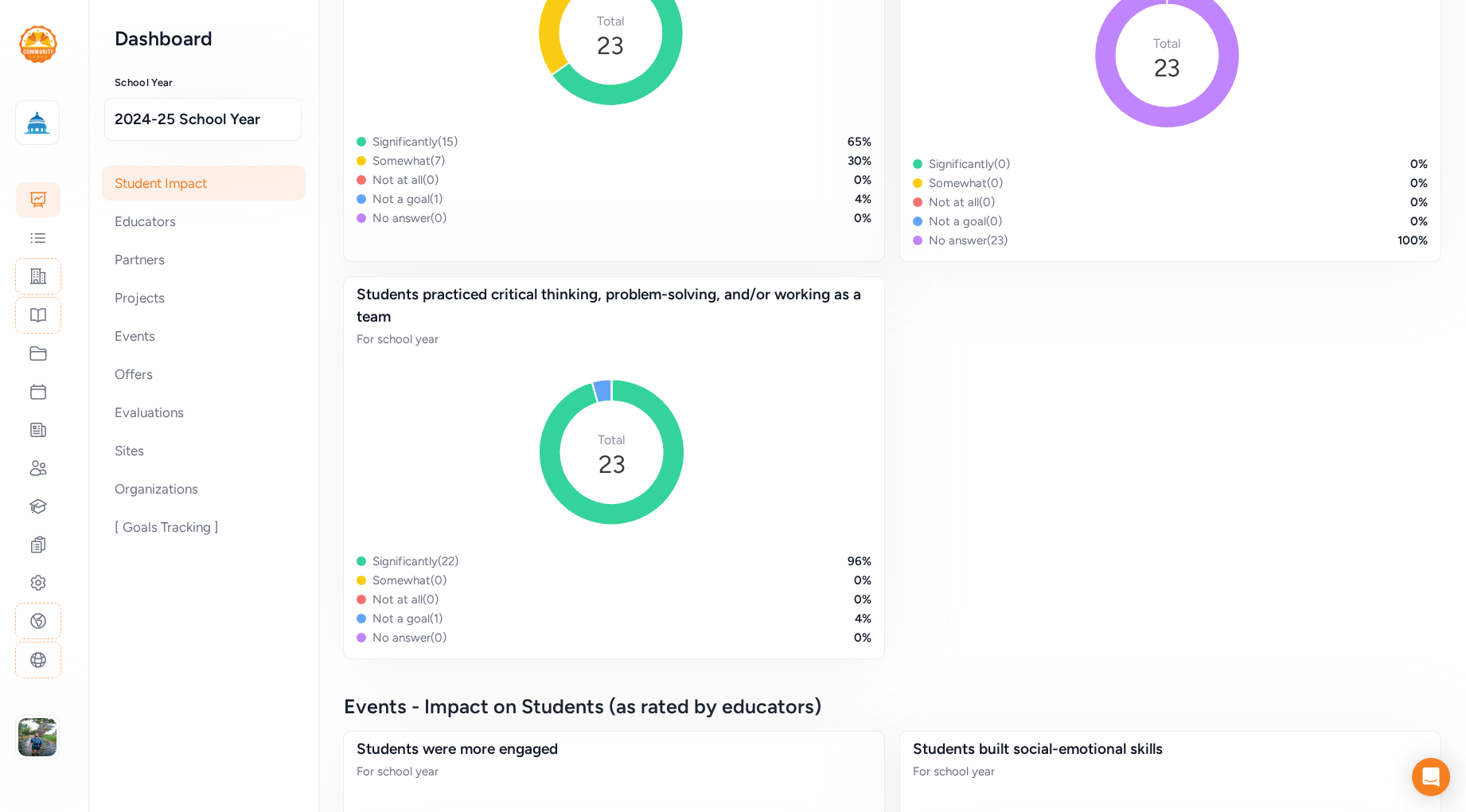
scroll to position [1331, 0]
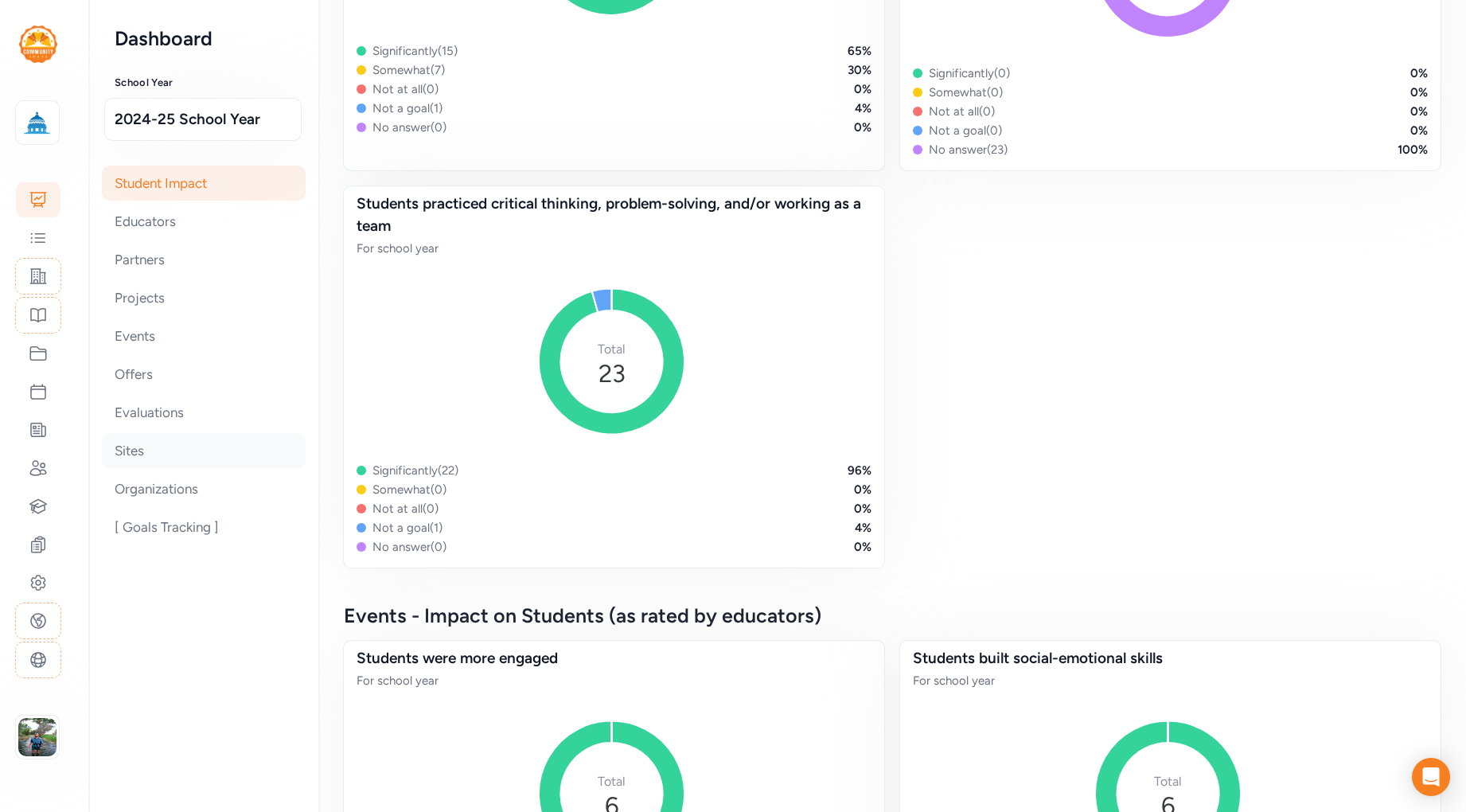
click at [158, 453] on div "Sites" at bounding box center [204, 450] width 204 height 35
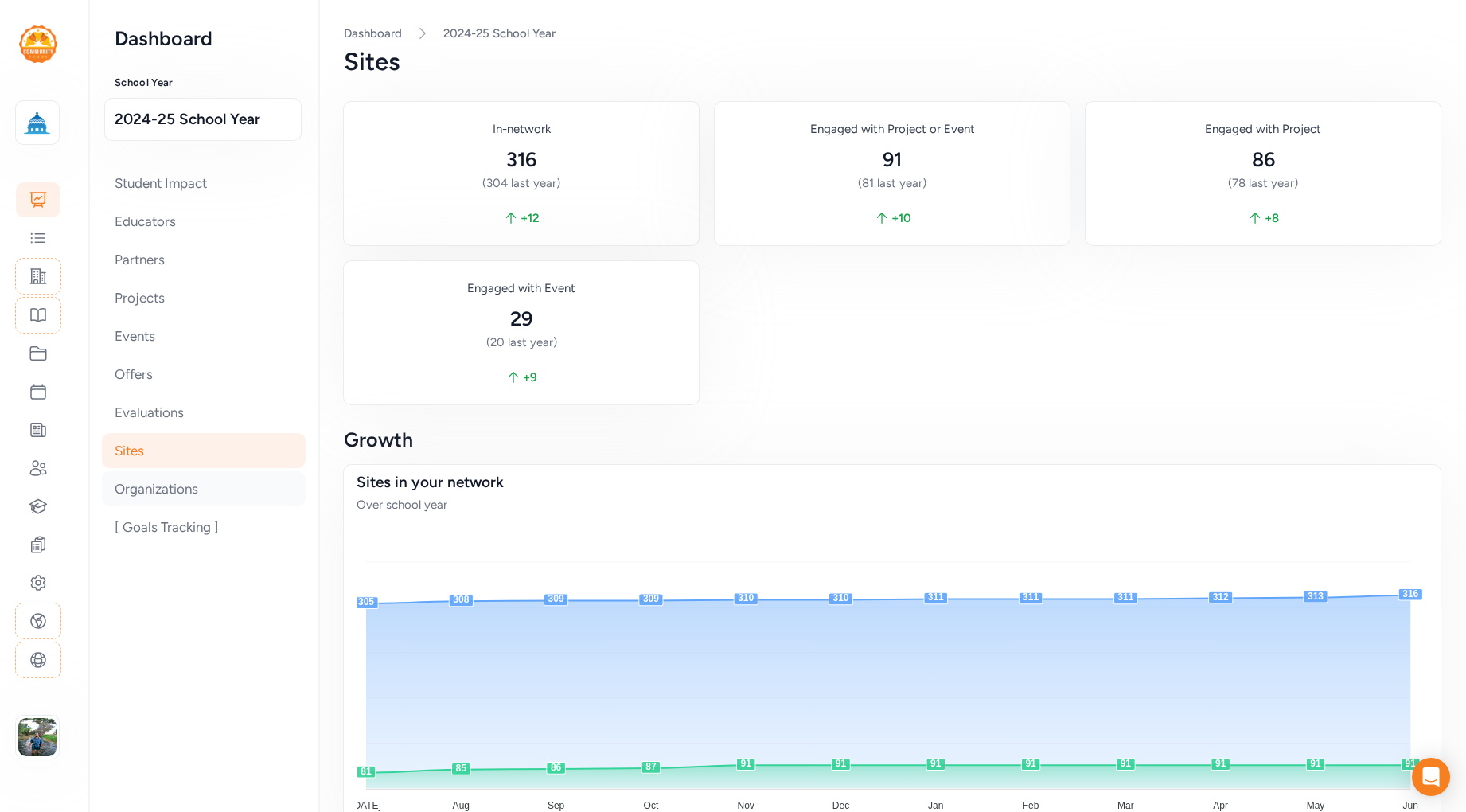
click at [207, 479] on div "Organizations" at bounding box center [204, 488] width 204 height 35
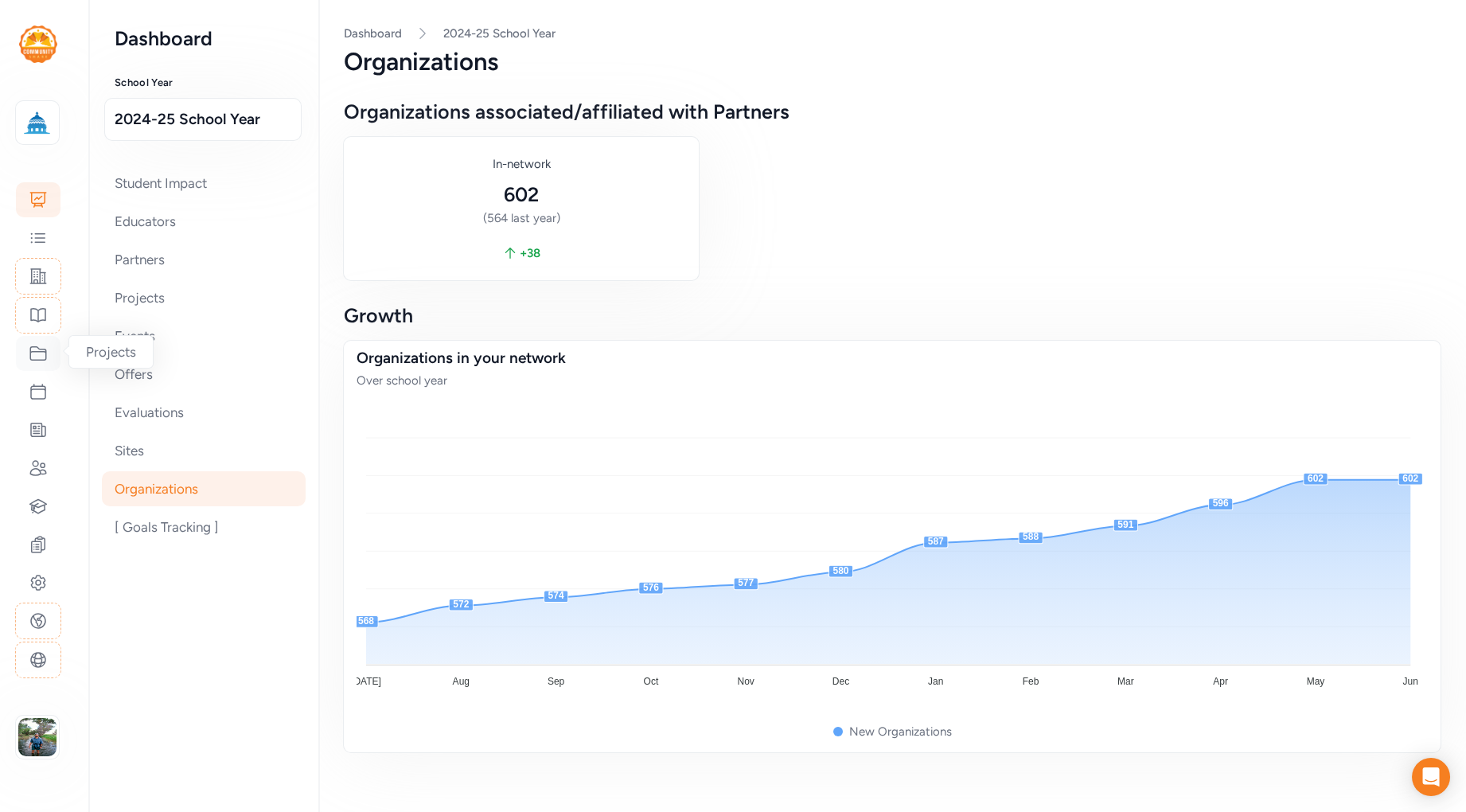
click at [40, 352] on icon at bounding box center [38, 353] width 19 height 19
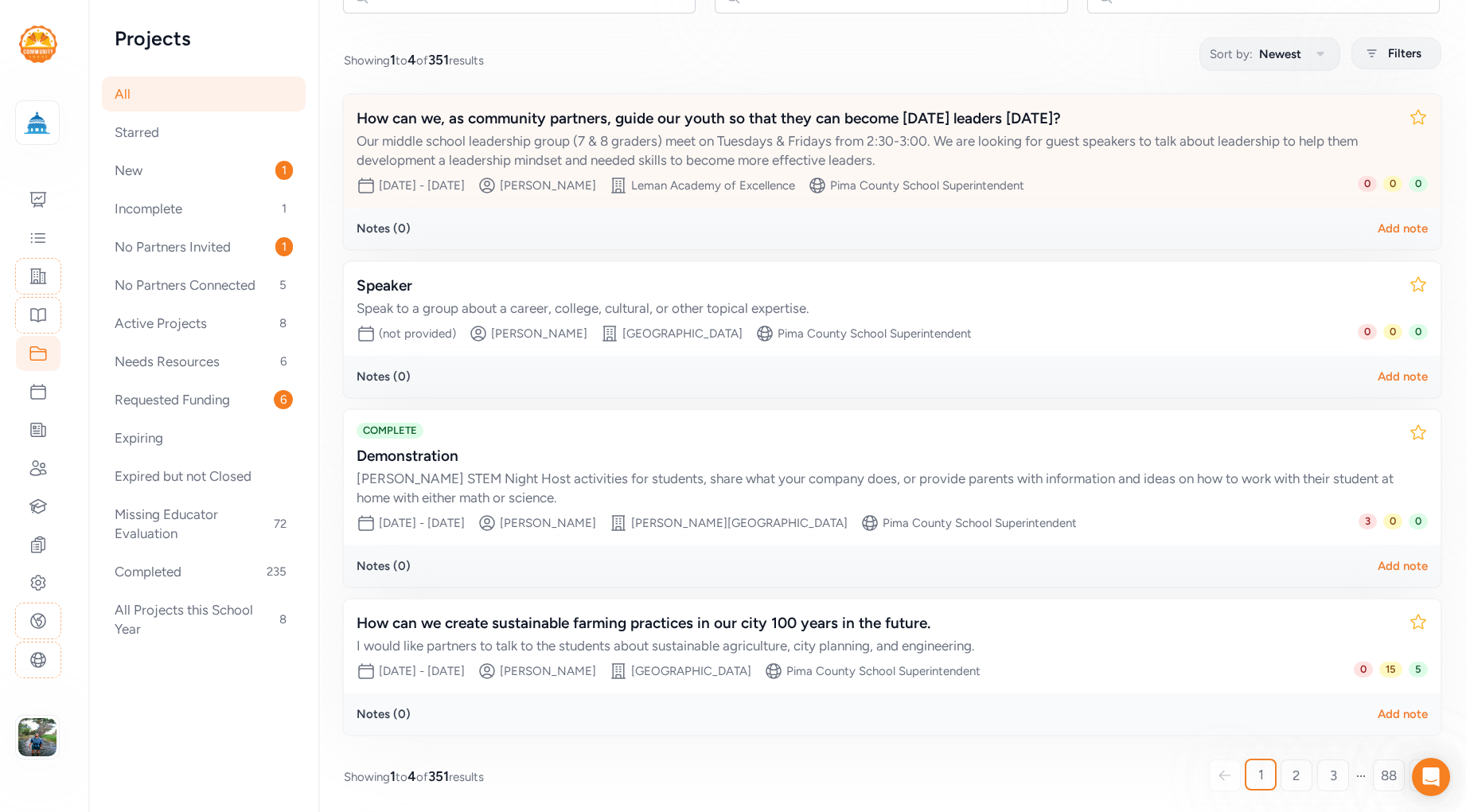
scroll to position [184, 0]
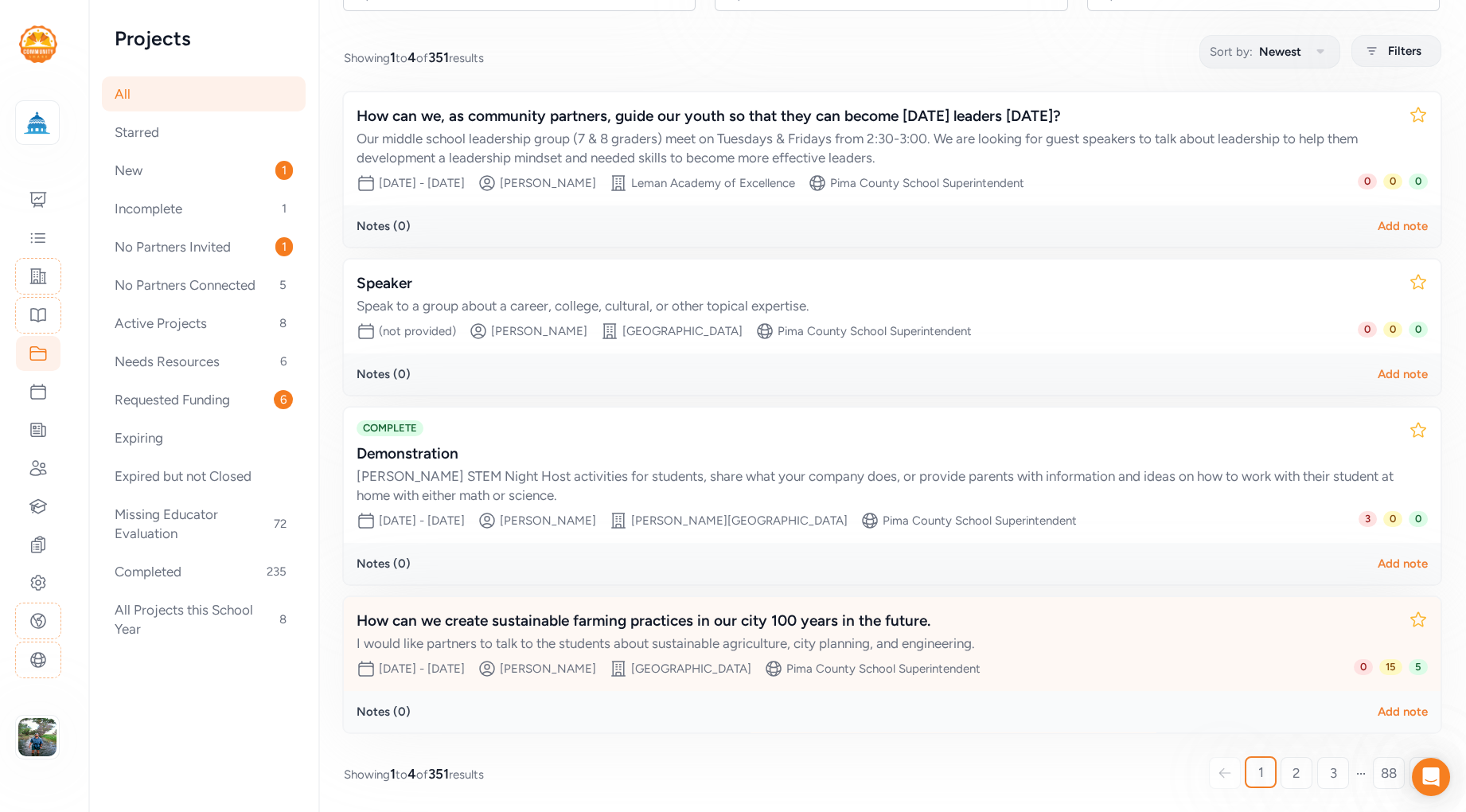
click at [707, 617] on div "How can we create sustainable farming practices in our city 100 years in the fu…" at bounding box center [876, 621] width 1040 height 22
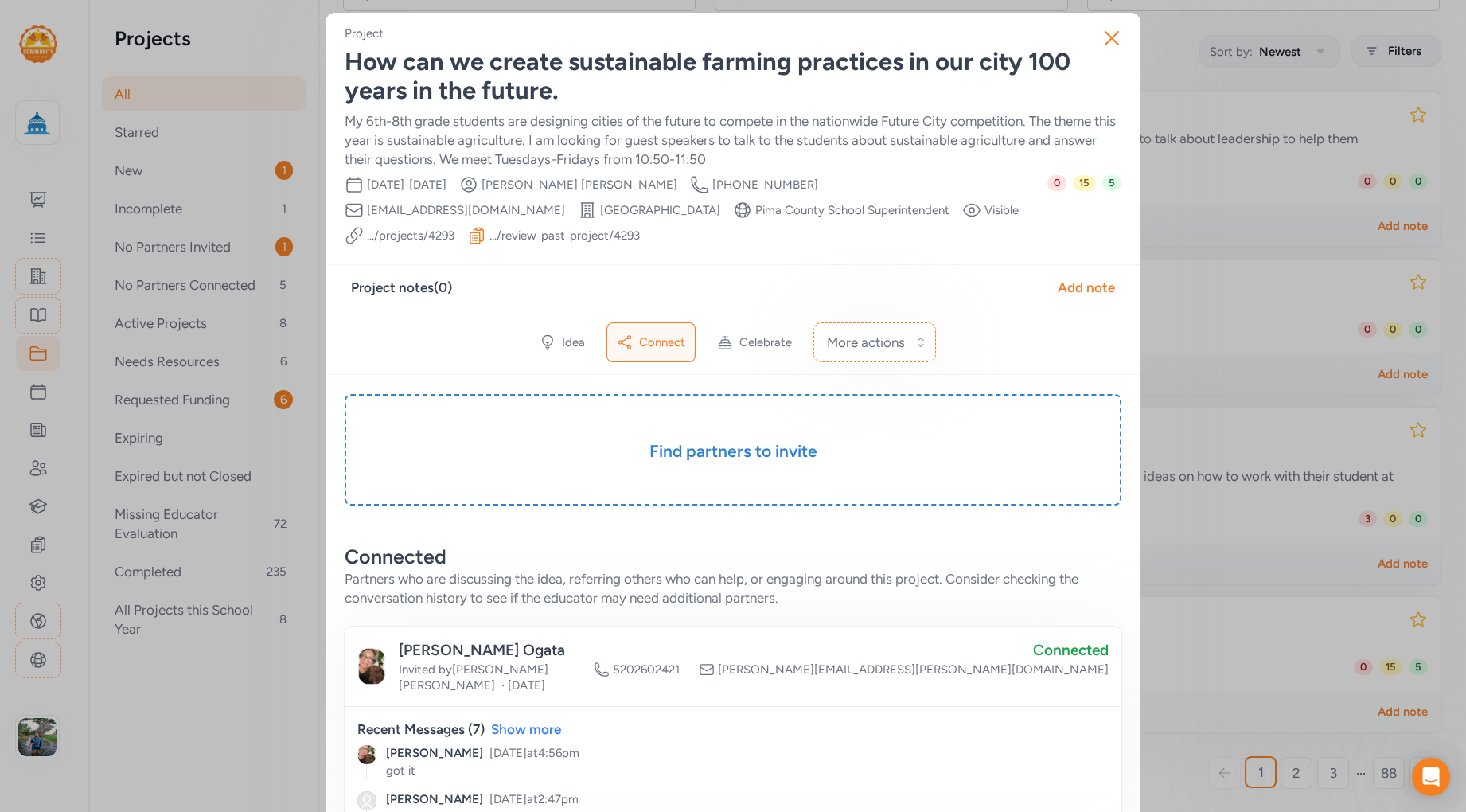
drag, startPoint x: 1122, startPoint y: 190, endPoint x: 1079, endPoint y: 188, distance: 43.0
drag, startPoint x: 1114, startPoint y: 187, endPoint x: 1103, endPoint y: 186, distance: 11.0
click at [1098, 182] on div "0 15 5" at bounding box center [1084, 210] width 74 height 70
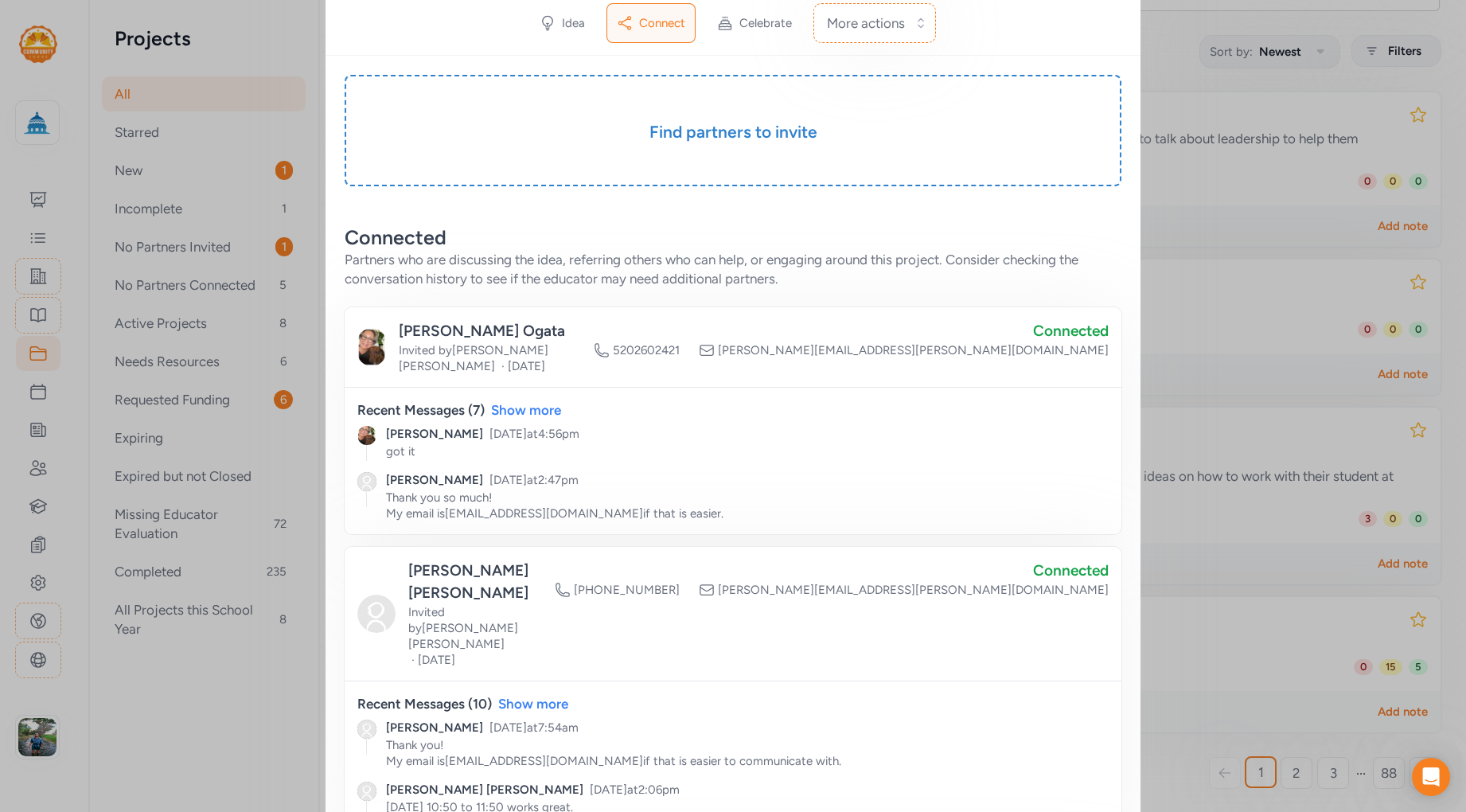
scroll to position [221, 0]
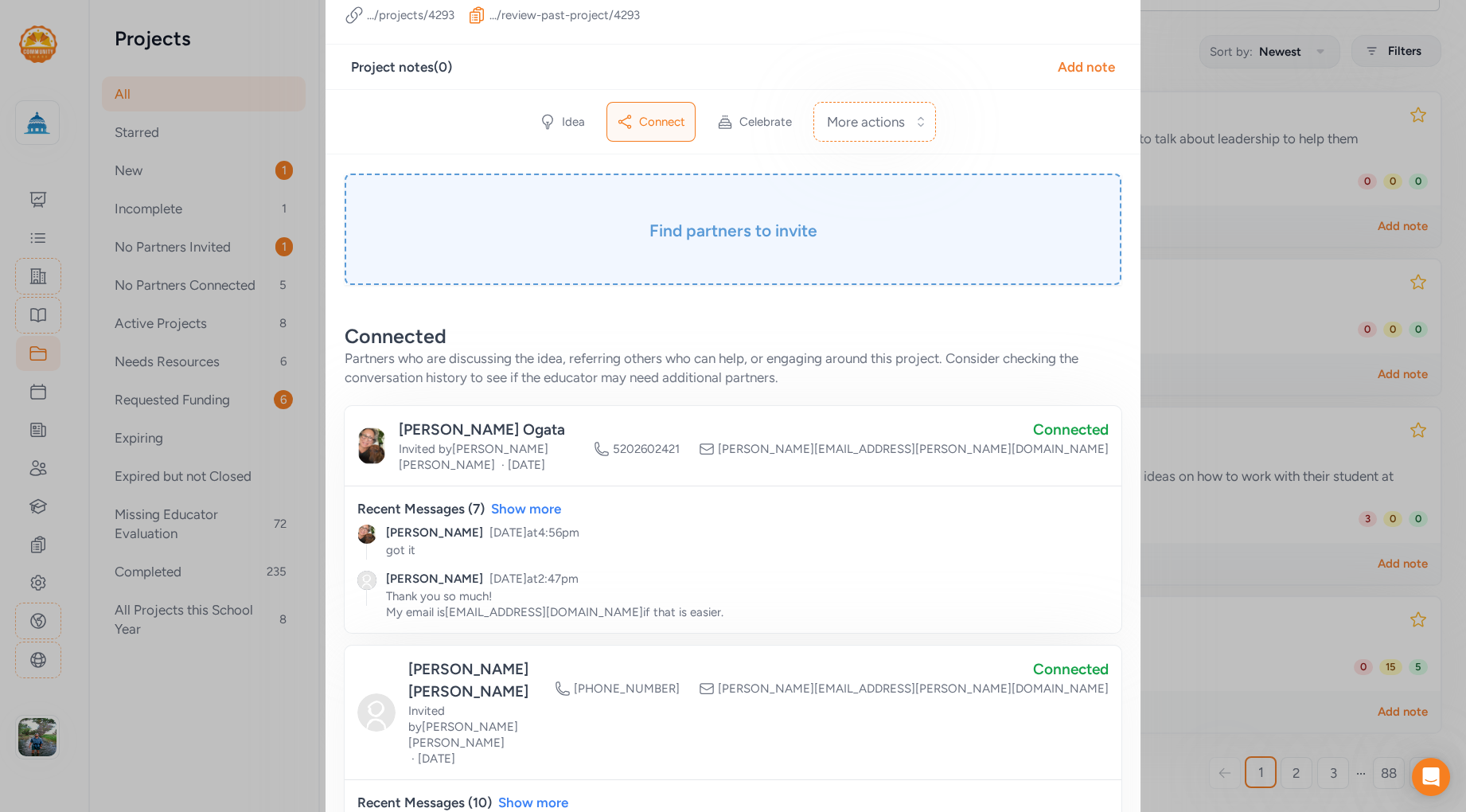
click at [780, 211] on div "Find partners to invite" at bounding box center [733, 229] width 777 height 111
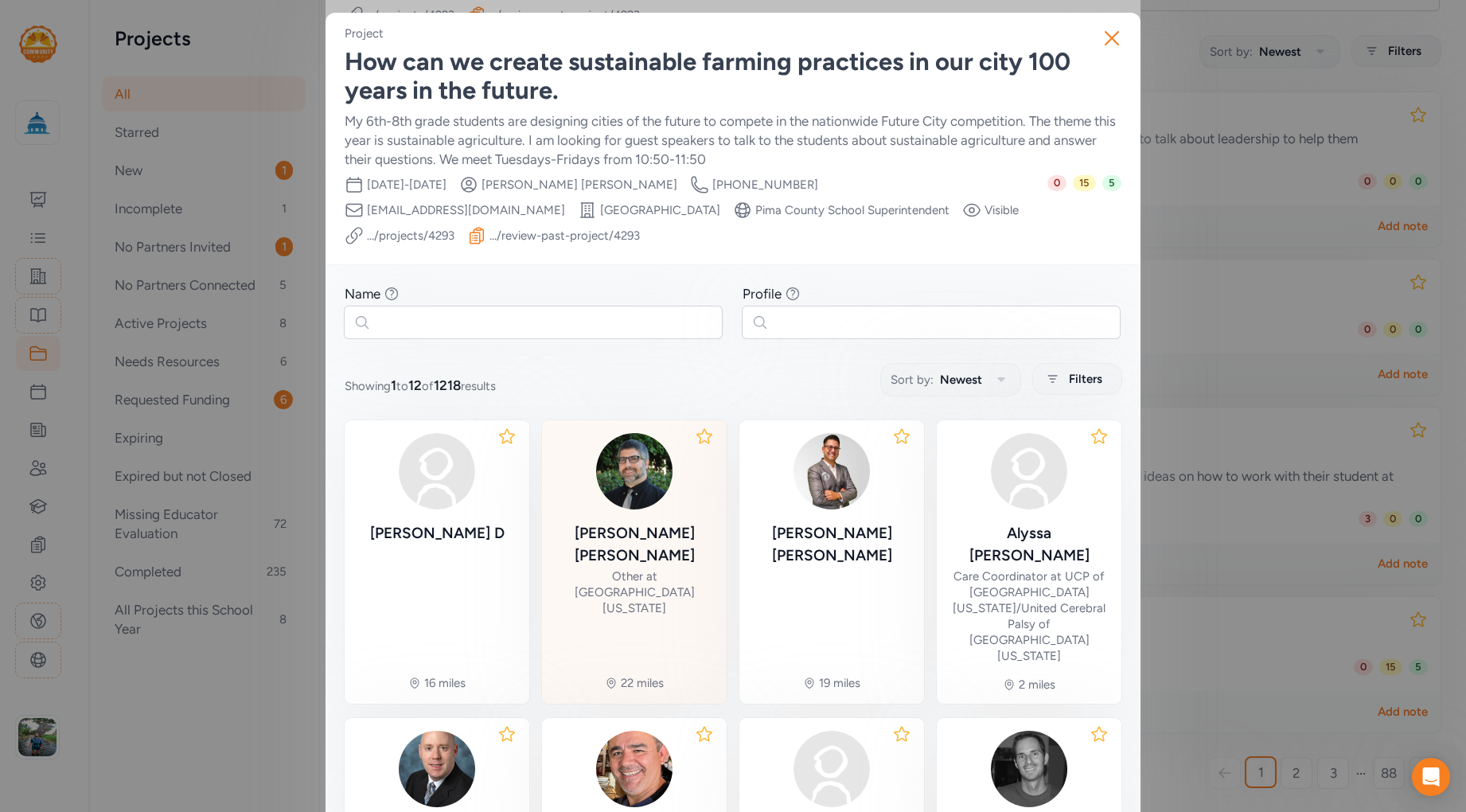
click at [618, 520] on div "[PERSON_NAME] Other at [GEOGRAPHIC_DATA][US_STATE]" at bounding box center [633, 526] width 159 height 185
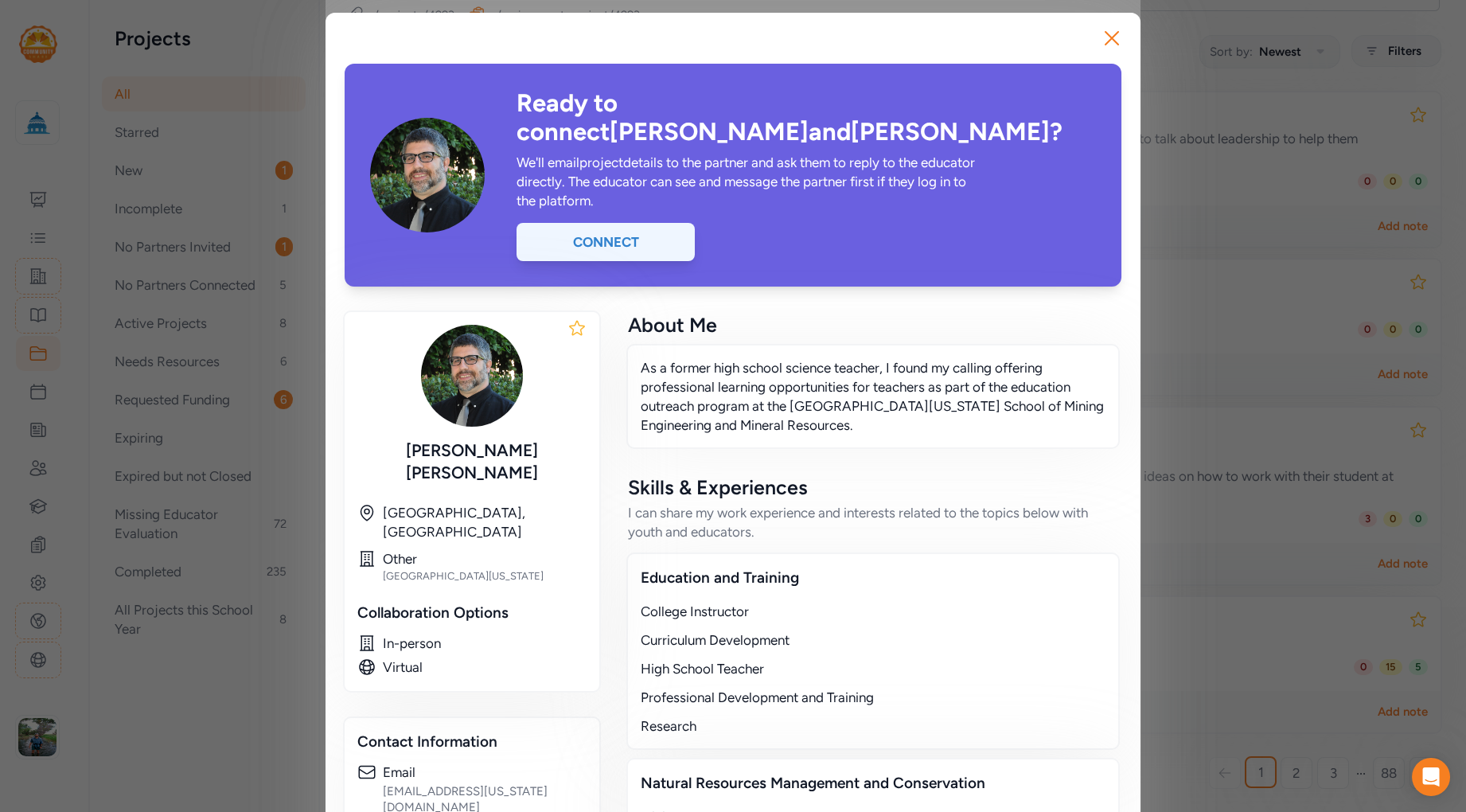
click at [598, 223] on div "Connect" at bounding box center [606, 241] width 179 height 39
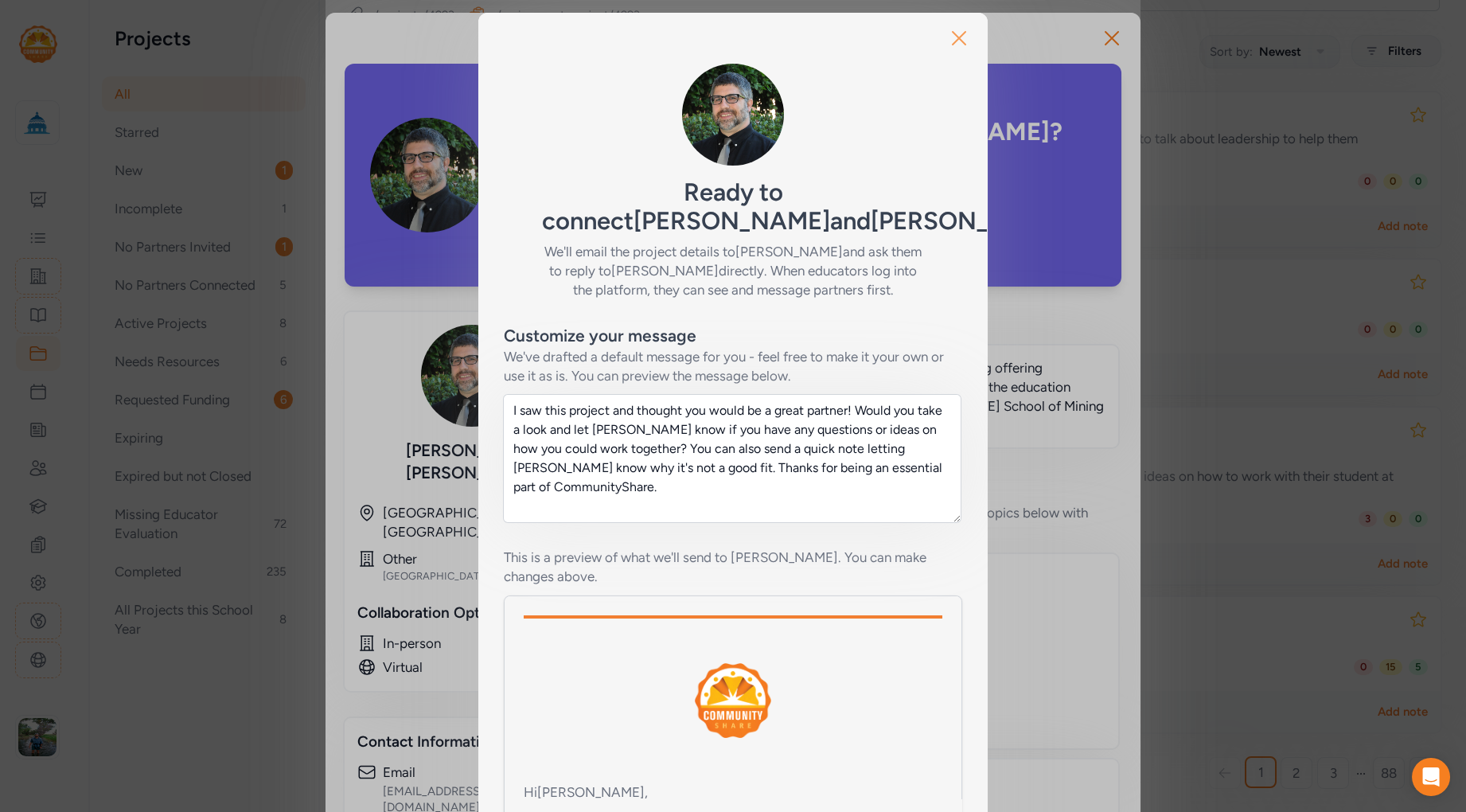
click at [953, 37] on icon "button" at bounding box center [959, 38] width 13 height 13
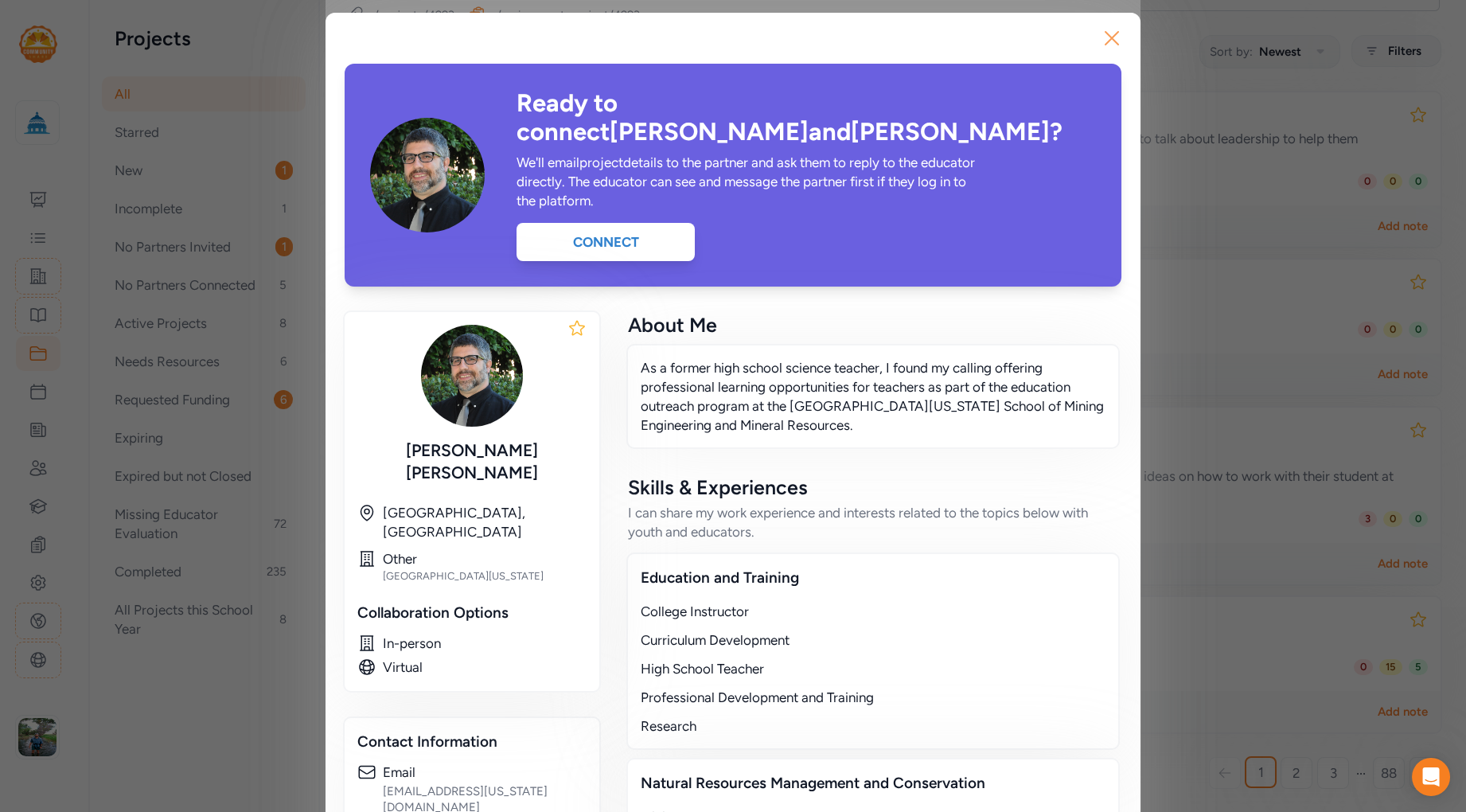
click at [1105, 39] on icon "button" at bounding box center [1112, 38] width 13 height 13
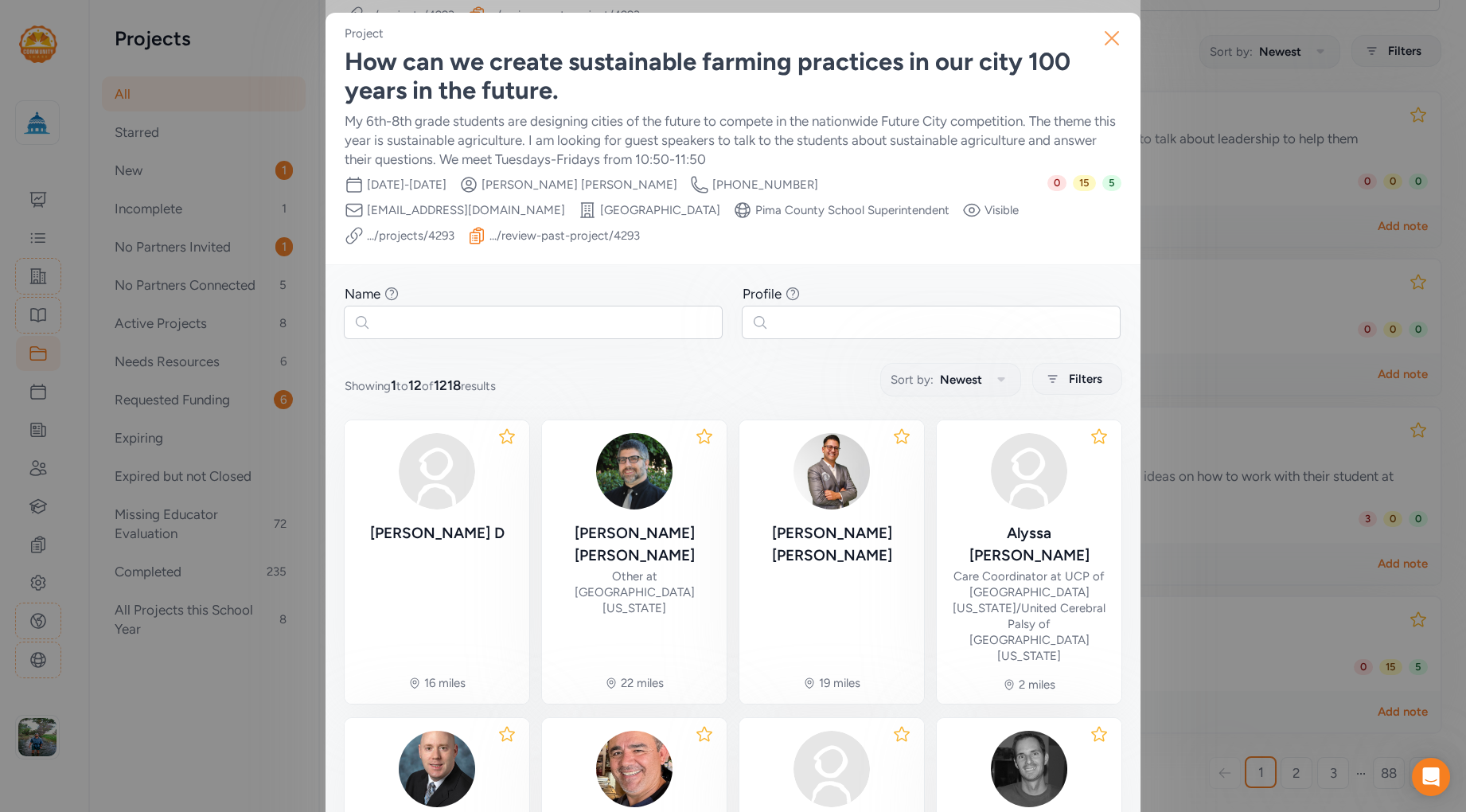
click at [1108, 35] on icon "button" at bounding box center [1112, 38] width 13 height 13
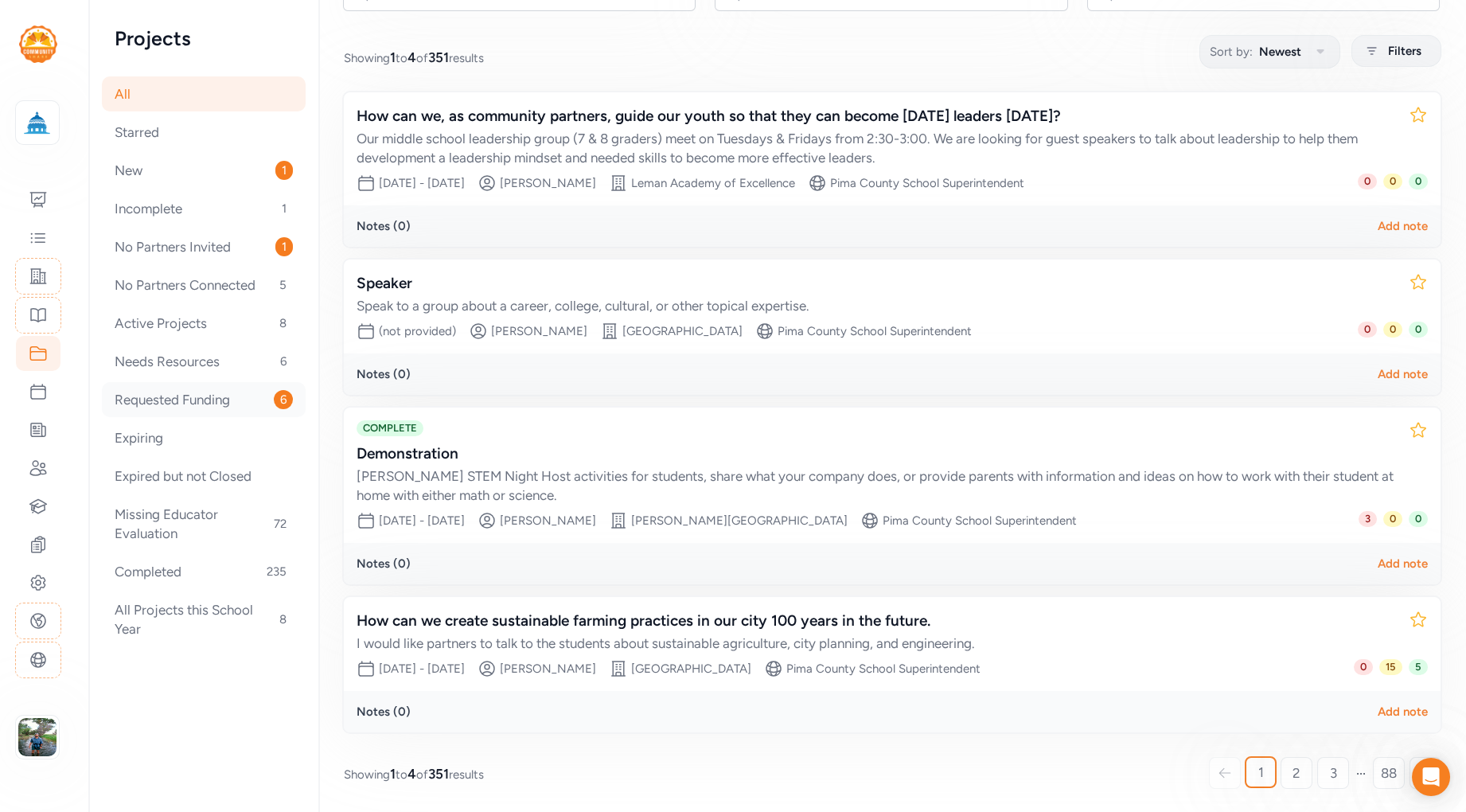
click at [195, 401] on div "Requested Funding 6" at bounding box center [204, 399] width 204 height 35
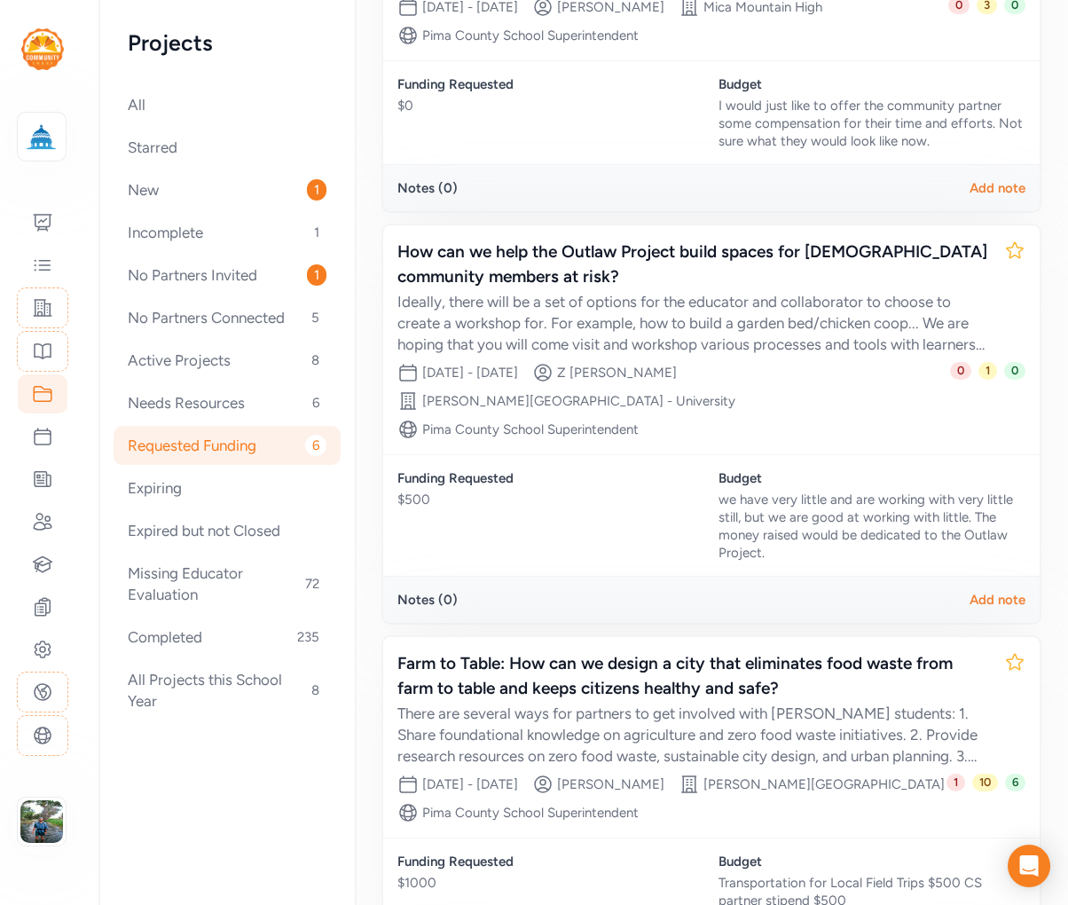
scroll to position [931, 0]
